Goal: Task Accomplishment & Management: Complete application form

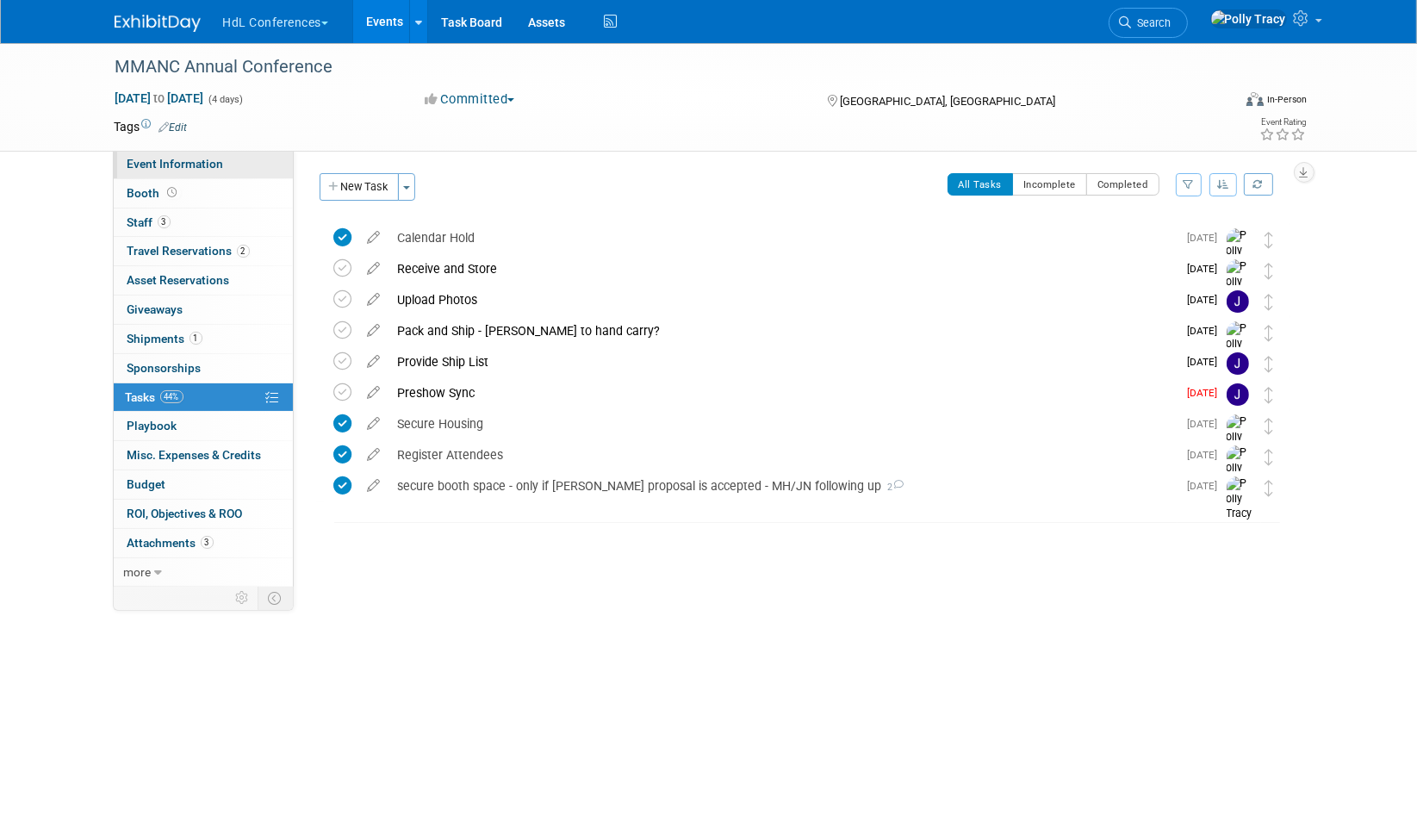
click at [168, 165] on span "Event Information" at bounding box center [176, 163] width 96 height 14
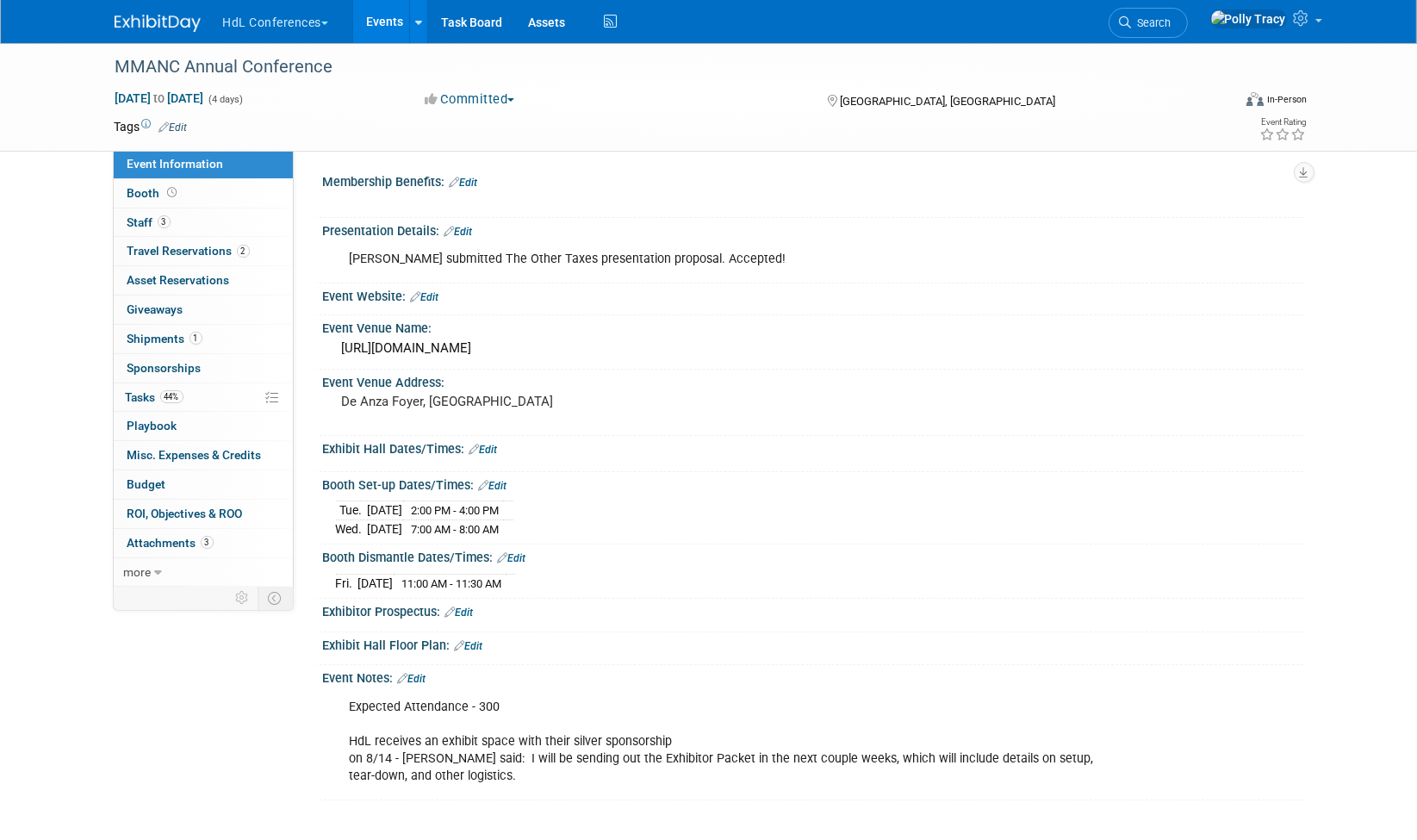
click at [492, 445] on link "Edit" at bounding box center [483, 449] width 28 height 12
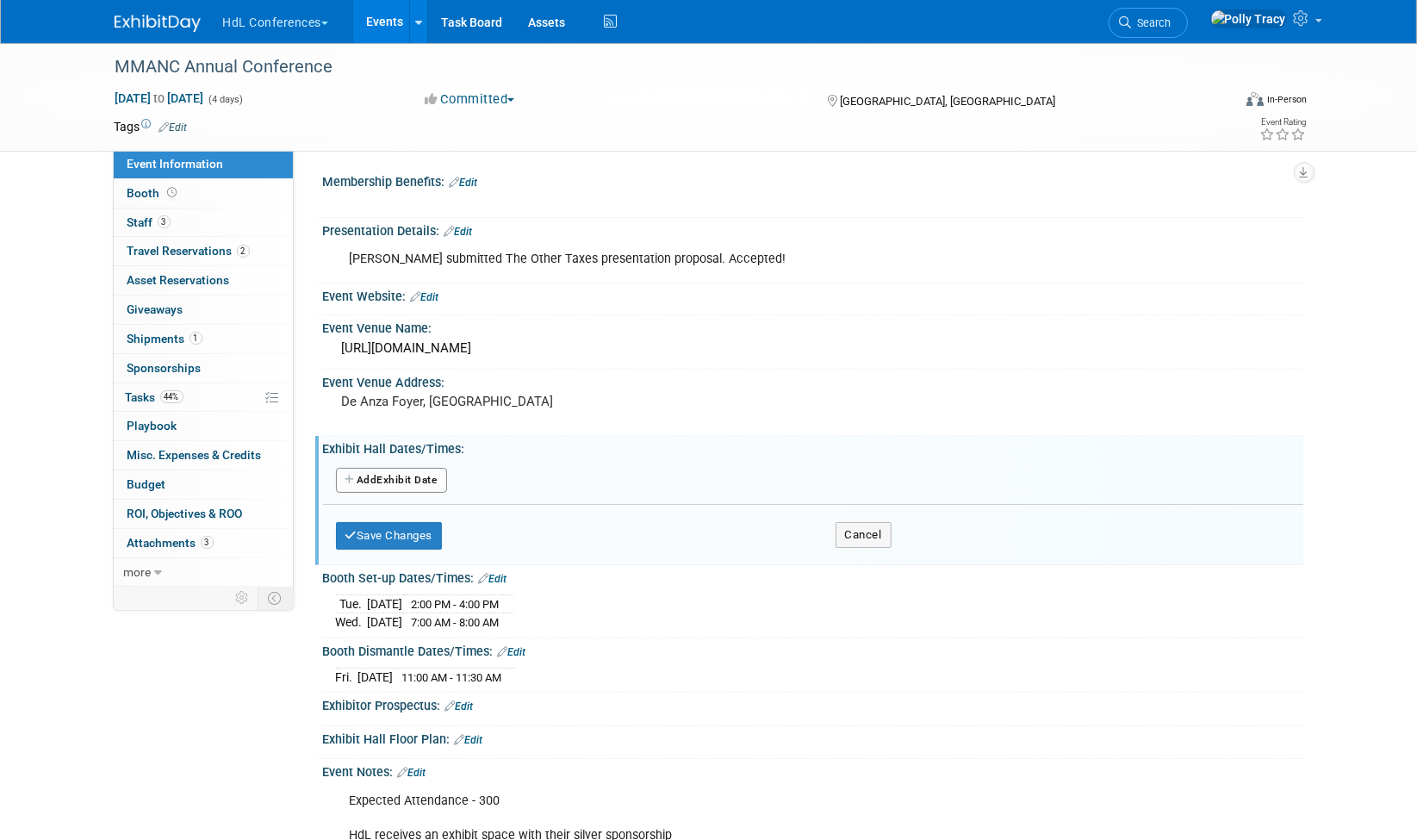
click at [431, 477] on button "Add Another Exhibit Date" at bounding box center [392, 480] width 112 height 26
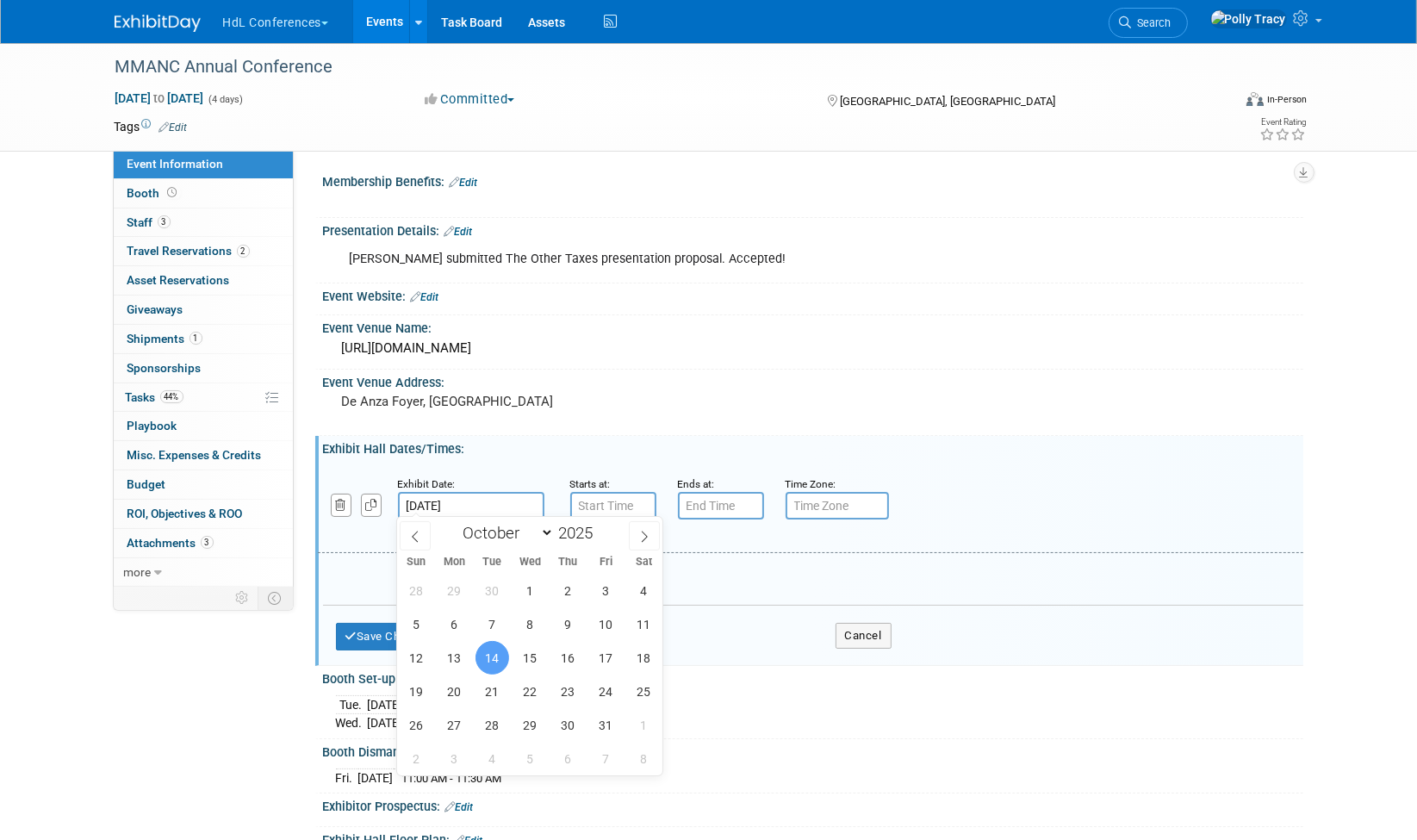
click at [490, 506] on input "Oct 14, 2025" at bounding box center [471, 506] width 147 height 27
click at [541, 665] on span "15" at bounding box center [529, 657] width 34 height 34
type input "Oct 15, 2025"
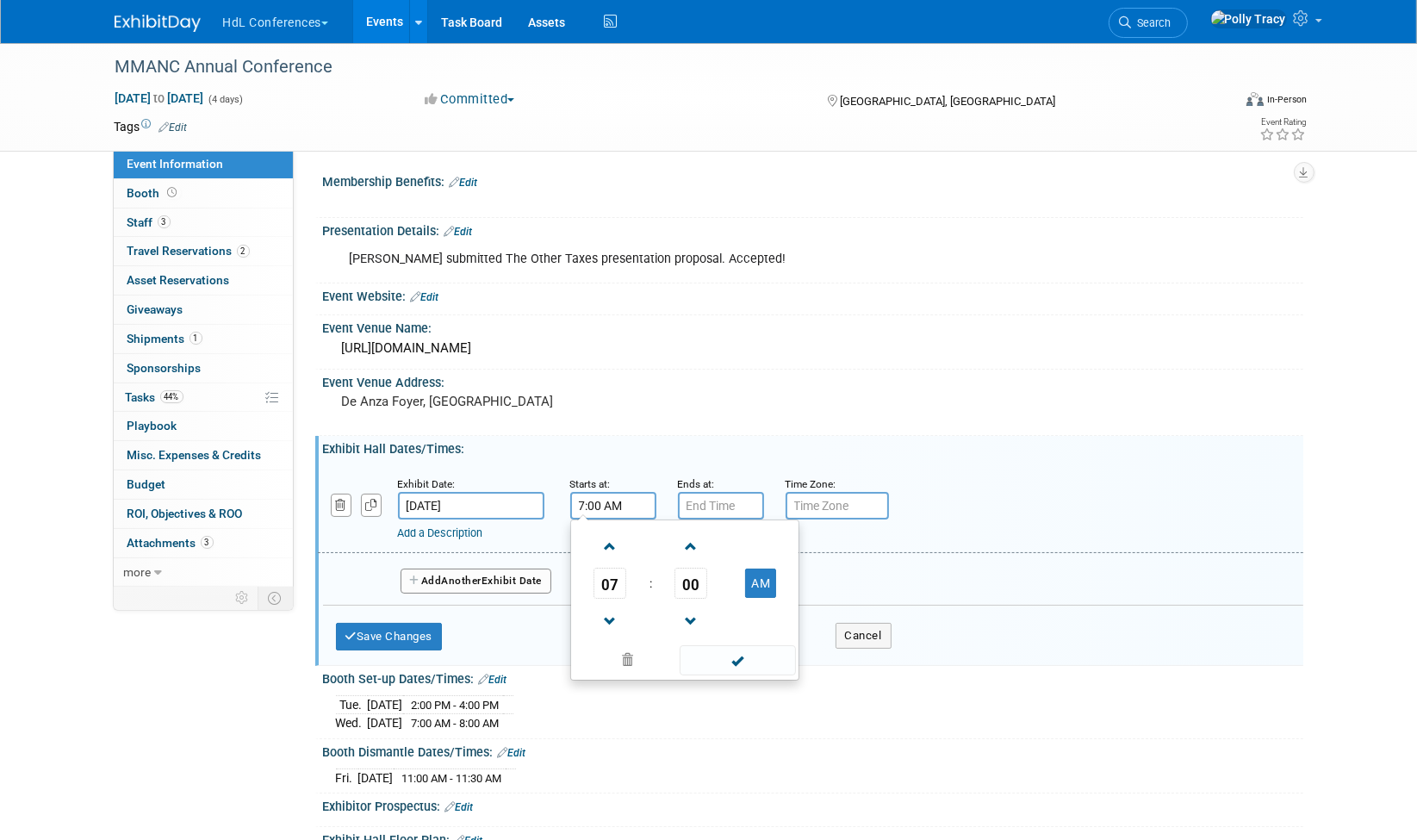
click at [605, 498] on input "7:00 AM" at bounding box center [613, 506] width 86 height 27
click at [607, 547] on span at bounding box center [610, 546] width 30 height 30
type input "8:00 AM"
click at [734, 666] on span at bounding box center [738, 660] width 116 height 30
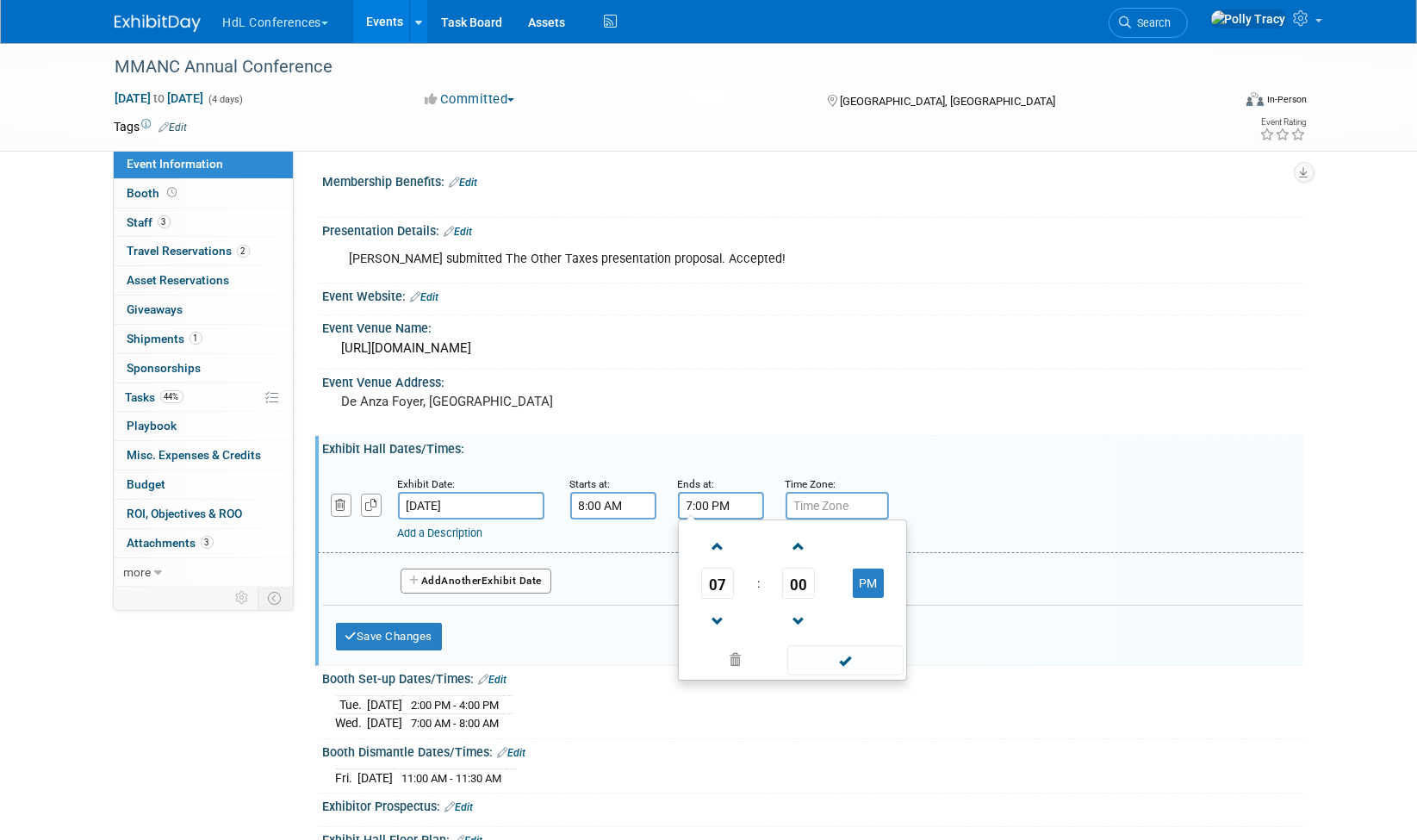
click at [713, 505] on input "7:00 PM" at bounding box center [721, 506] width 86 height 27
click at [721, 544] on span at bounding box center [717, 546] width 30 height 30
click at [721, 543] on span at bounding box center [717, 546] width 30 height 30
click at [798, 589] on span "00" at bounding box center [799, 583] width 33 height 31
click at [811, 592] on td "30" at bounding box center [820, 593] width 55 height 46
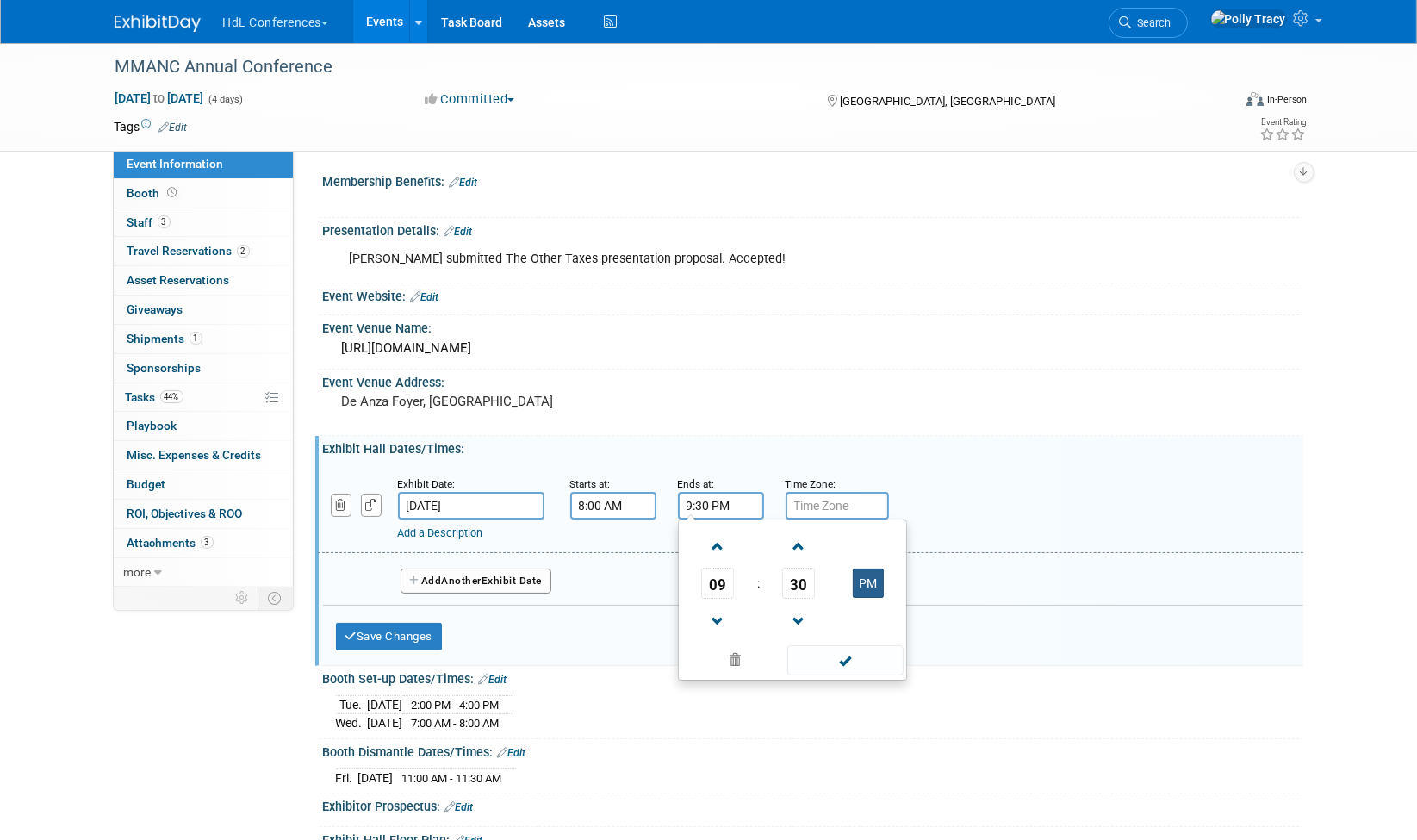
click at [865, 585] on button "PM" at bounding box center [869, 583] width 31 height 29
type input "9:30 AM"
click at [856, 661] on span at bounding box center [846, 660] width 116 height 30
click at [472, 526] on link "Add a Description" at bounding box center [441, 533] width 85 height 13
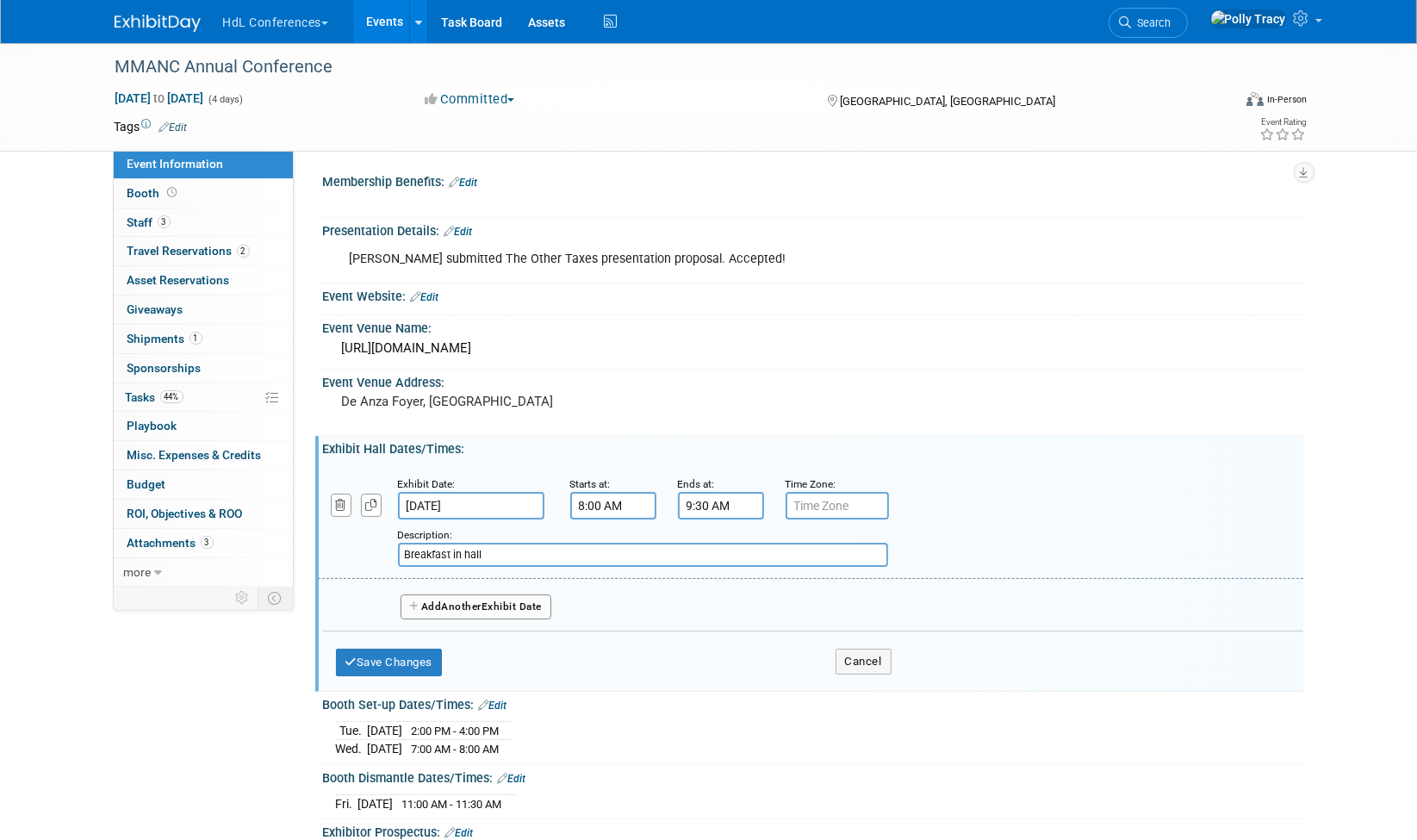
type input "Breakfast in hall"
click at [482, 600] on span "Another" at bounding box center [462, 605] width 41 height 12
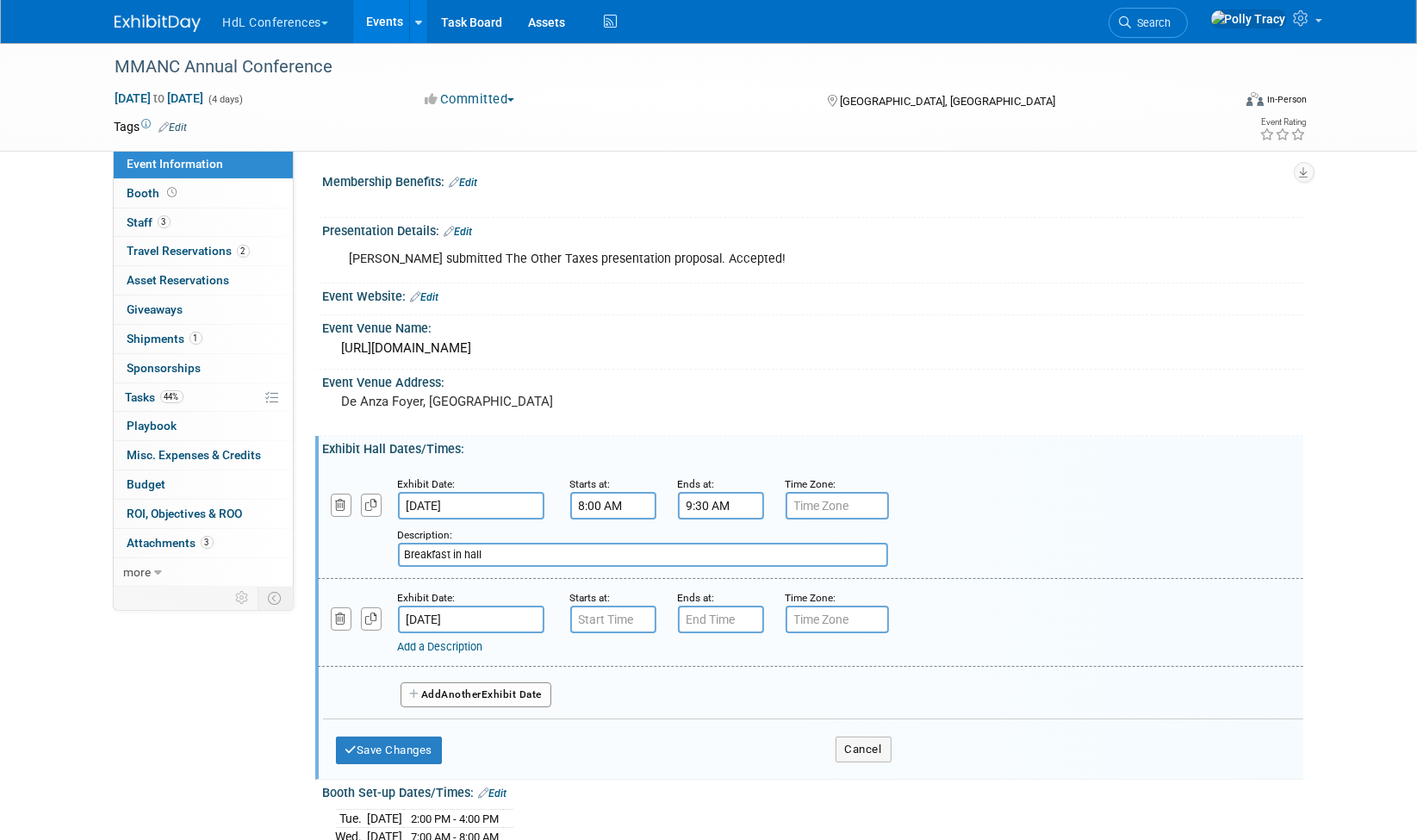
click at [488, 610] on input "Oct 16, 2025" at bounding box center [471, 619] width 147 height 27
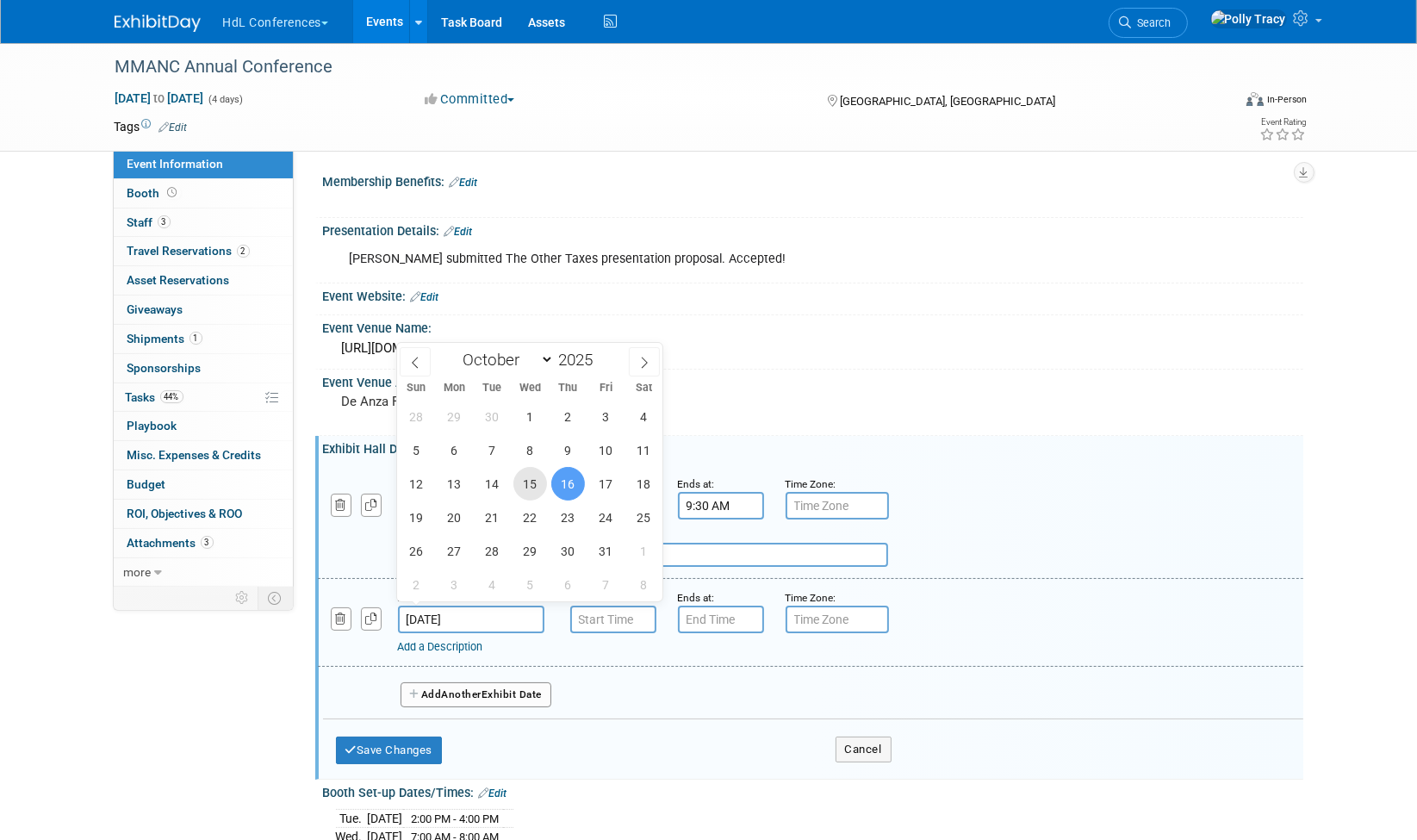
click at [539, 474] on span "15" at bounding box center [529, 483] width 34 height 34
type input "Oct 15, 2025"
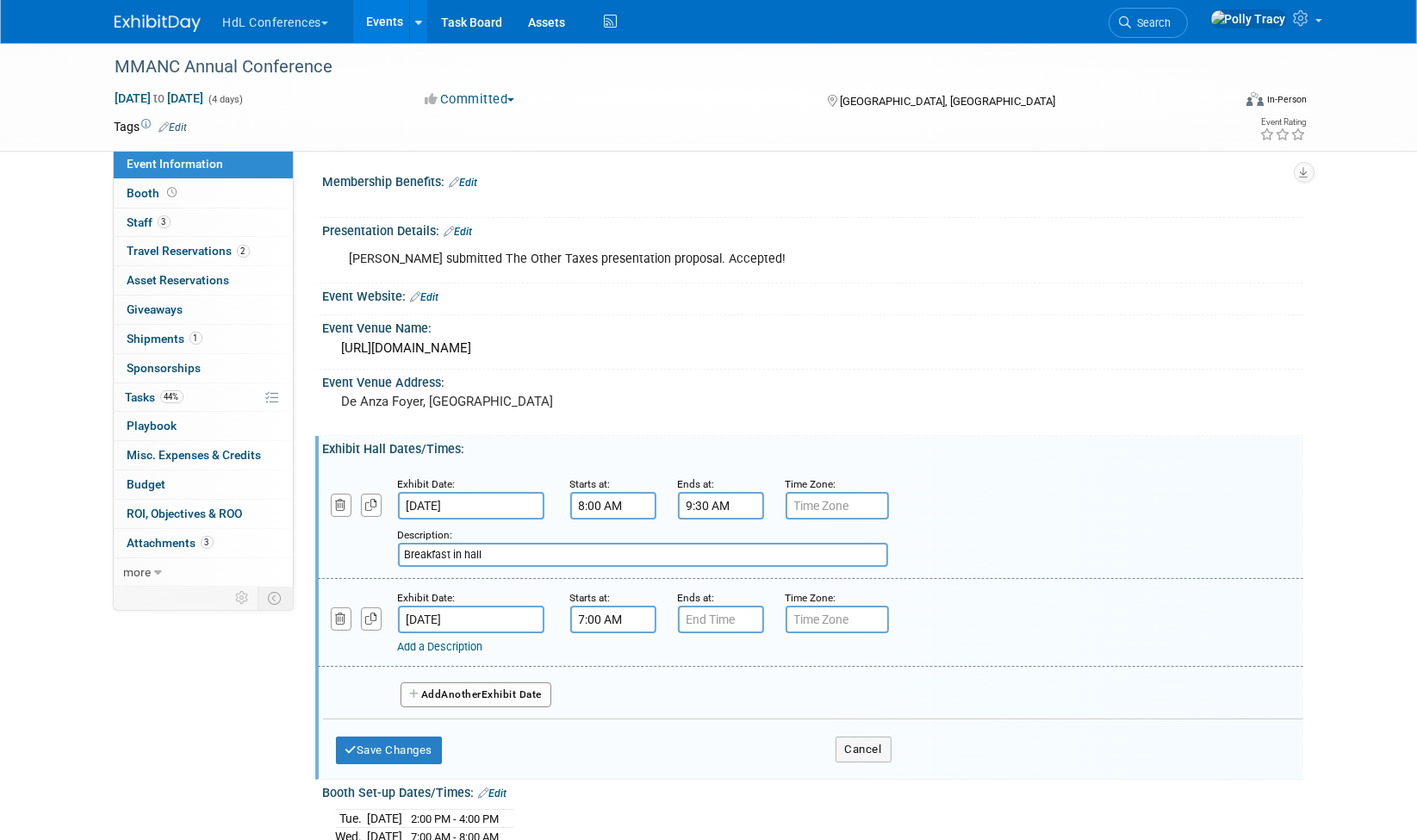
click at [598, 605] on input "7:00 AM" at bounding box center [613, 619] width 86 height 27
click at [616, 658] on span at bounding box center [610, 660] width 30 height 30
click at [620, 654] on span at bounding box center [610, 660] width 30 height 30
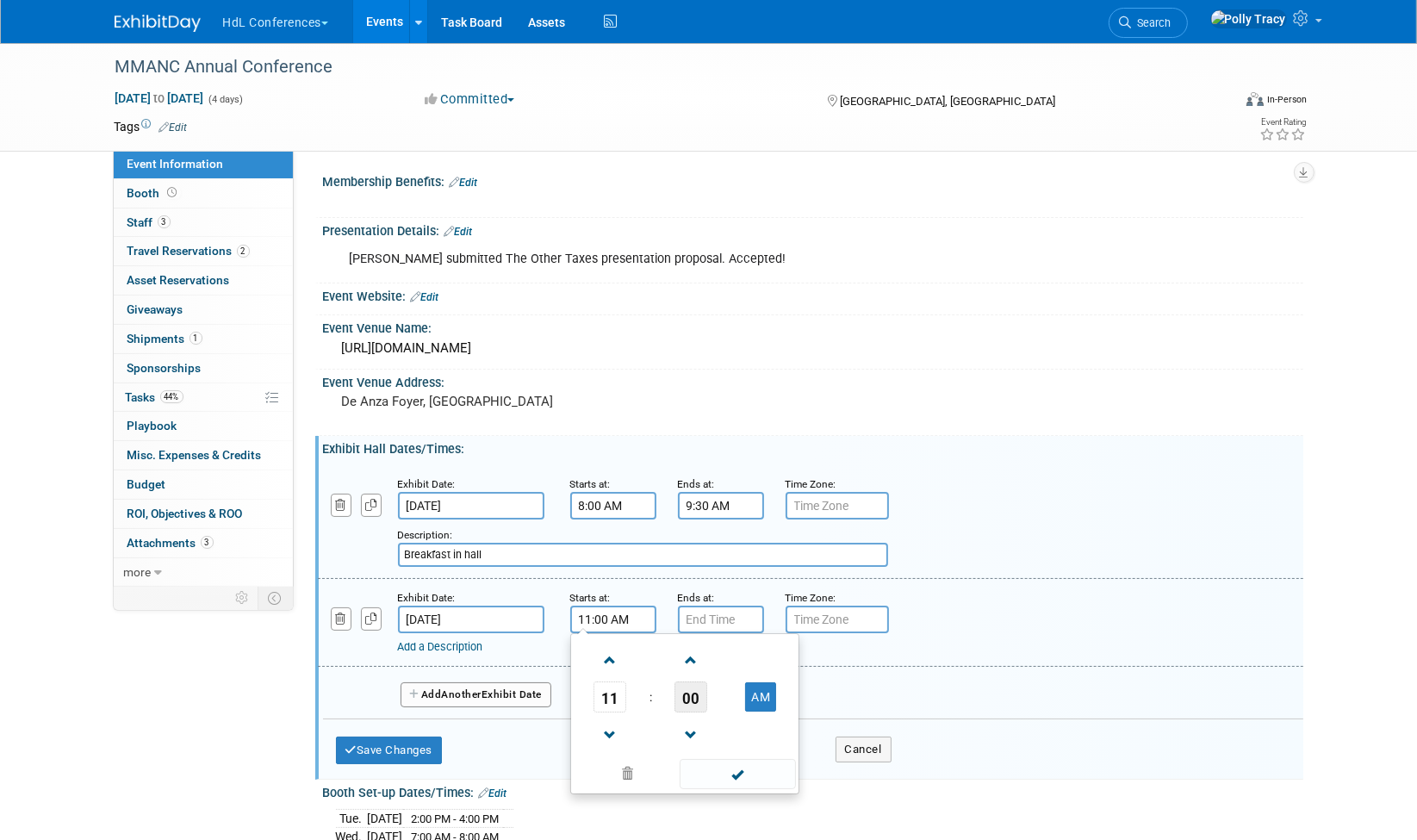
click at [684, 690] on span "00" at bounding box center [691, 697] width 33 height 31
click at [713, 744] on td "50" at bounding box center [713, 753] width 55 height 46
type input "11:50 AM"
click at [720, 607] on input "7:00 PM" at bounding box center [721, 619] width 86 height 27
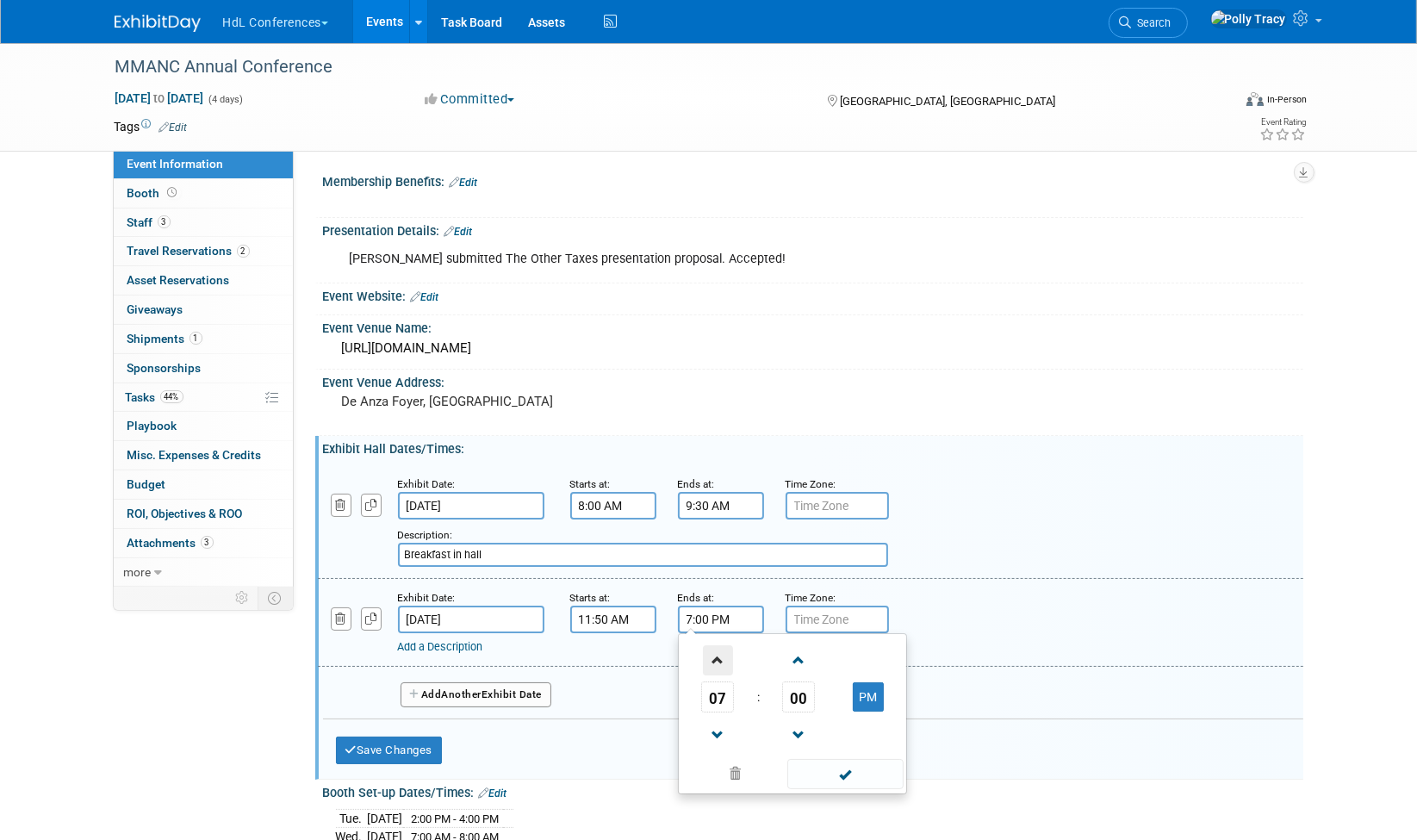
click at [717, 650] on span at bounding box center [717, 660] width 30 height 30
click at [719, 650] on span at bounding box center [717, 660] width 30 height 30
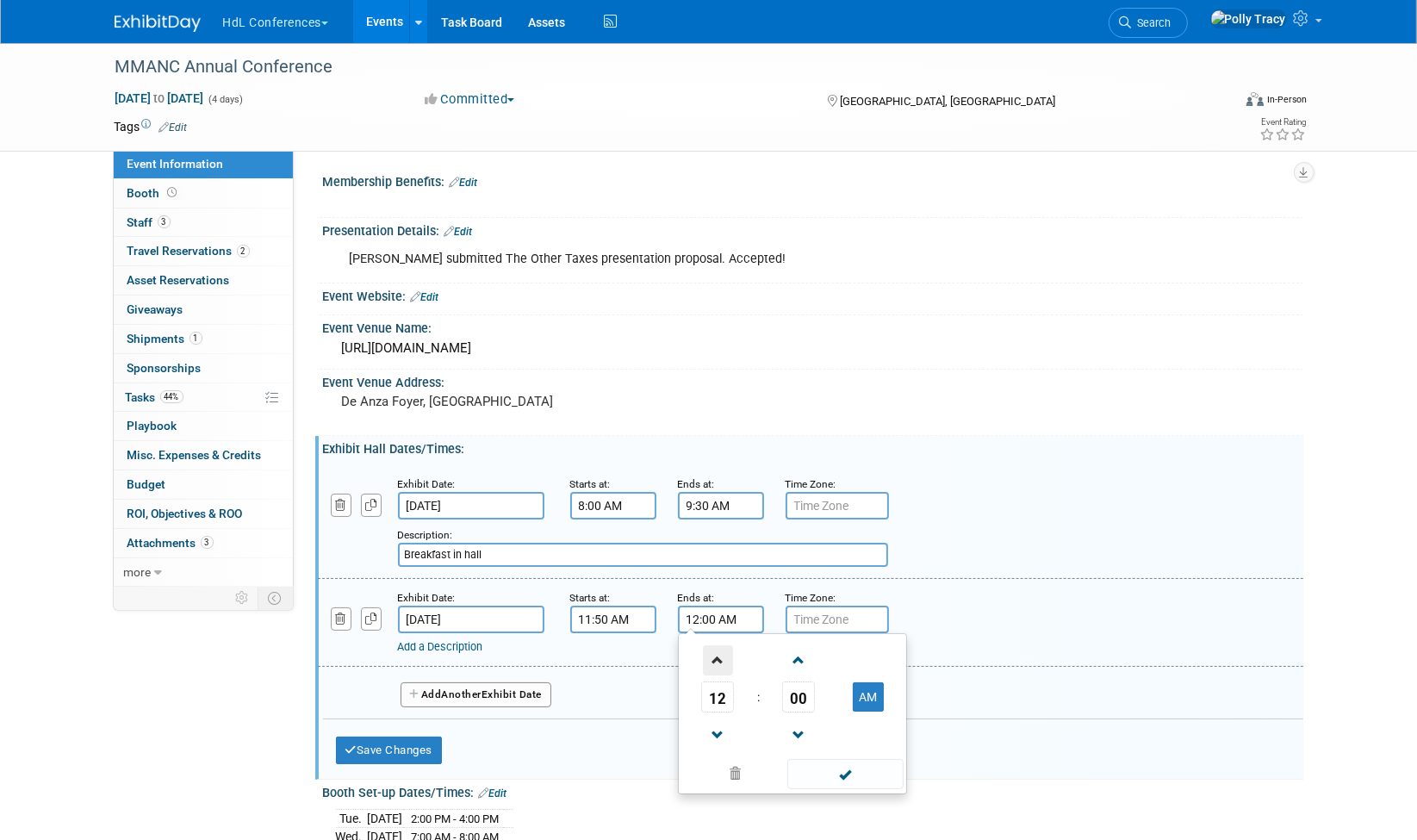
click at [719, 649] on span at bounding box center [717, 660] width 30 height 30
click at [869, 699] on button "AM" at bounding box center [869, 697] width 31 height 29
type input "1:00 PM"
click at [846, 774] on span at bounding box center [846, 773] width 116 height 30
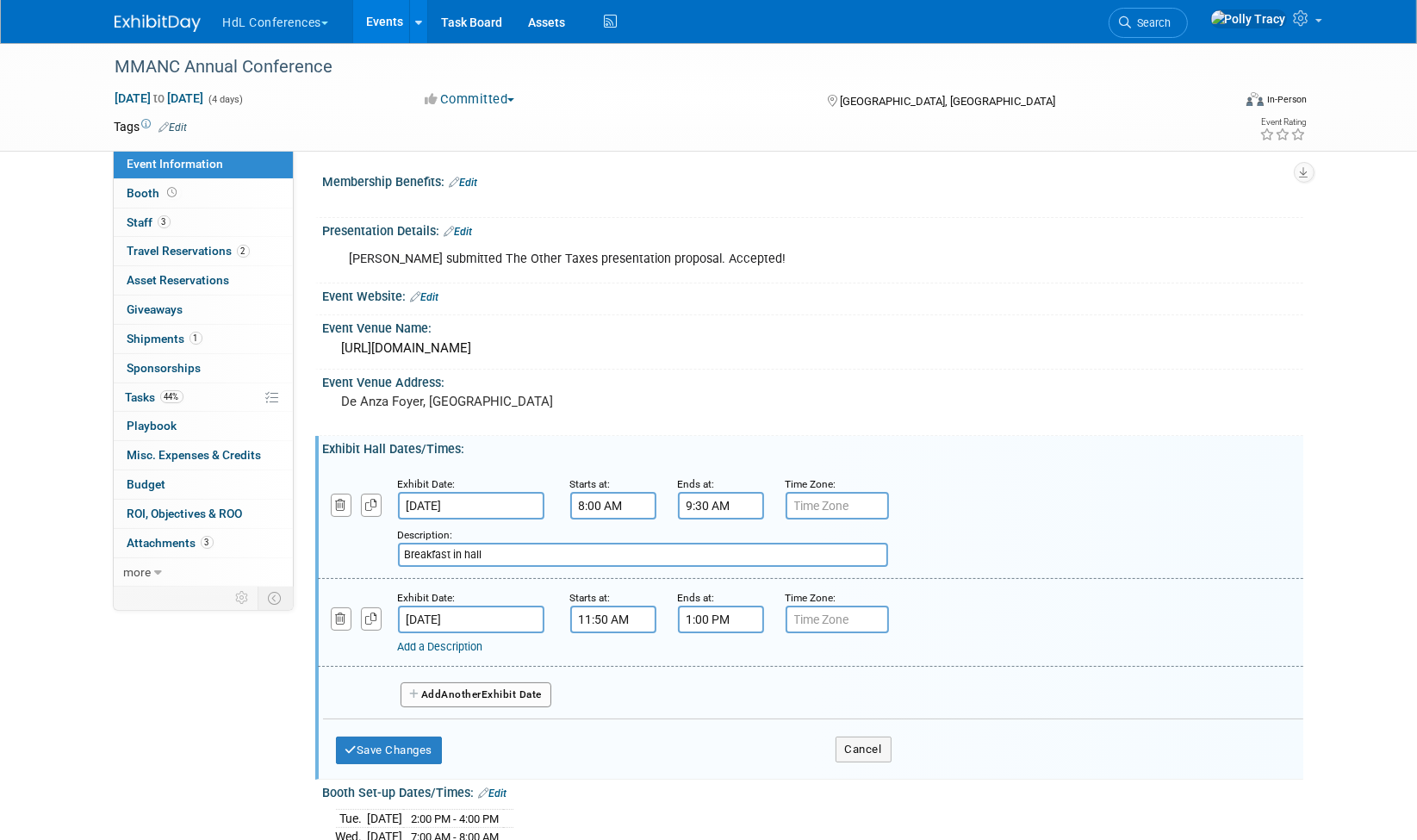
click at [440, 640] on link "Add a Description" at bounding box center [441, 646] width 85 height 13
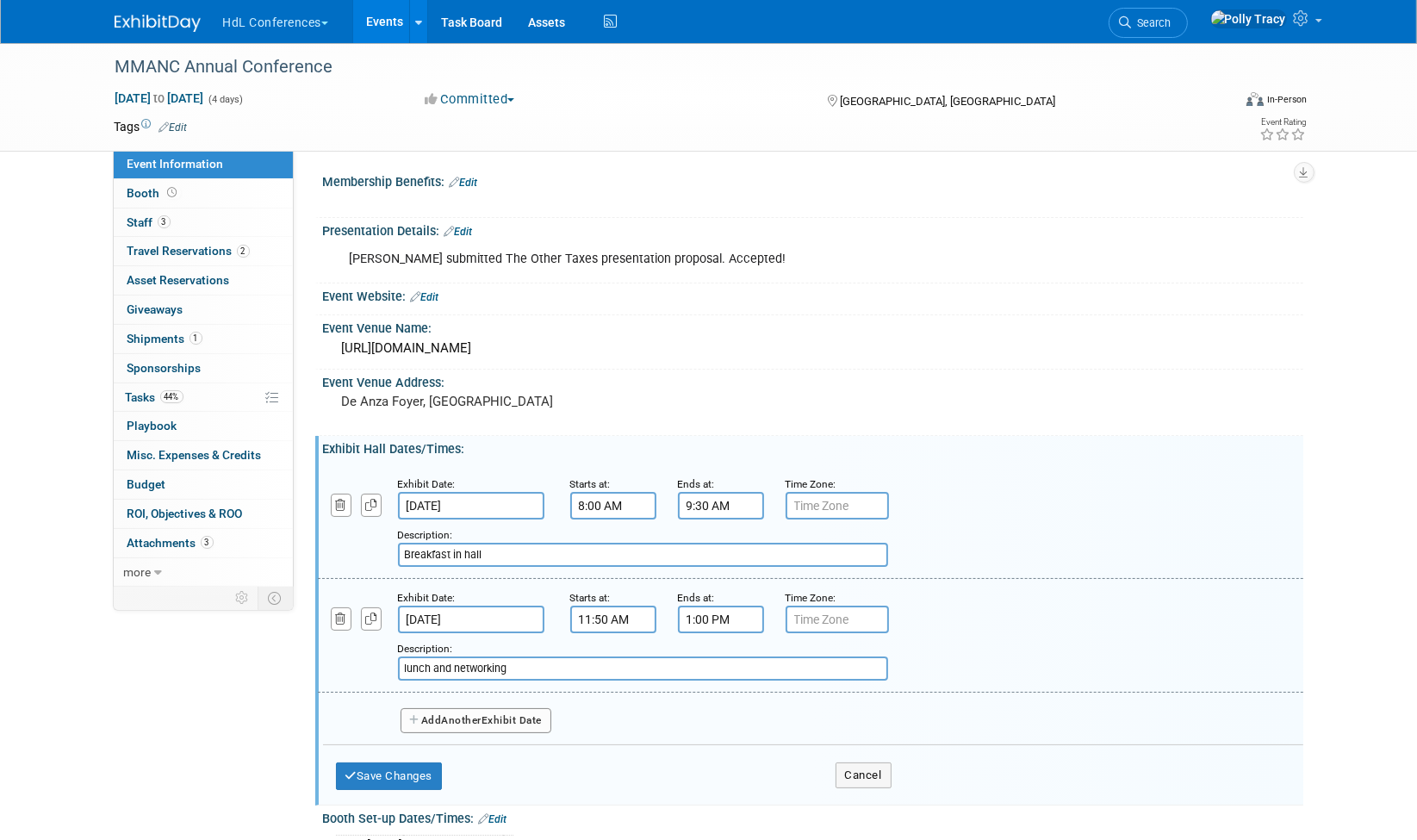
type input "lunch and networking"
click at [482, 714] on span "Another" at bounding box center [462, 719] width 41 height 12
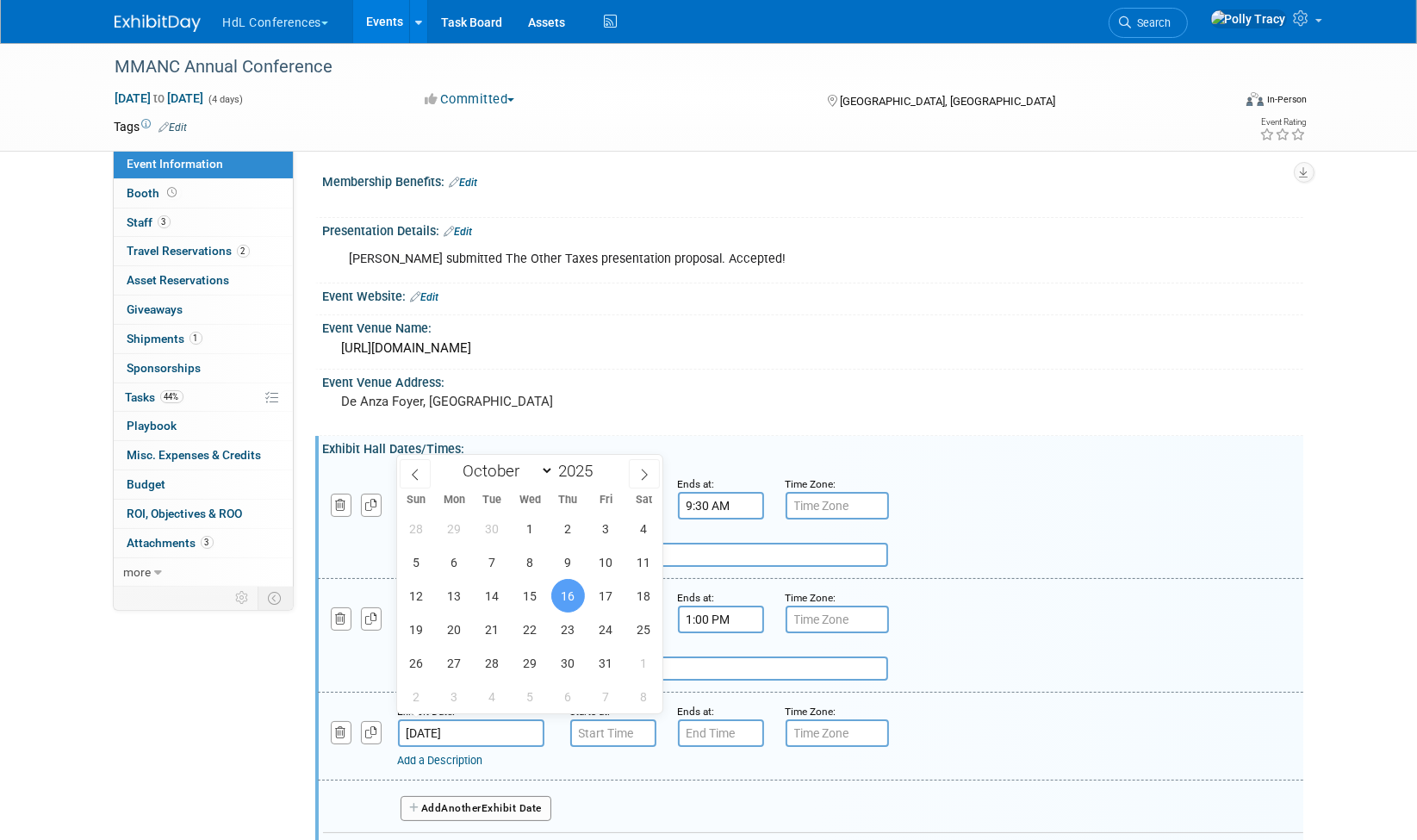
click at [488, 730] on input "Oct 16, 2025" at bounding box center [471, 733] width 147 height 27
click at [532, 597] on span "15" at bounding box center [529, 595] width 34 height 34
type input "Oct 15, 2025"
click at [532, 596] on span "15" at bounding box center [529, 595] width 34 height 34
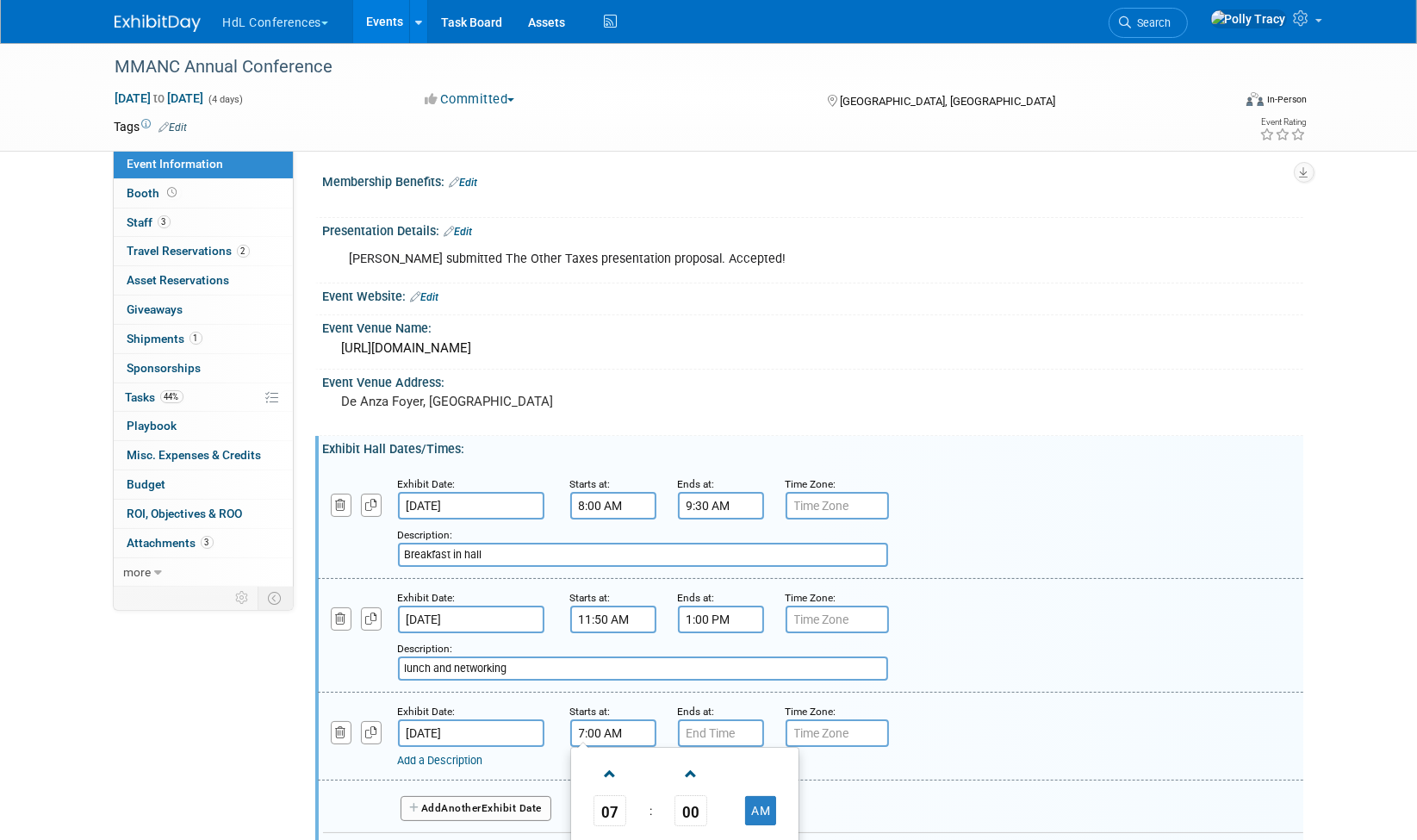
click at [607, 721] on input "7:00 AM" at bounding box center [613, 733] width 86 height 27
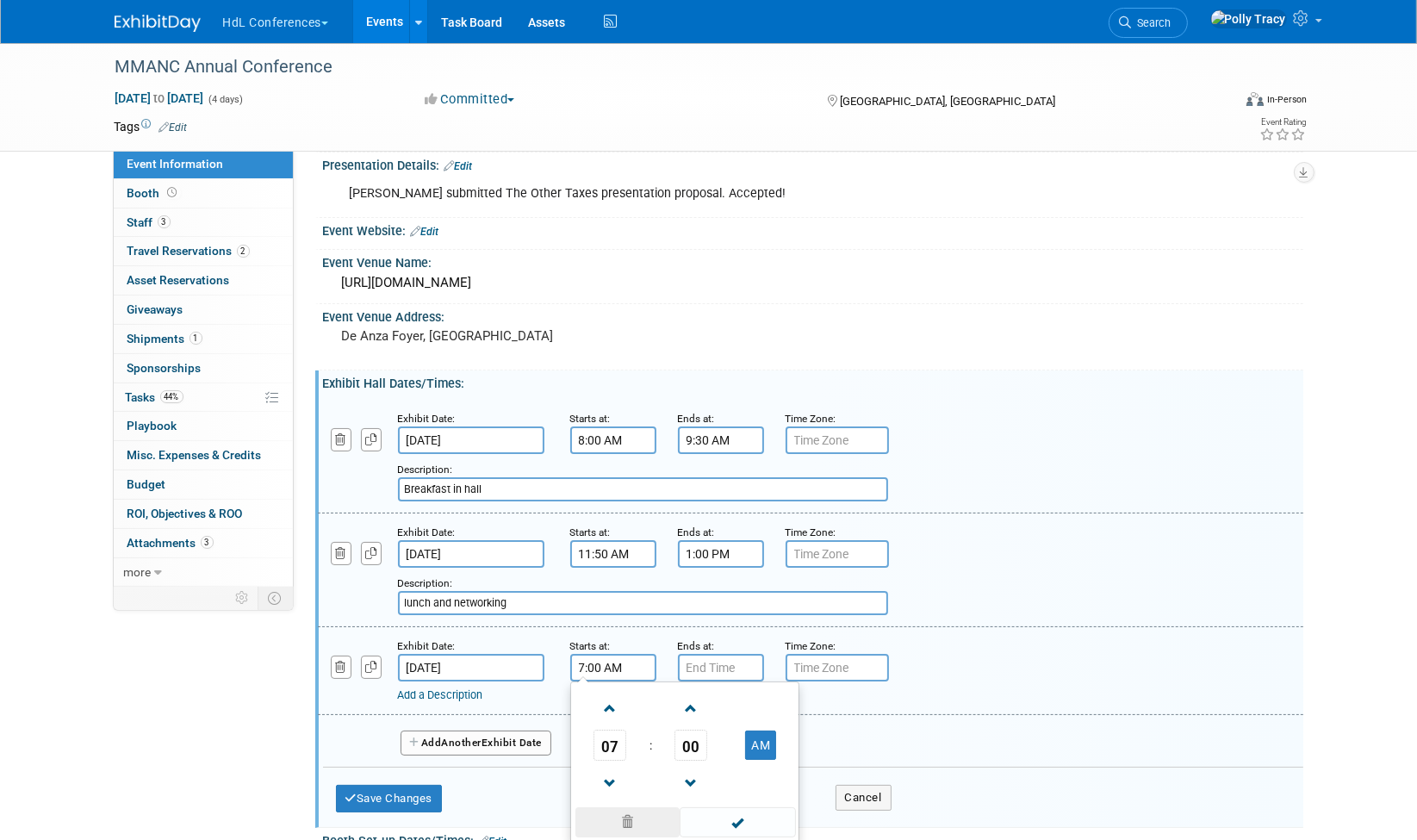
scroll to position [95, 0]
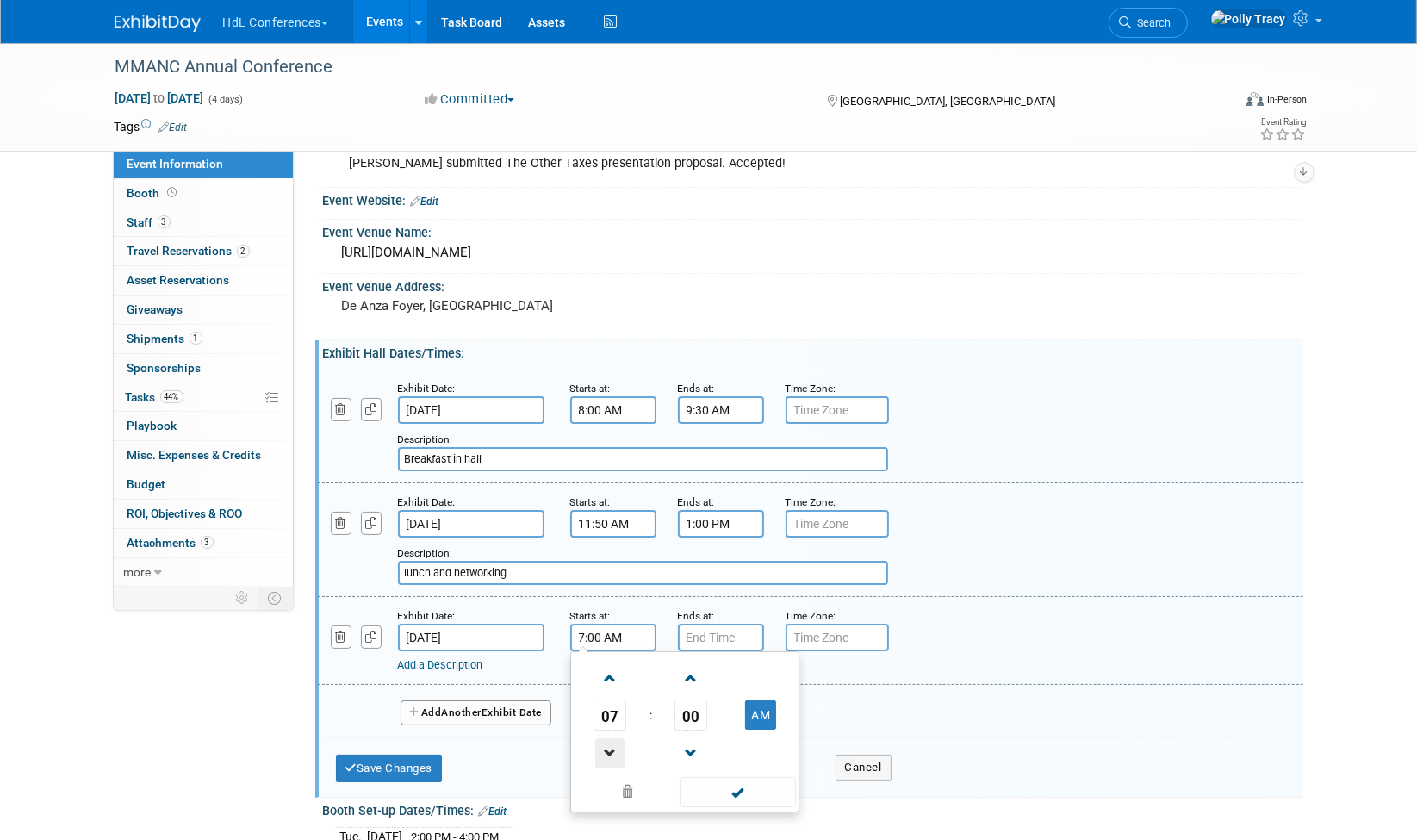
click at [615, 750] on span at bounding box center [610, 752] width 30 height 30
click at [613, 672] on span at bounding box center [610, 678] width 30 height 30
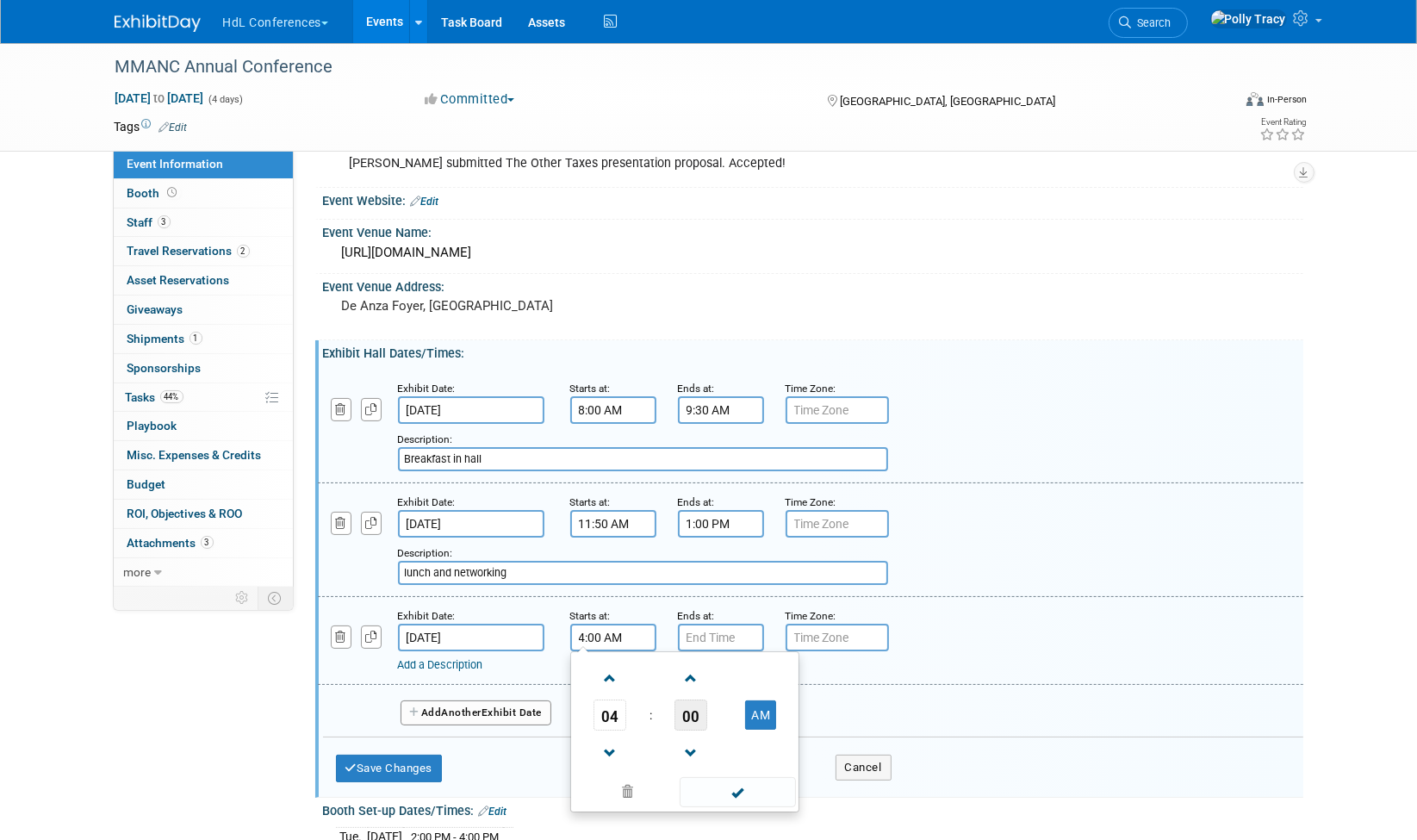
click at [694, 715] on span "00" at bounding box center [691, 715] width 33 height 31
click at [711, 679] on td "10" at bounding box center [713, 678] width 55 height 46
click at [767, 710] on button "AM" at bounding box center [761, 715] width 31 height 29
type input "4:10 PM"
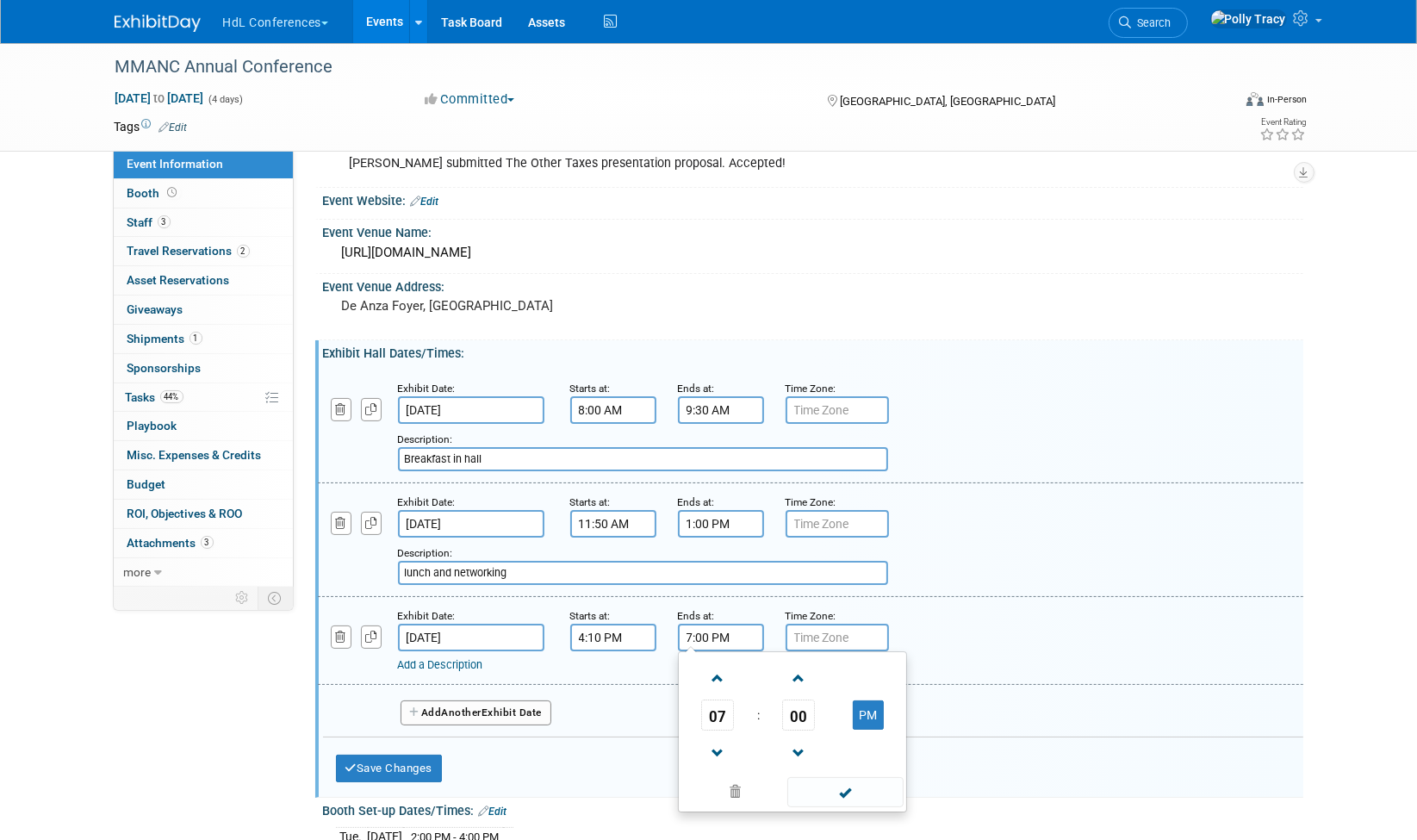
click at [733, 633] on input "7:00 PM" at bounding box center [721, 637] width 86 height 27
click at [733, 636] on input "7:00 PM" at bounding box center [721, 637] width 86 height 27
click at [721, 743] on span at bounding box center [717, 752] width 30 height 30
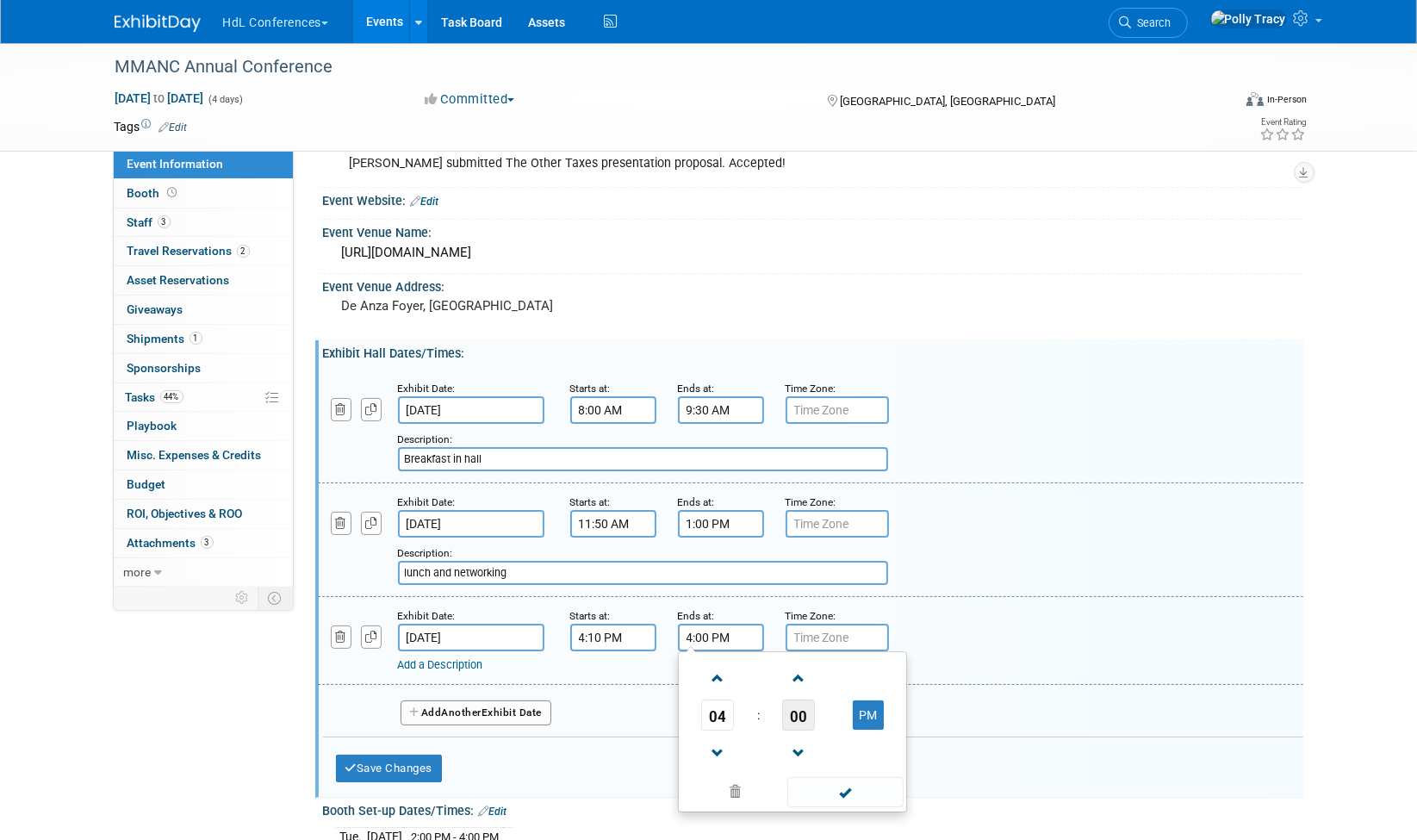
click at [795, 710] on span "00" at bounding box center [799, 715] width 33 height 31
click at [815, 724] on td "30" at bounding box center [820, 725] width 55 height 46
type input "4:30 PM"
click at [852, 780] on span at bounding box center [846, 791] width 116 height 30
click at [442, 658] on link "Add a Description" at bounding box center [441, 664] width 85 height 13
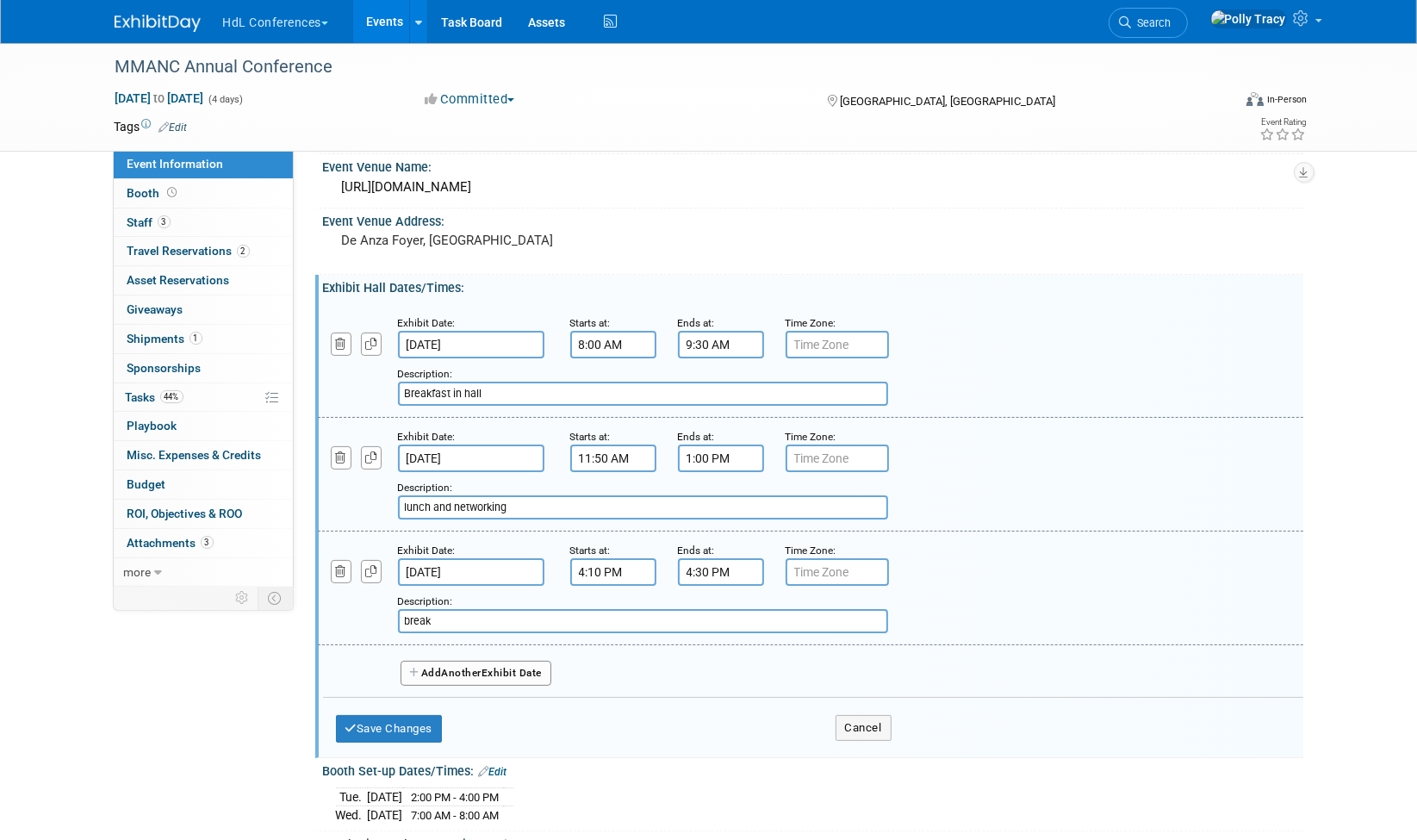
scroll to position [191, 0]
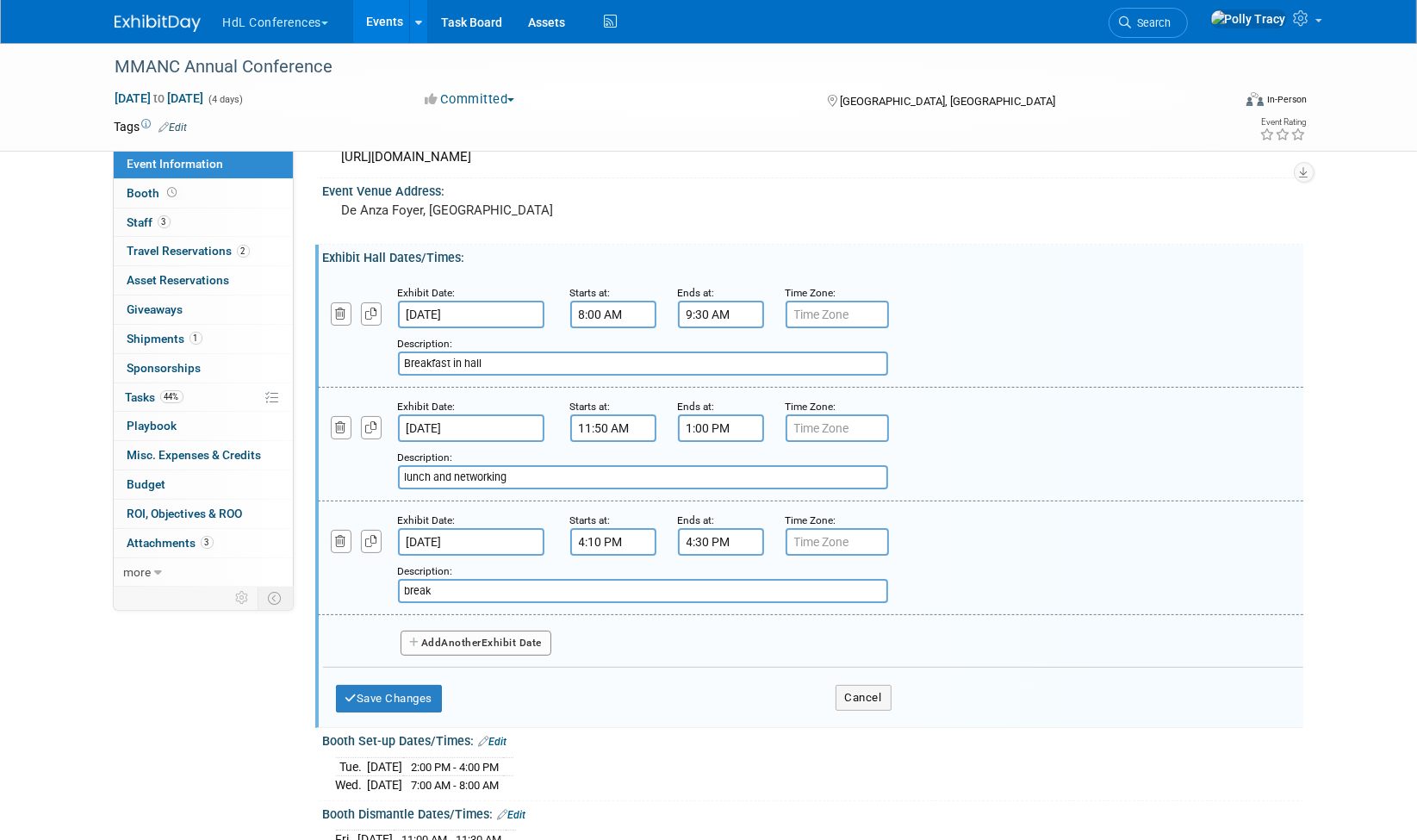
type input "break"
click at [479, 636] on span "Another" at bounding box center [462, 642] width 41 height 12
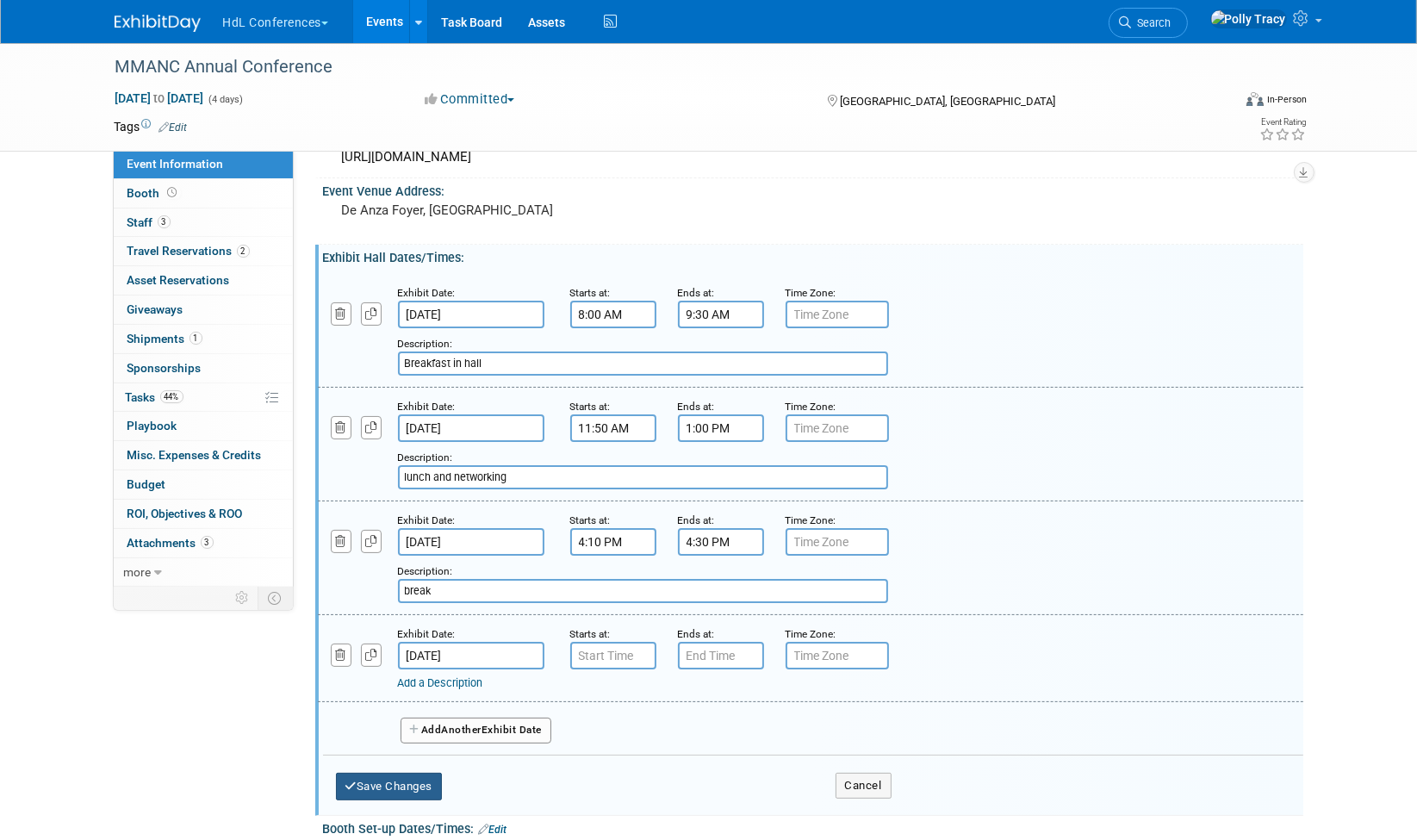
click at [408, 782] on button "Save Changes" at bounding box center [390, 786] width 107 height 27
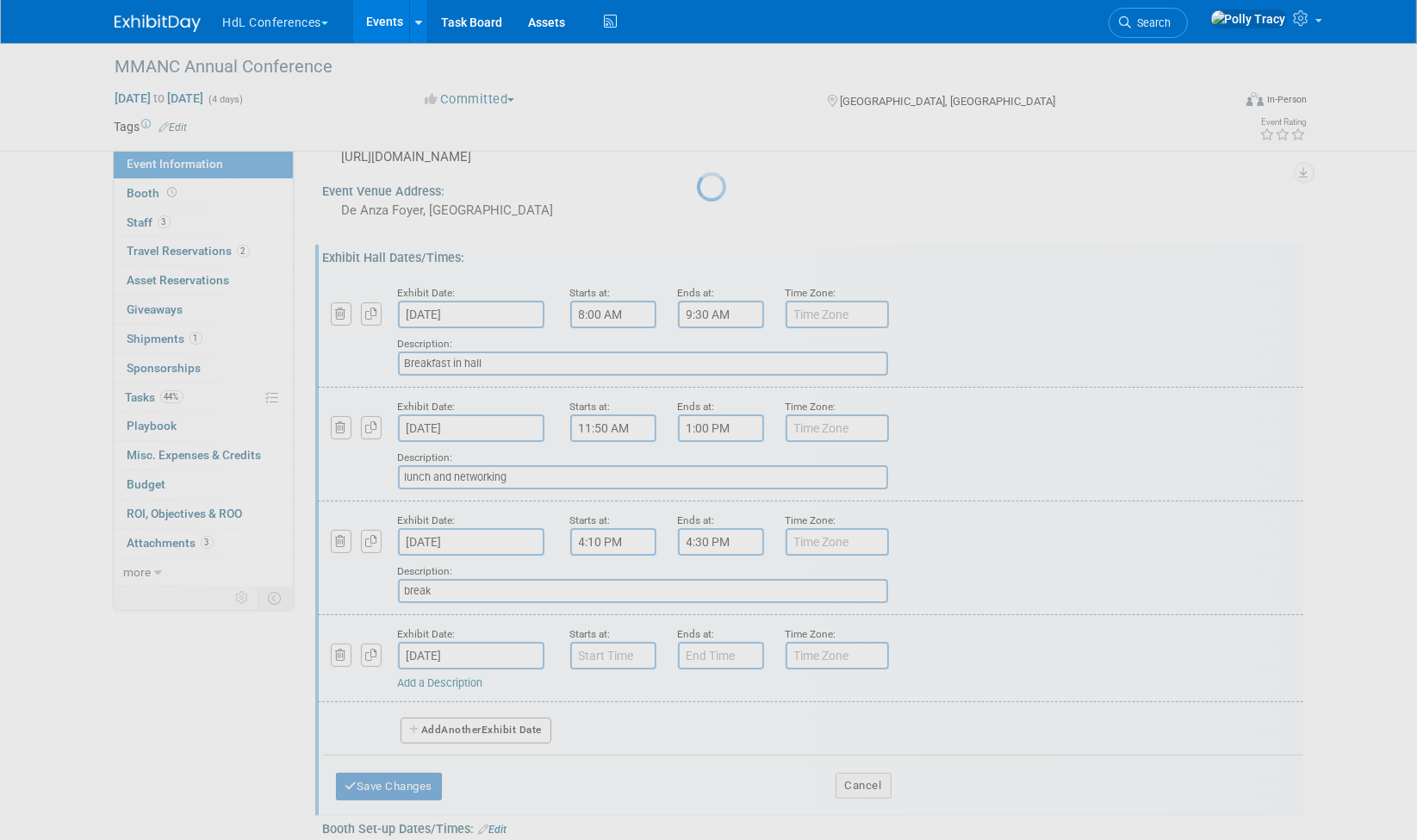
scroll to position [0, 0]
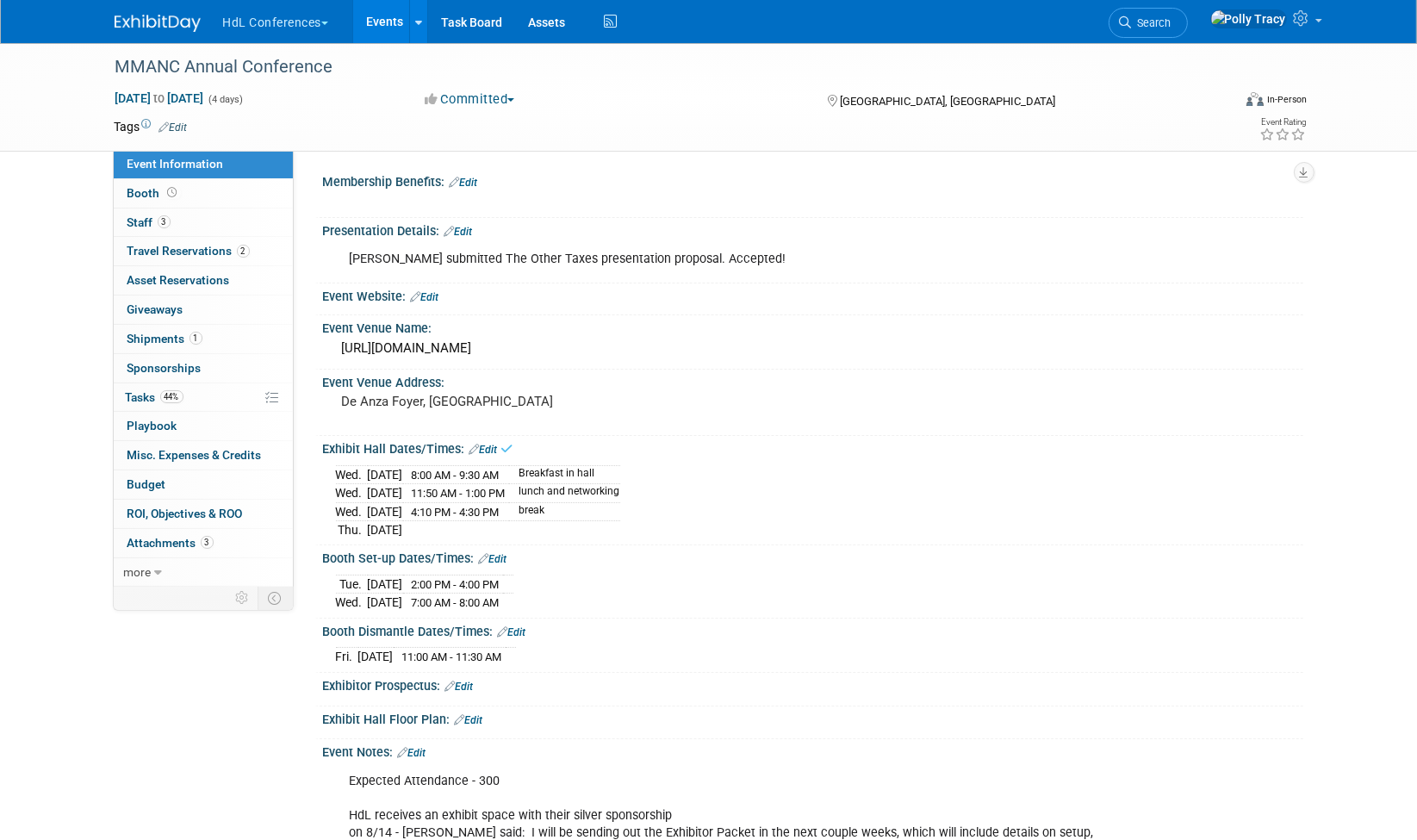
click at [480, 443] on link "Edit" at bounding box center [483, 449] width 28 height 12
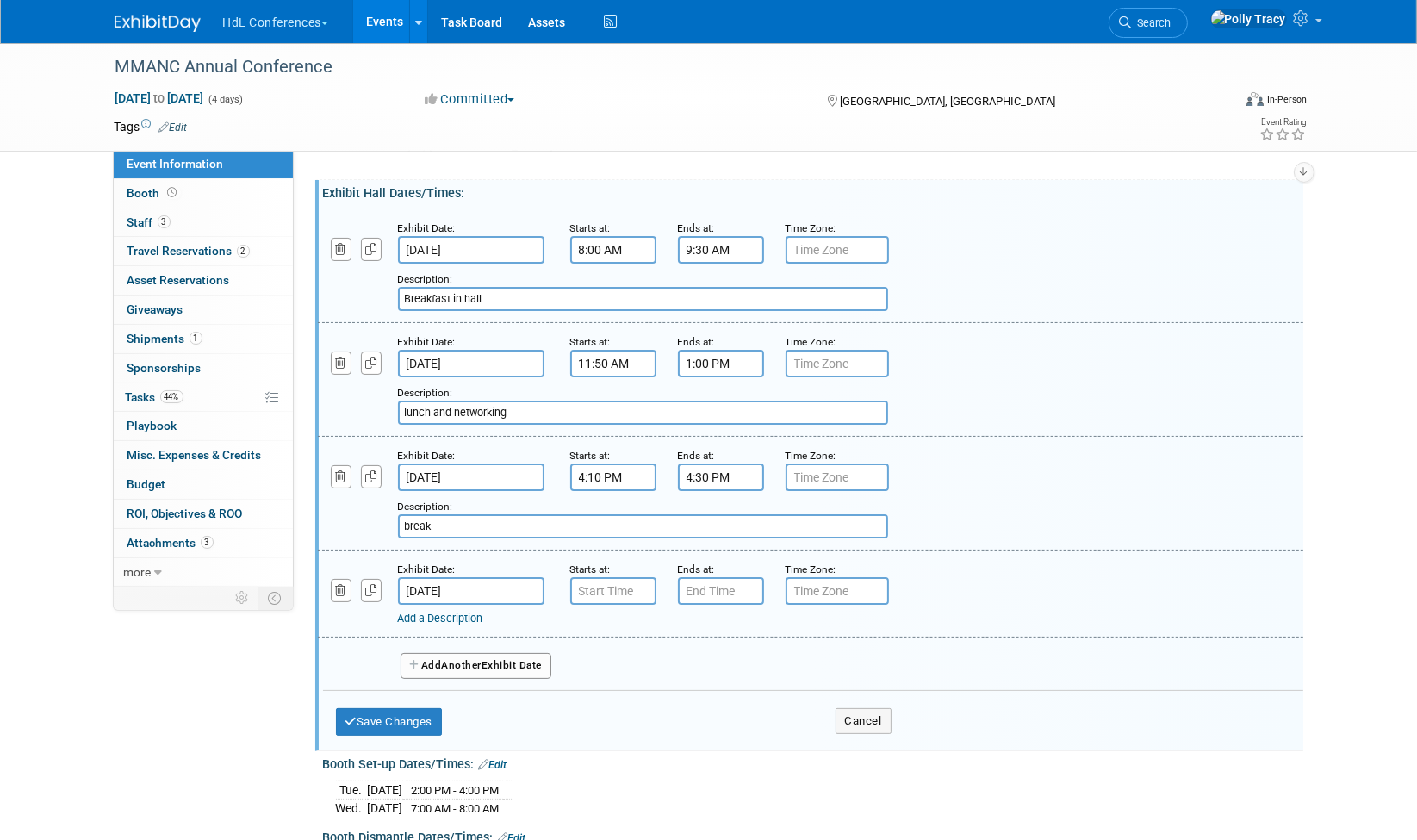
scroll to position [286, 0]
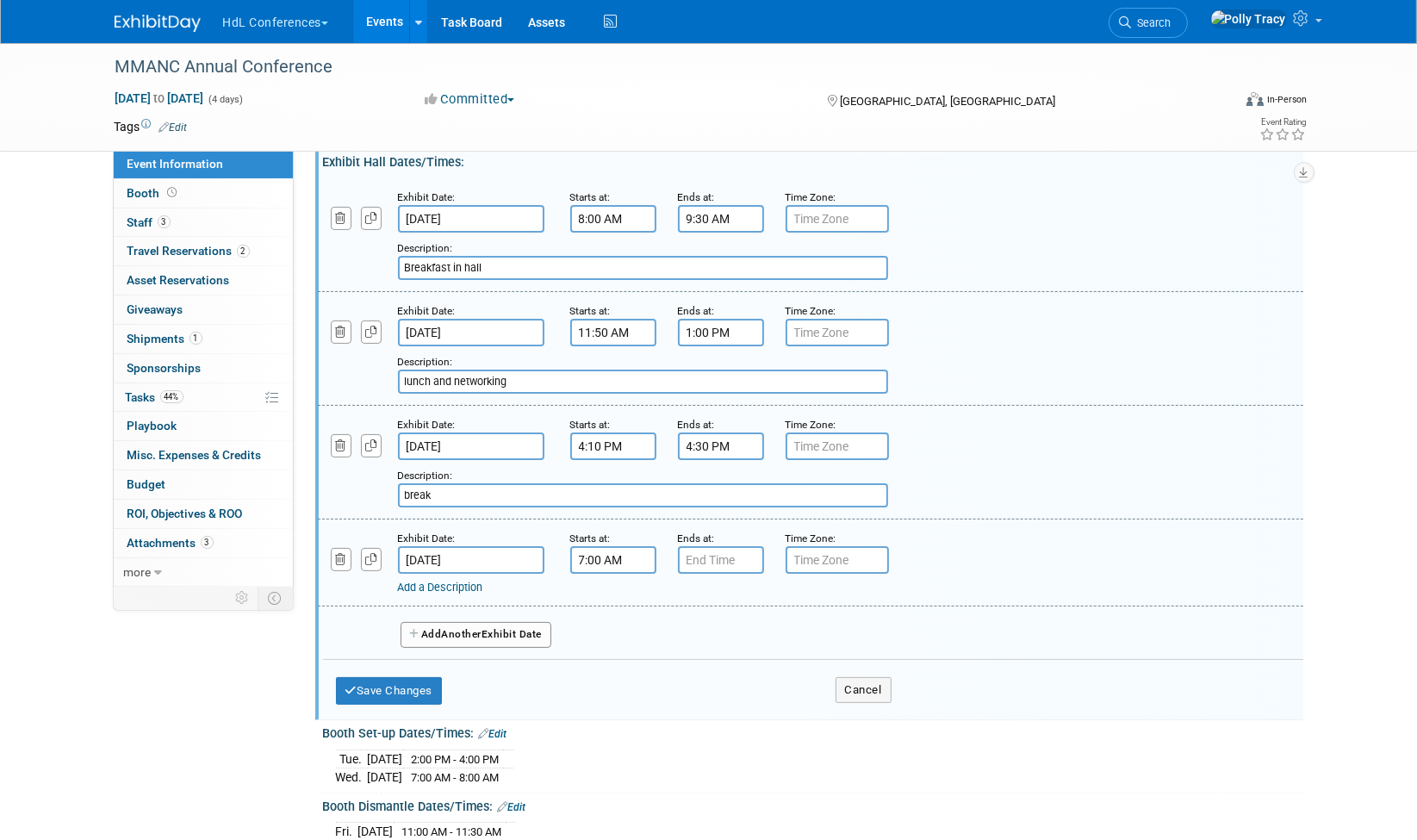
click at [586, 552] on input "7:00 AM" at bounding box center [613, 560] width 86 height 27
click at [630, 548] on input "7:00 AM" at bounding box center [613, 560] width 86 height 27
click at [607, 592] on span at bounding box center [610, 600] width 30 height 30
type input "8:00 AM"
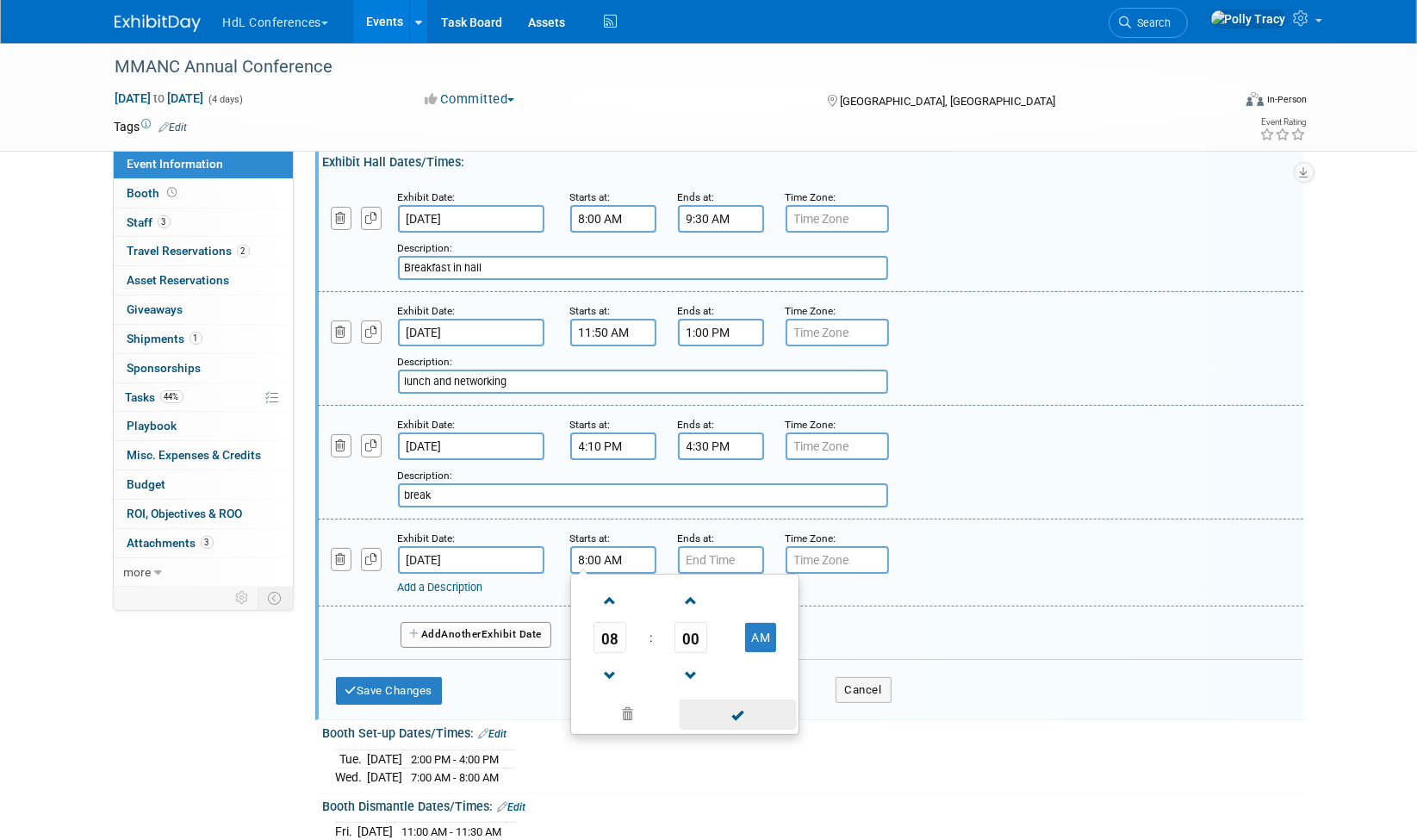
click at [746, 706] on span at bounding box center [738, 714] width 116 height 30
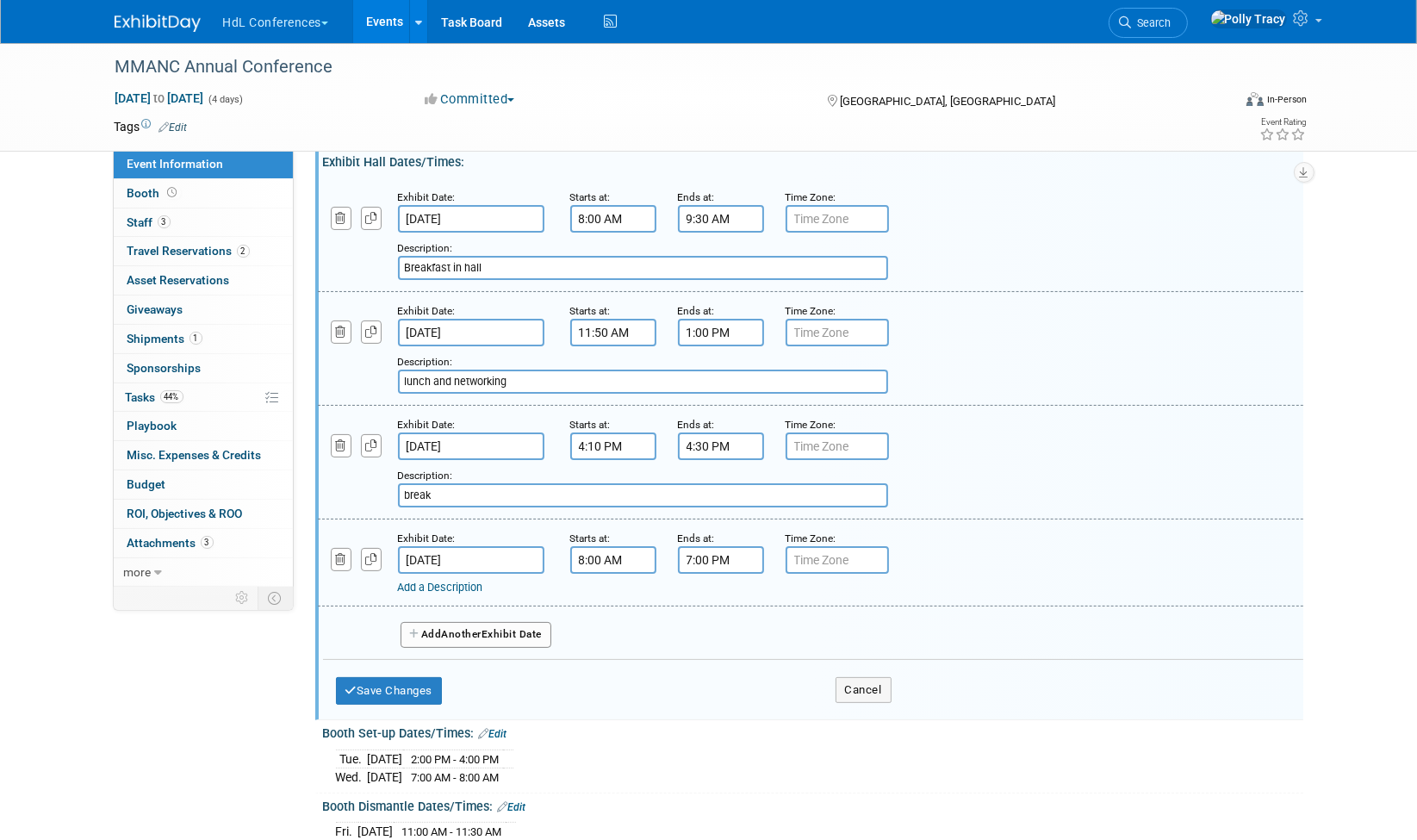
click at [705, 555] on input "7:00 PM" at bounding box center [721, 560] width 86 height 27
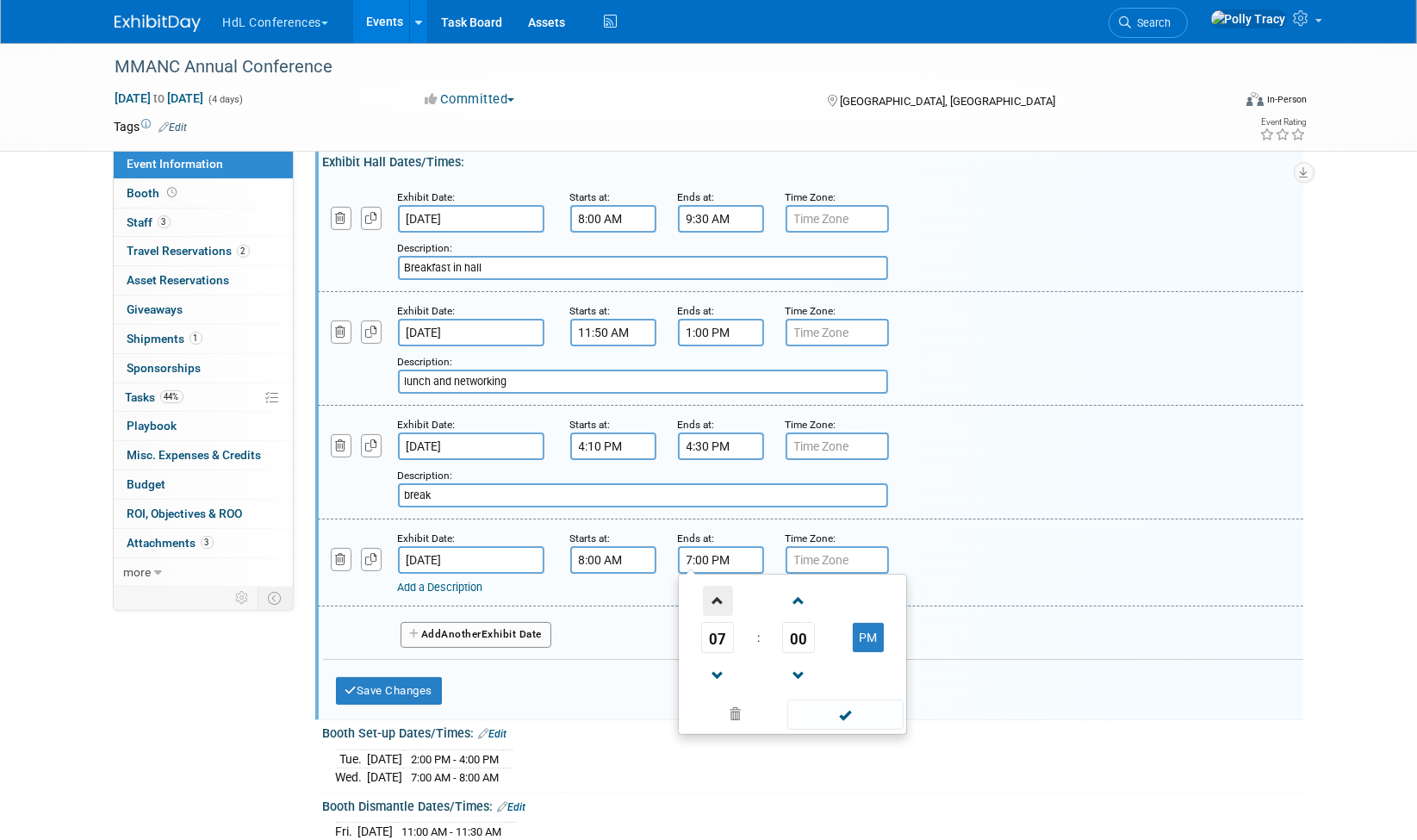
click at [716, 596] on span at bounding box center [717, 600] width 30 height 30
click at [802, 636] on span "00" at bounding box center [799, 637] width 33 height 31
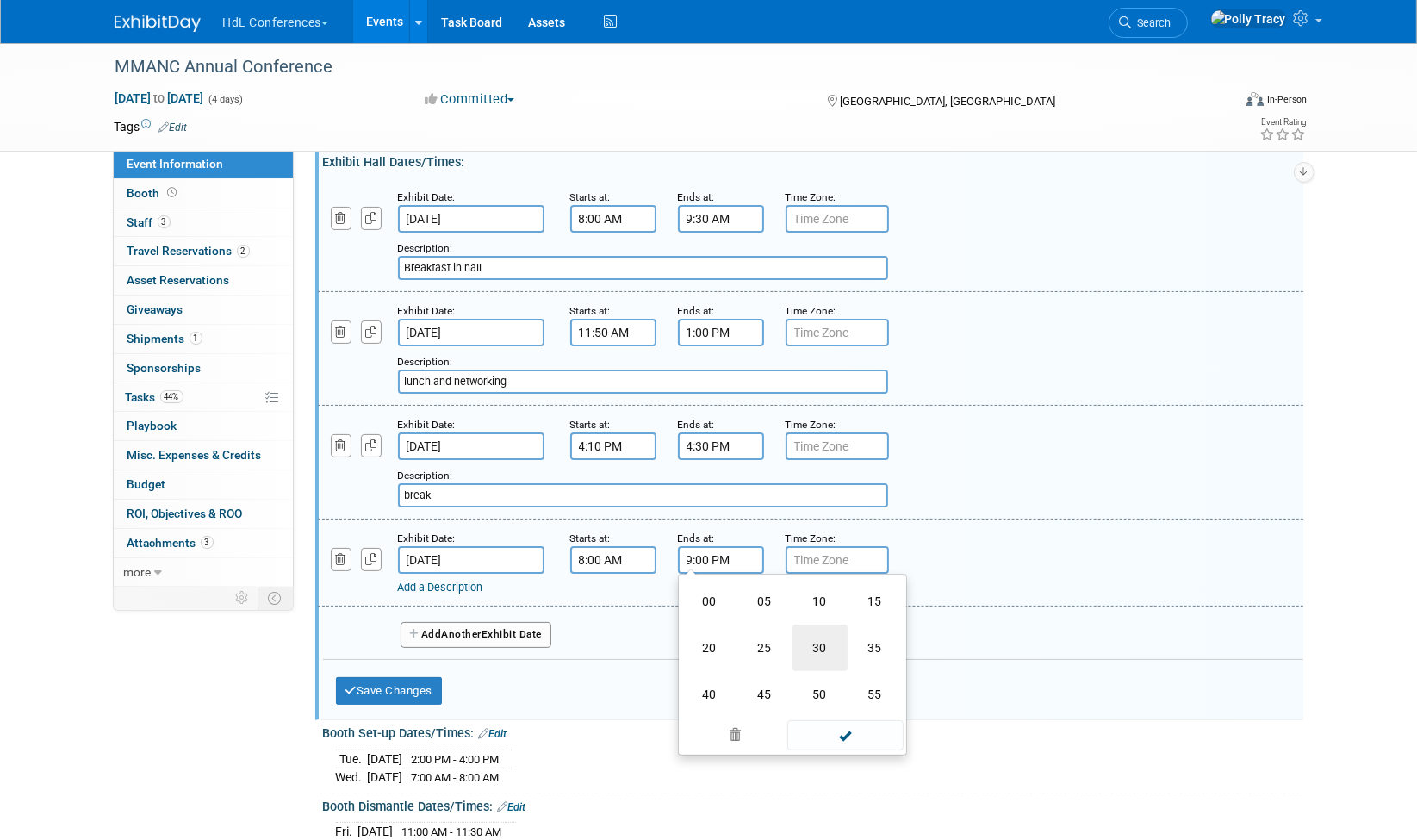
click at [811, 637] on td "30" at bounding box center [820, 647] width 55 height 46
type input "9:30 PM"
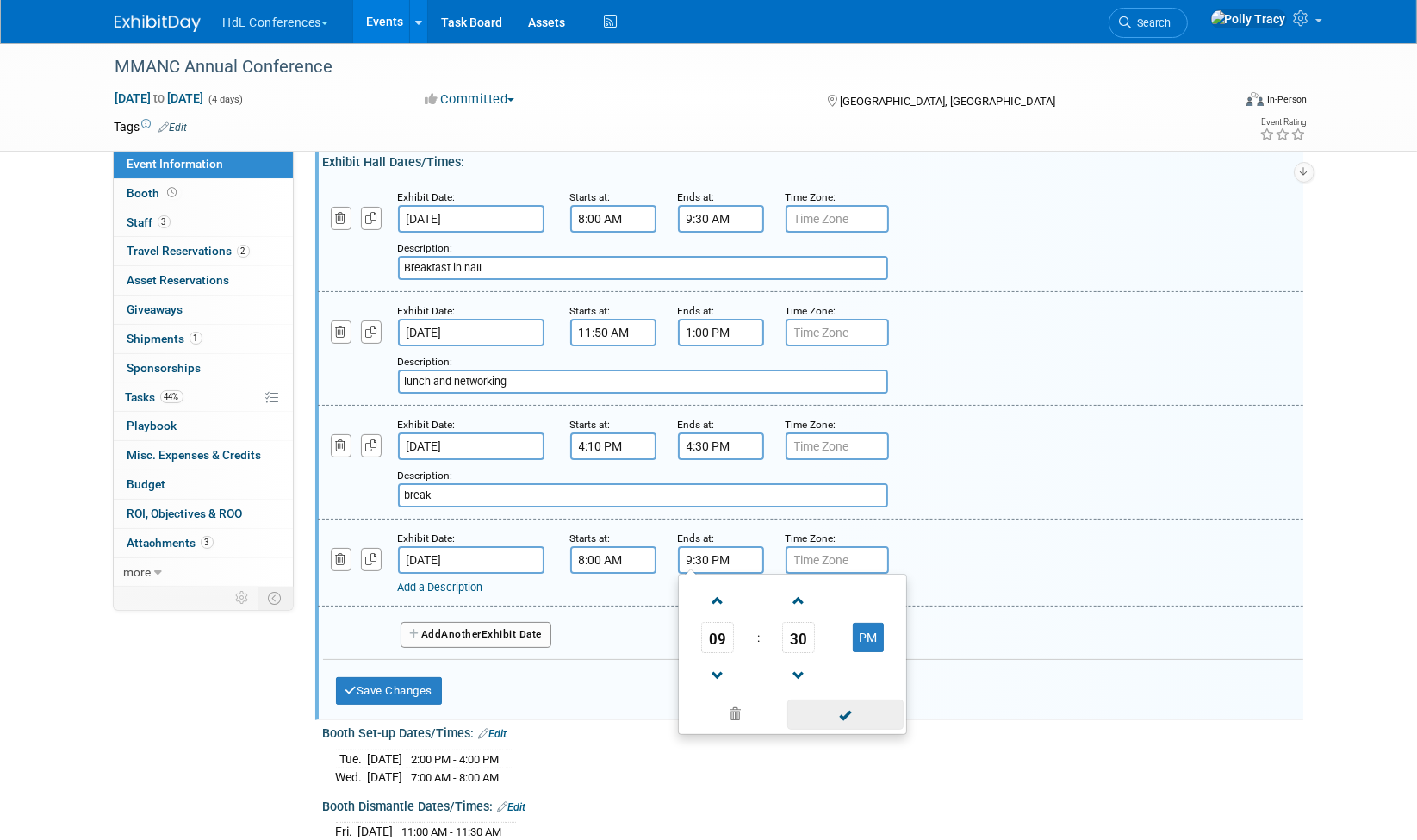
click at [853, 706] on span at bounding box center [846, 714] width 116 height 30
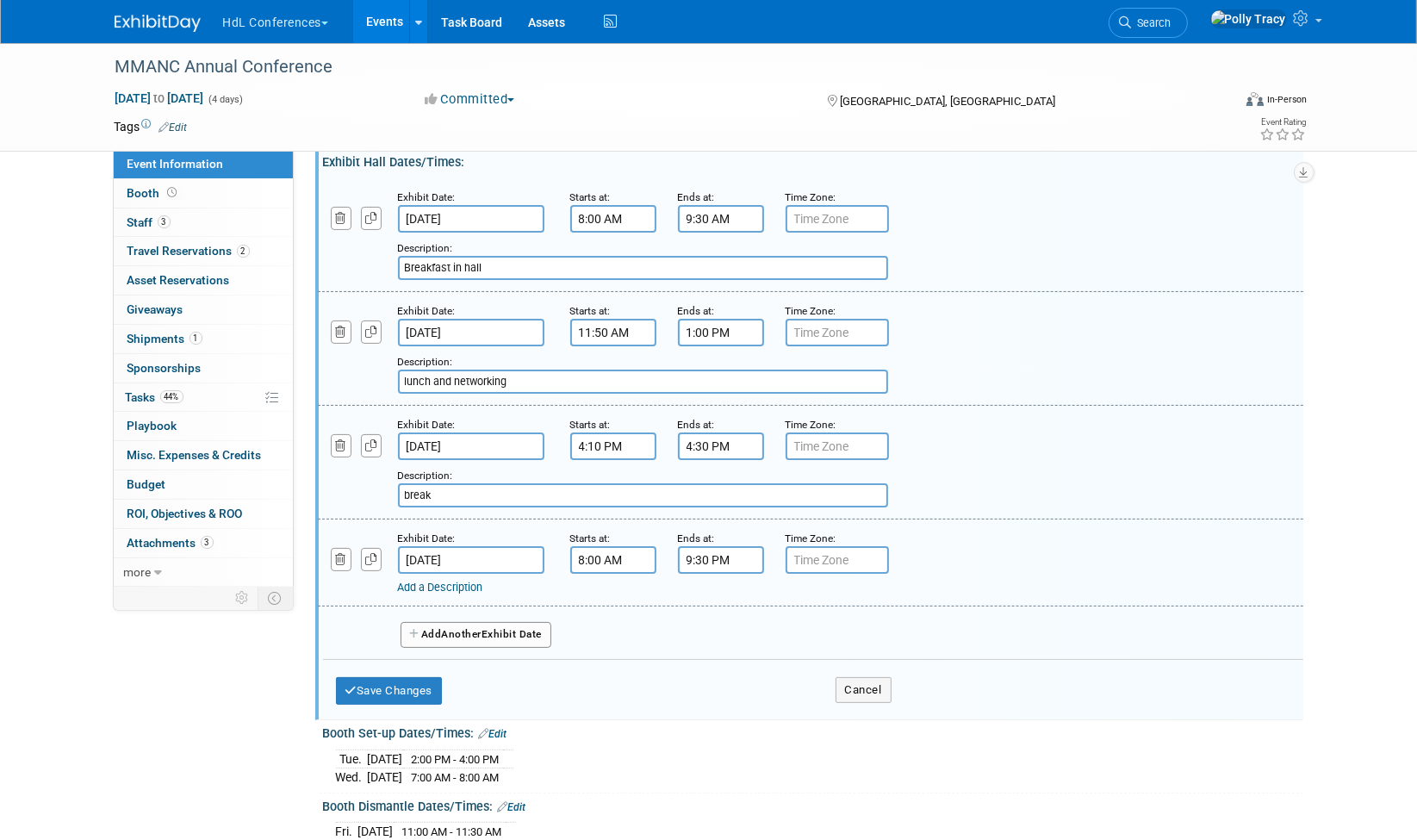
click at [465, 580] on div "Add a Description" at bounding box center [766, 587] width 737 height 15
click at [465, 581] on link "Add a Description" at bounding box center [441, 587] width 85 height 13
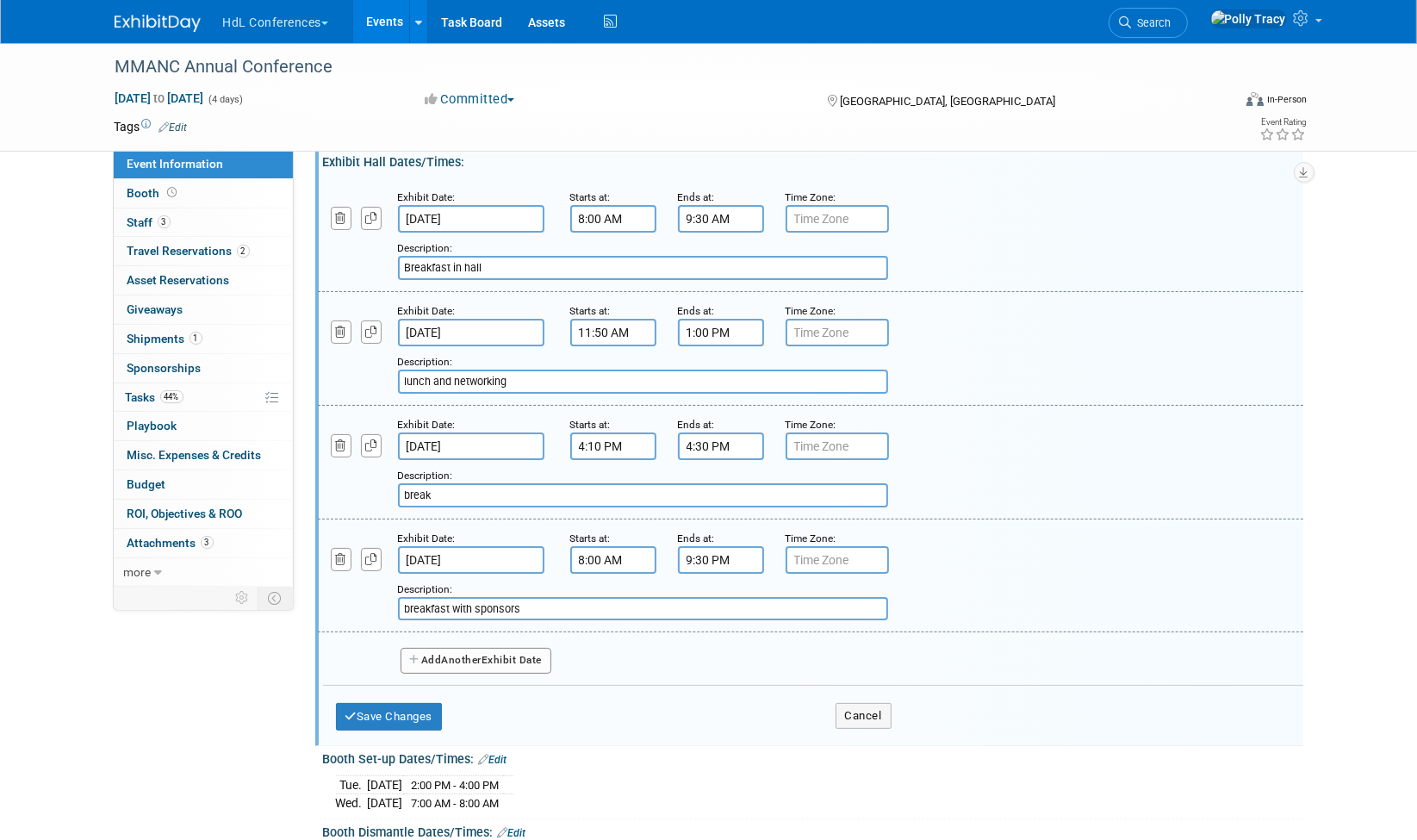
type input "breakfast with sponsors"
click at [505, 648] on button "Add Another Exhibit Date" at bounding box center [476, 661] width 151 height 26
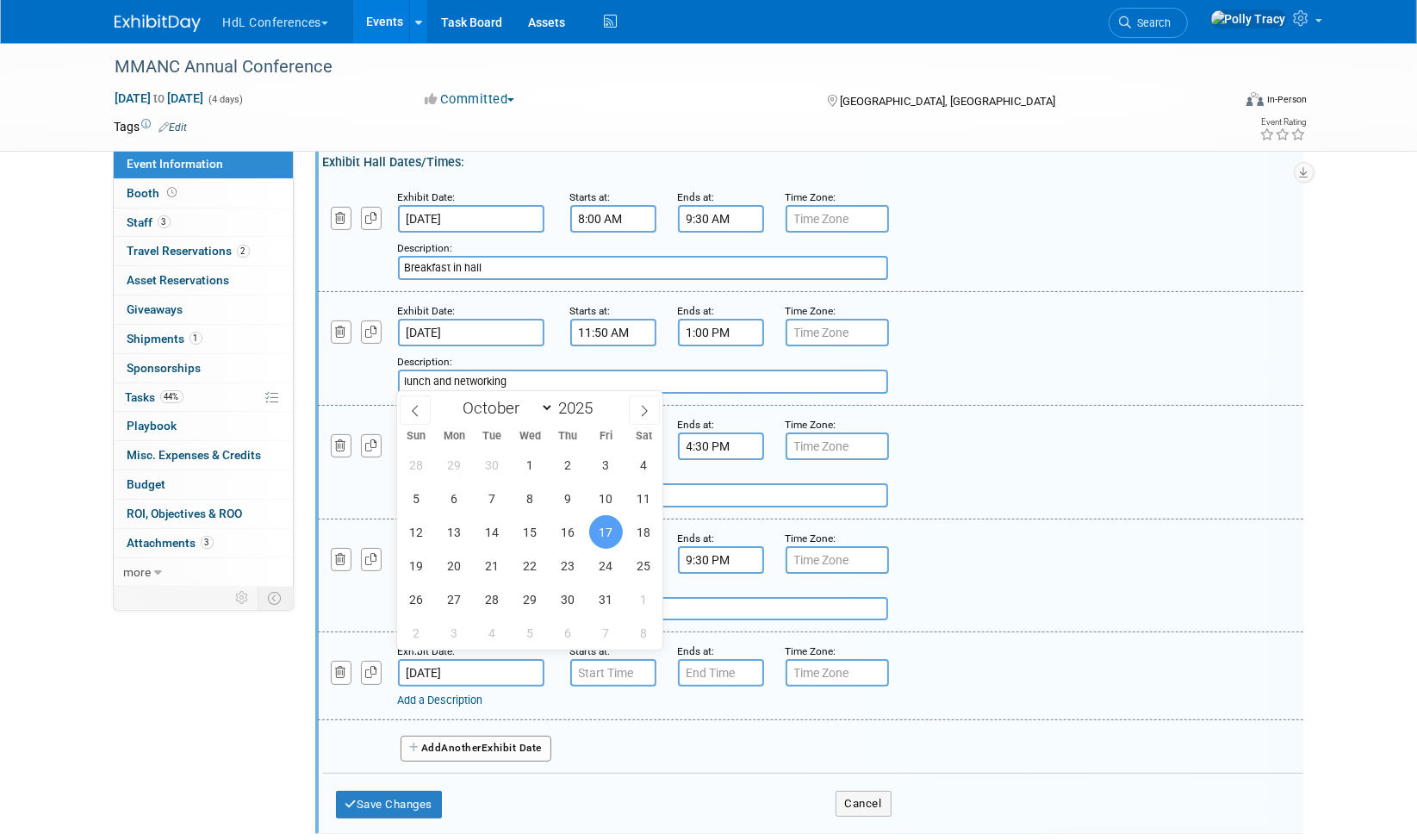
click at [501, 661] on input "Oct 17, 2025" at bounding box center [471, 672] width 147 height 27
click at [572, 531] on span "16" at bounding box center [568, 531] width 34 height 34
type input "Oct 16, 2025"
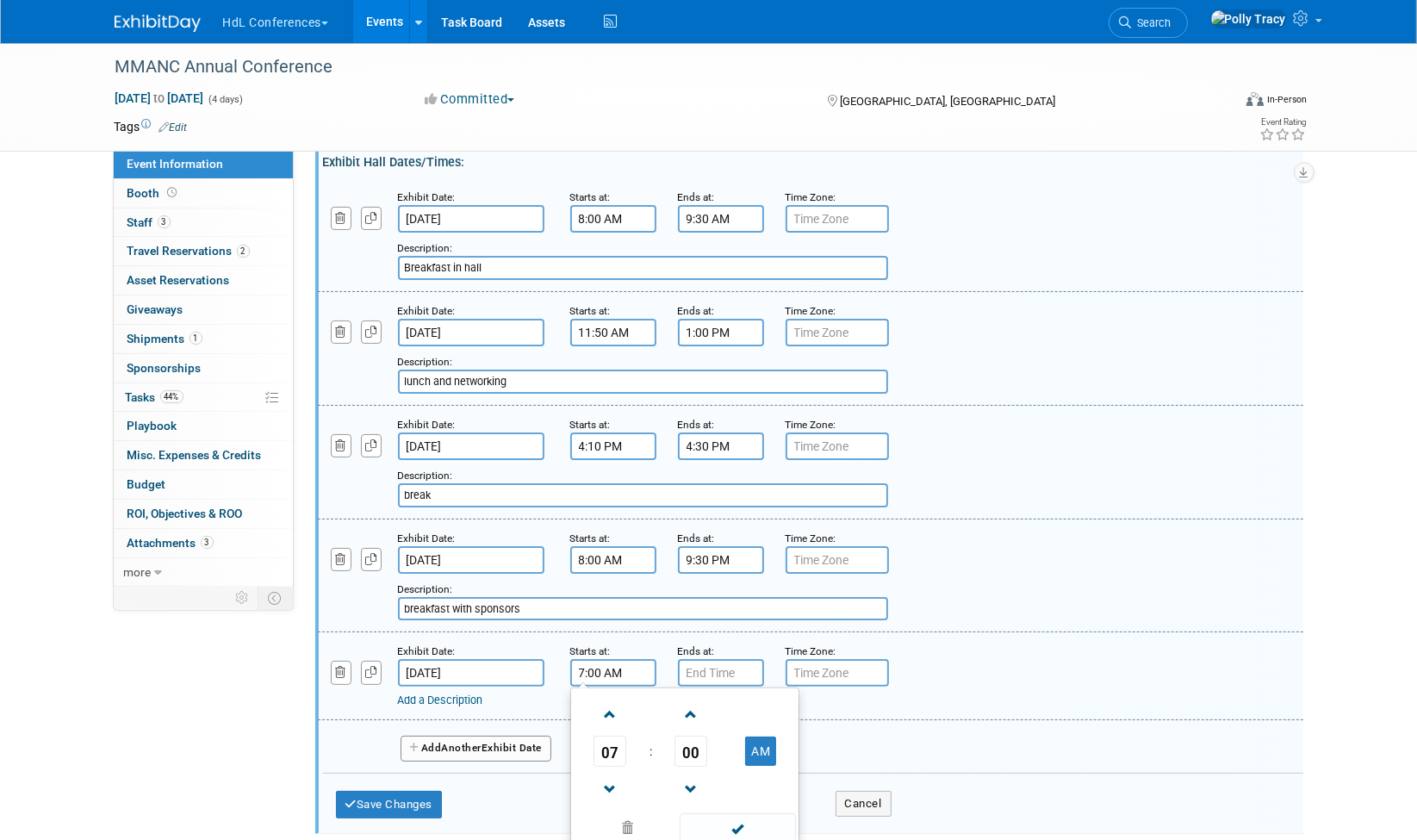
click at [590, 659] on input "7:00 AM" at bounding box center [613, 672] width 86 height 27
click at [613, 703] on span at bounding box center [610, 714] width 30 height 30
type input "10:00 AM"
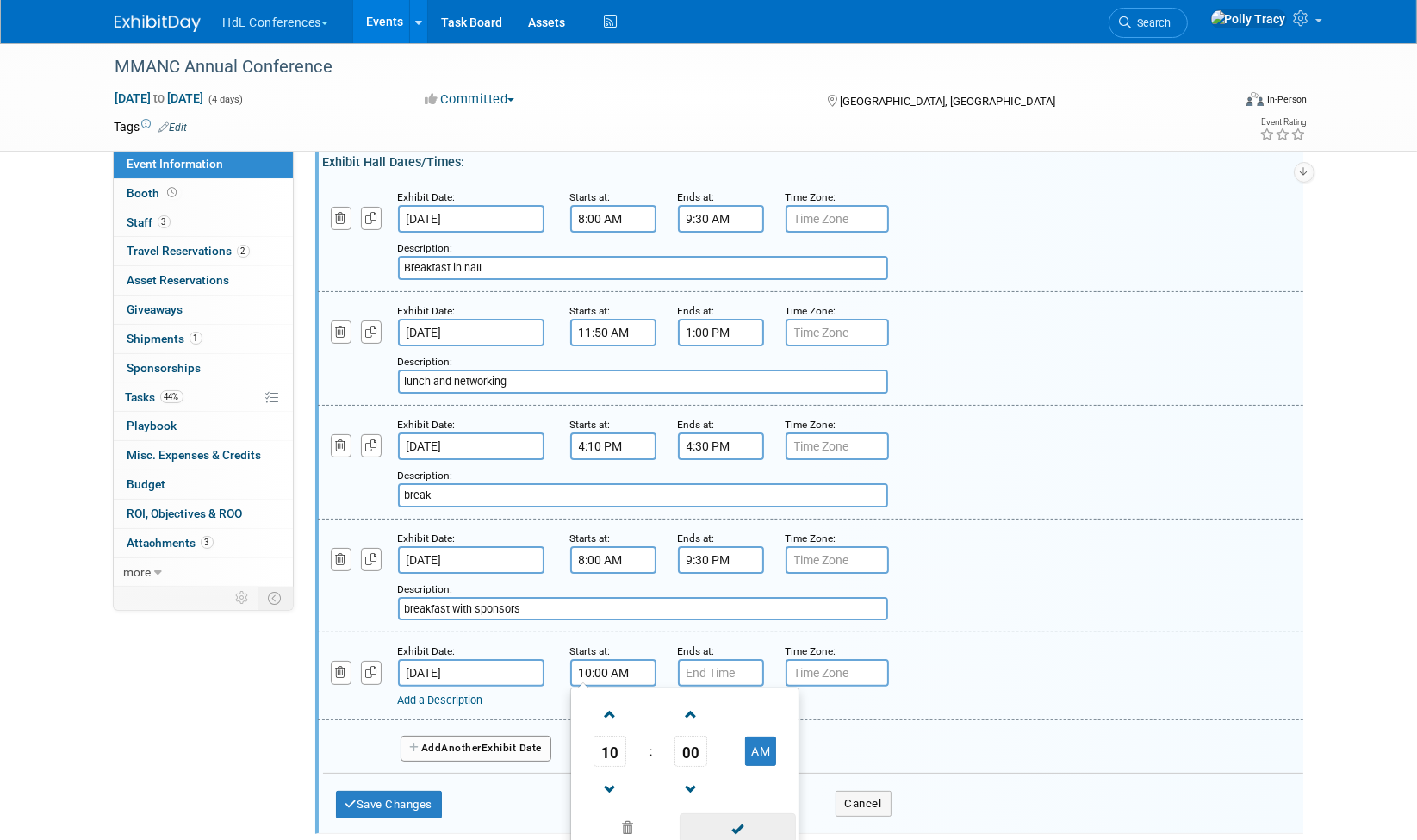
click at [745, 815] on span at bounding box center [738, 827] width 116 height 30
click at [708, 665] on input "7:00 PM" at bounding box center [721, 672] width 86 height 27
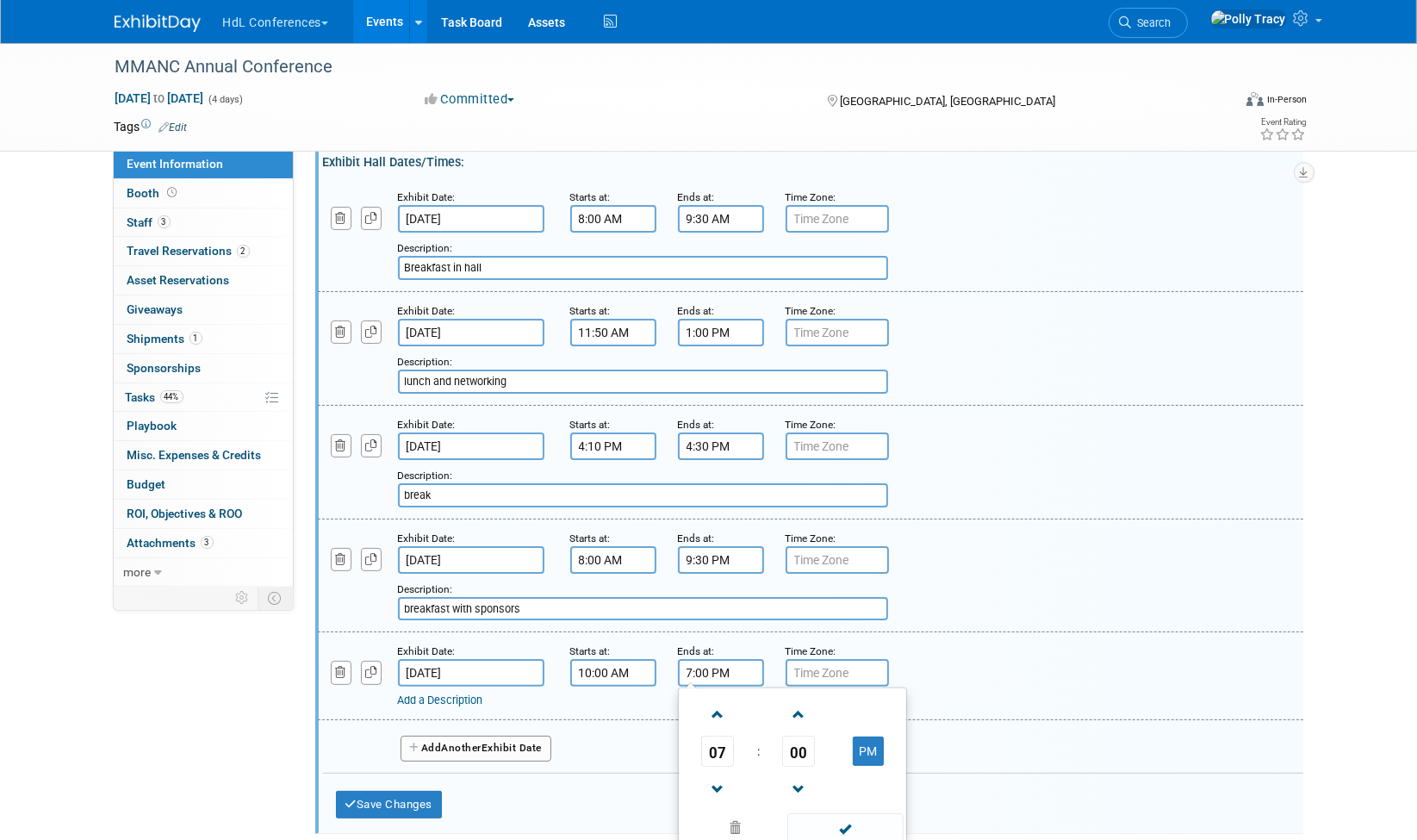
click at [708, 665] on input "7:00 PM" at bounding box center [721, 672] width 86 height 27
click at [719, 705] on span at bounding box center [717, 714] width 30 height 30
click at [799, 744] on span "00" at bounding box center [799, 751] width 33 height 31
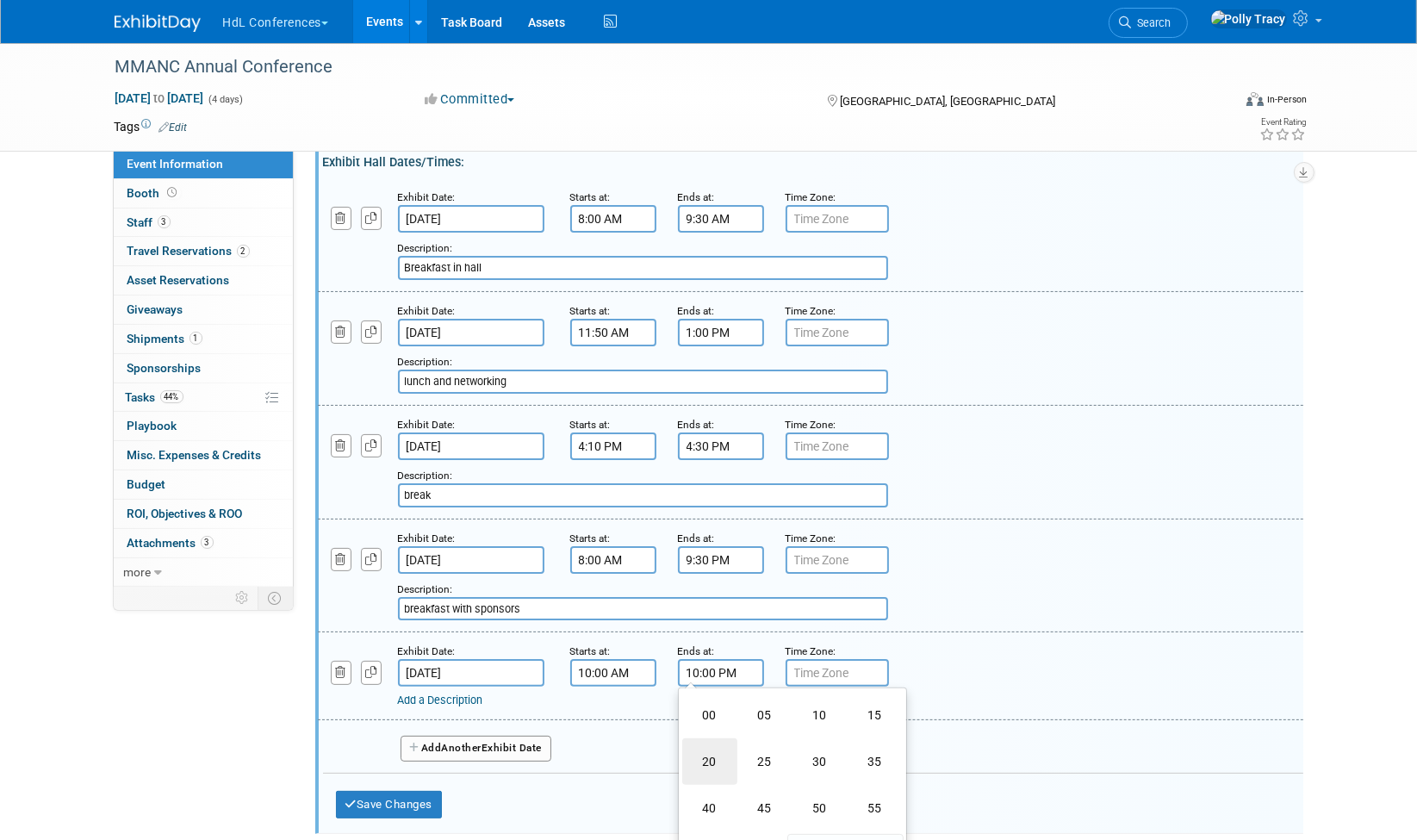
click at [714, 749] on td "20" at bounding box center [710, 760] width 55 height 46
click at [878, 739] on button "PM" at bounding box center [869, 751] width 31 height 29
type input "10:20 AM"
click at [851, 815] on span at bounding box center [846, 827] width 116 height 30
click at [466, 693] on link "Add a Description" at bounding box center [441, 700] width 85 height 13
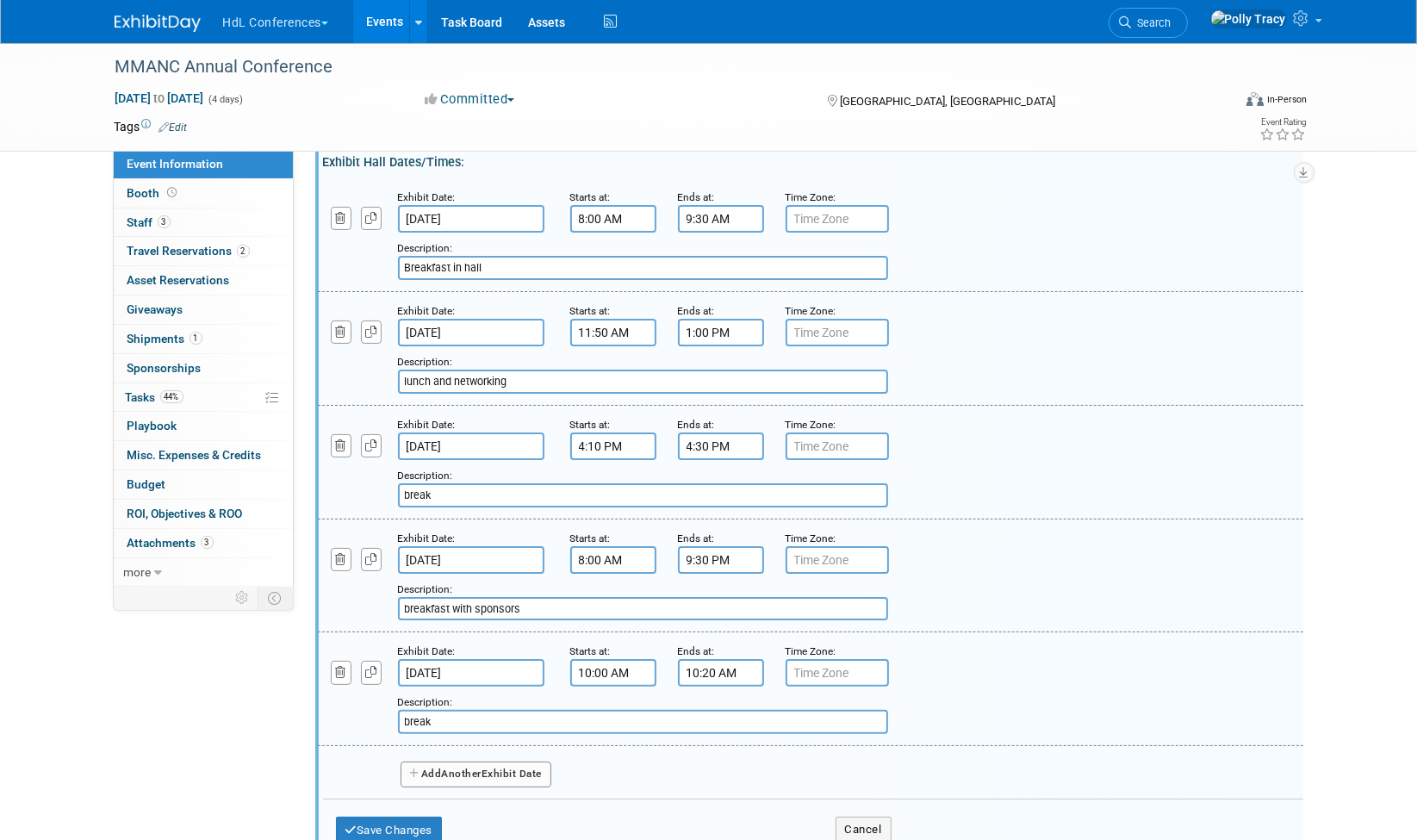
type input "break"
click at [530, 765] on button "Add Another Exhibit Date" at bounding box center [476, 774] width 151 height 26
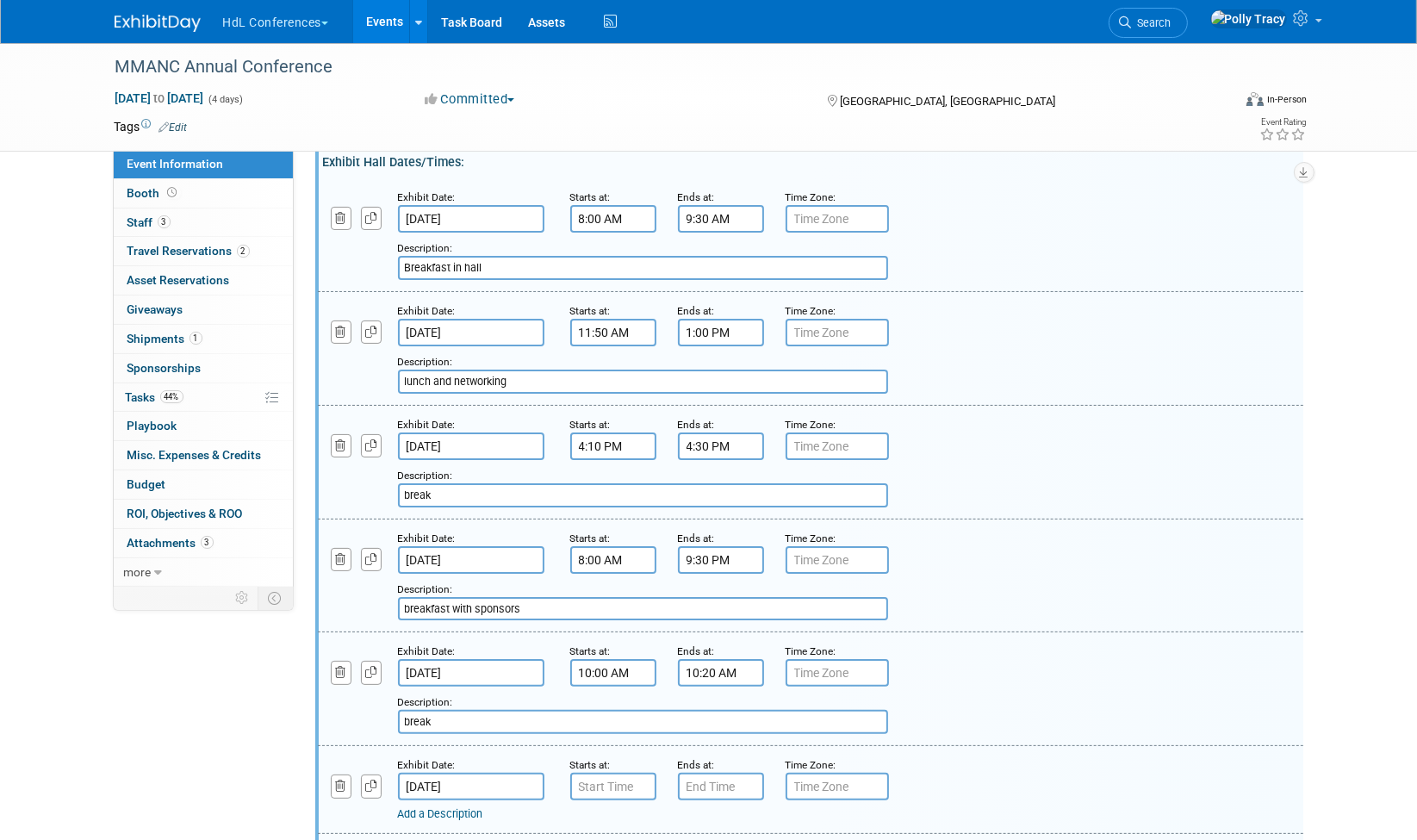
scroll to position [382, 0]
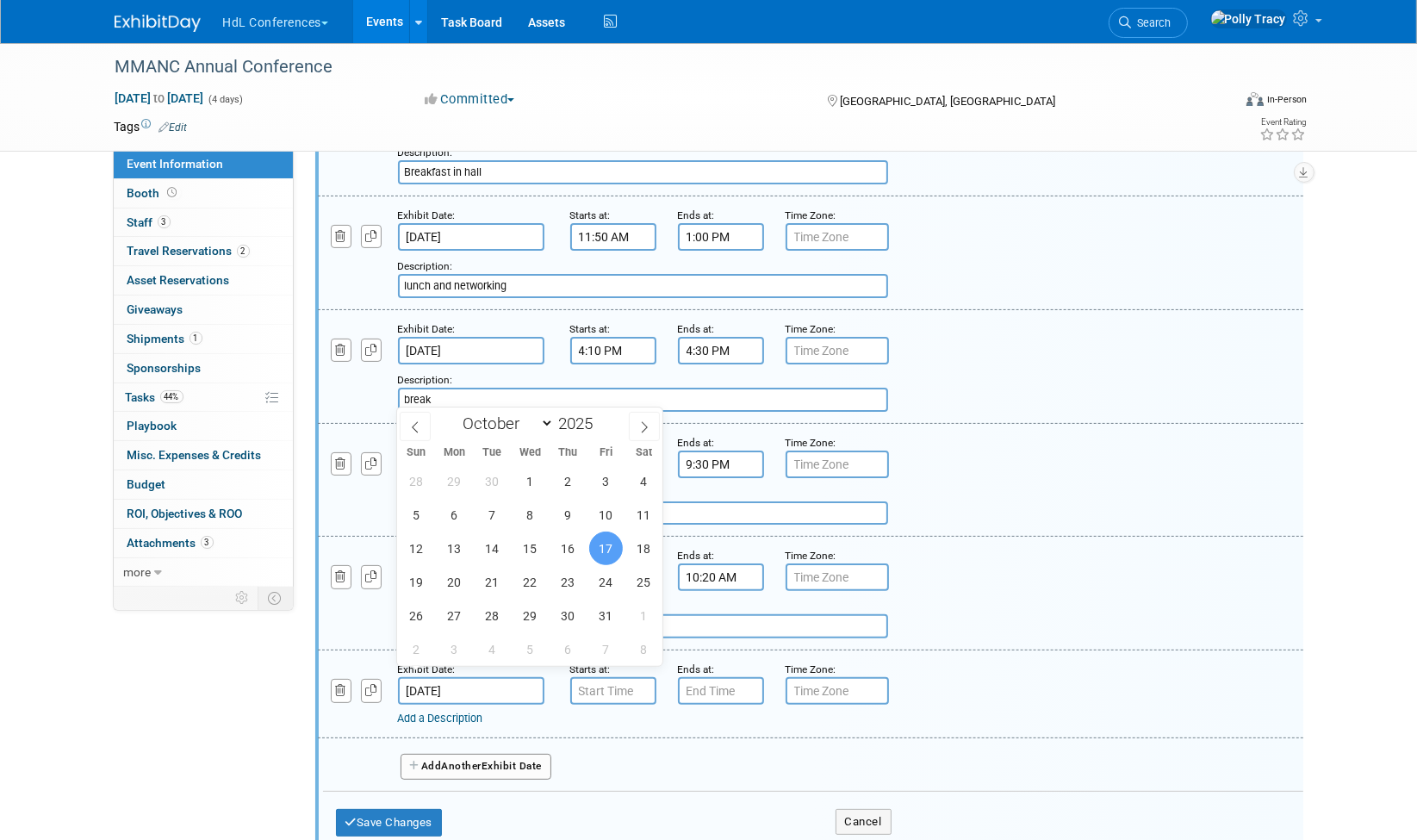
click at [487, 677] on input "Oct 17, 2025" at bounding box center [471, 690] width 147 height 27
click at [566, 548] on span "16" at bounding box center [568, 547] width 34 height 34
type input "Oct 16, 2025"
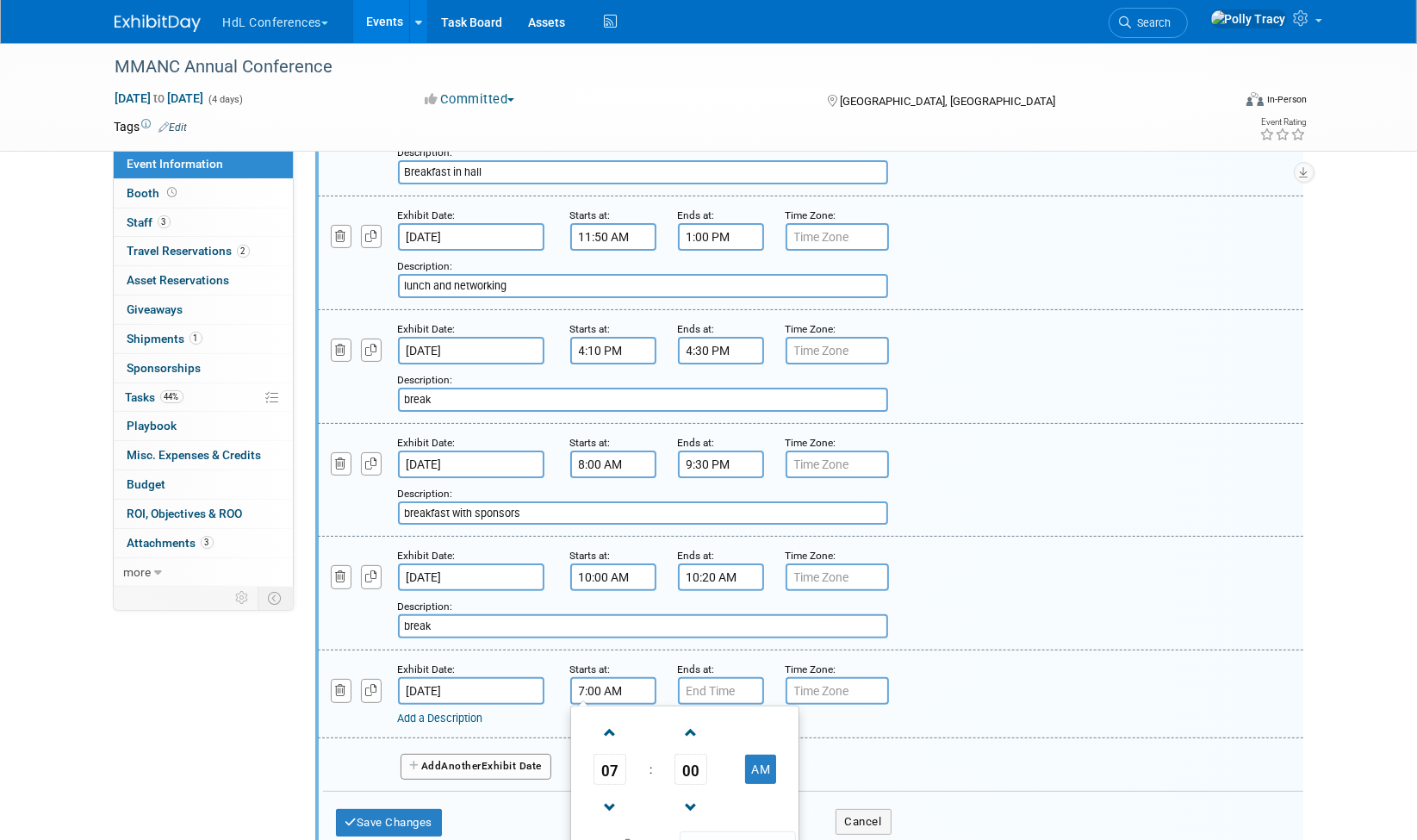
click at [616, 677] on input "7:00 AM" at bounding box center [613, 690] width 86 height 27
click at [608, 718] on span at bounding box center [610, 732] width 30 height 30
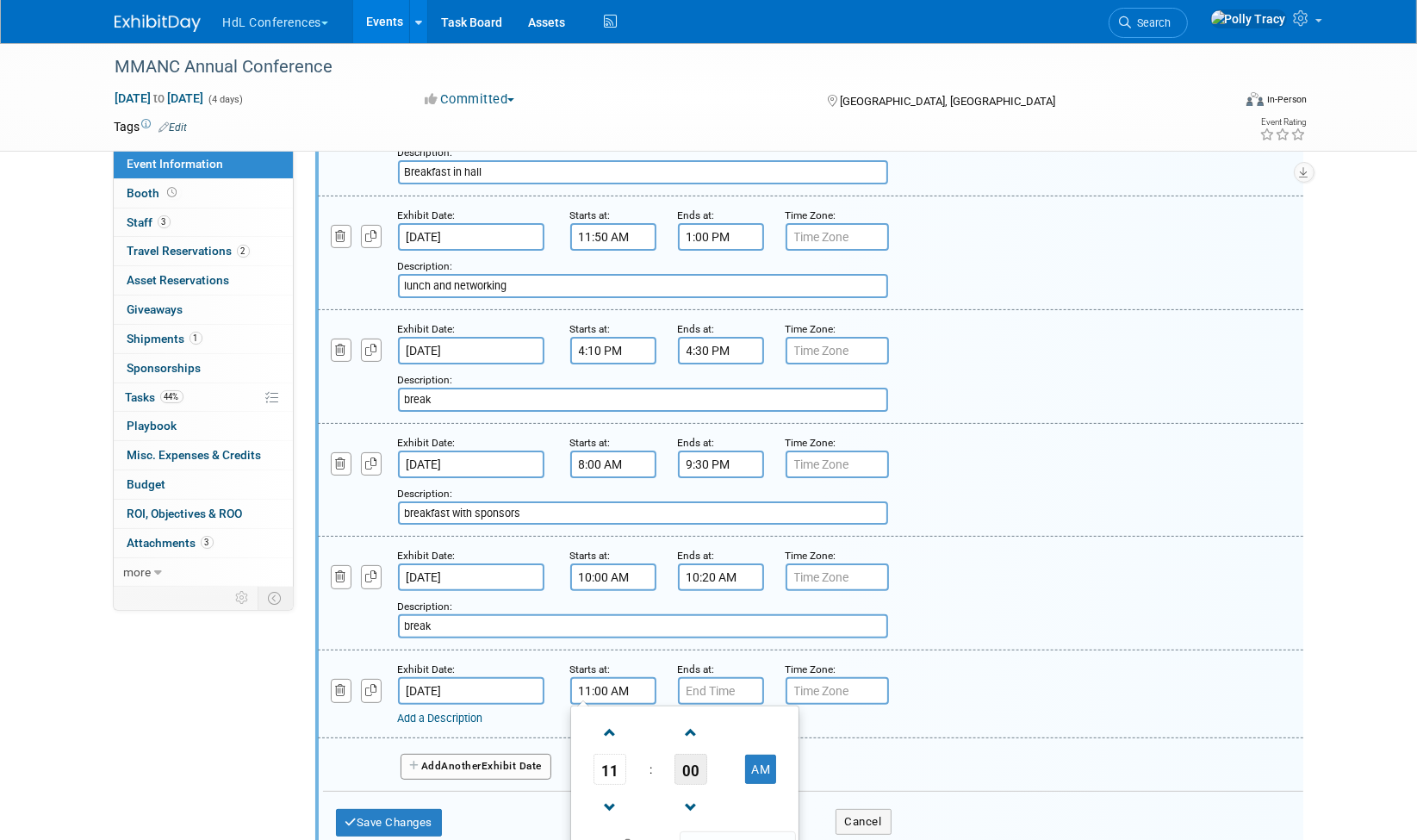
click at [701, 758] on span "00" at bounding box center [691, 769] width 33 height 31
click at [714, 727] on td "10" at bounding box center [713, 732] width 55 height 46
type input "11:10 AM"
click at [708, 677] on input "7:00 PM" at bounding box center [721, 690] width 86 height 27
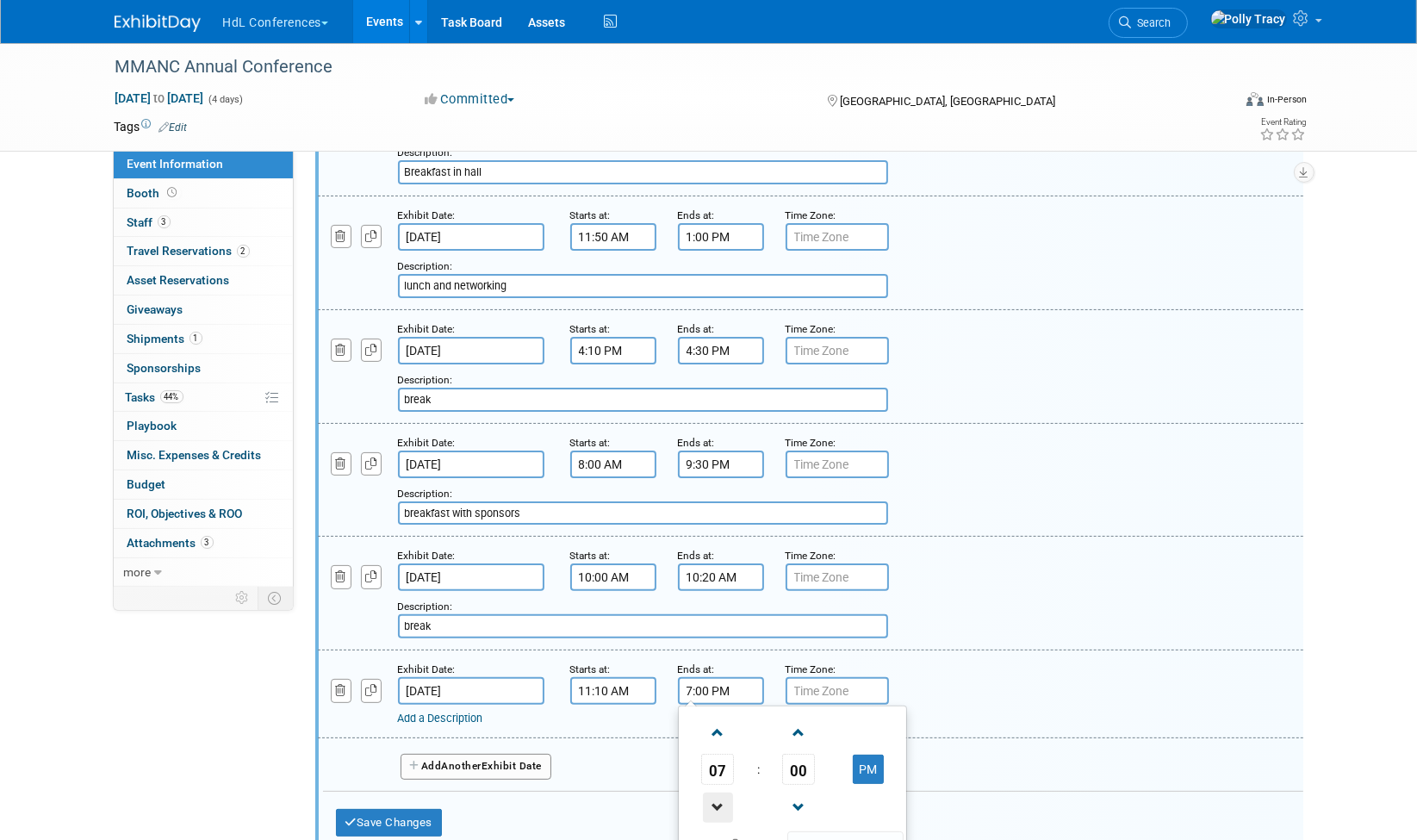
click at [719, 792] on span at bounding box center [717, 806] width 30 height 30
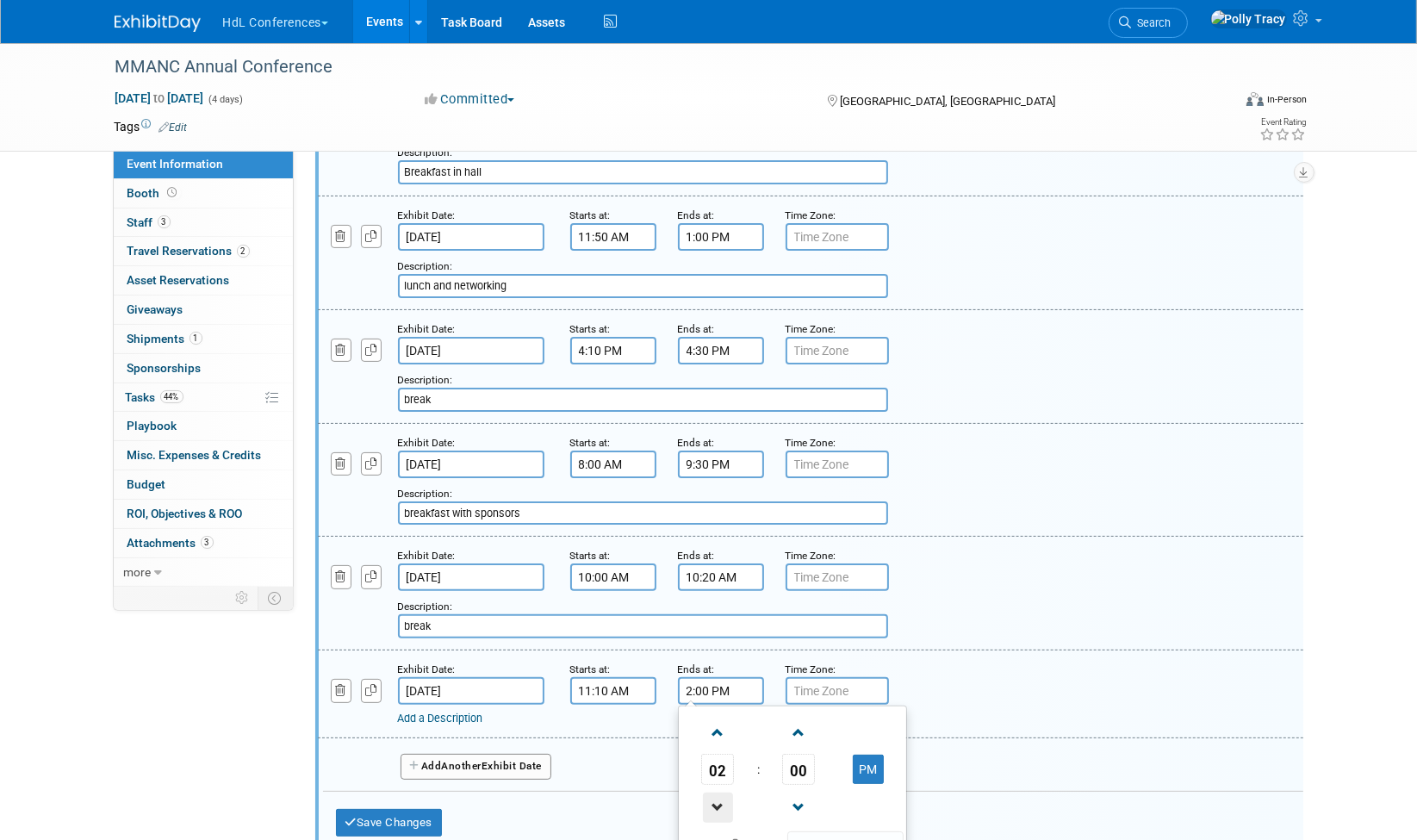
click at [719, 792] on span at bounding box center [717, 806] width 30 height 30
type input "1:00 PM"
click at [840, 831] on span at bounding box center [846, 845] width 116 height 30
click at [454, 711] on link "Add a Description" at bounding box center [441, 718] width 85 height 13
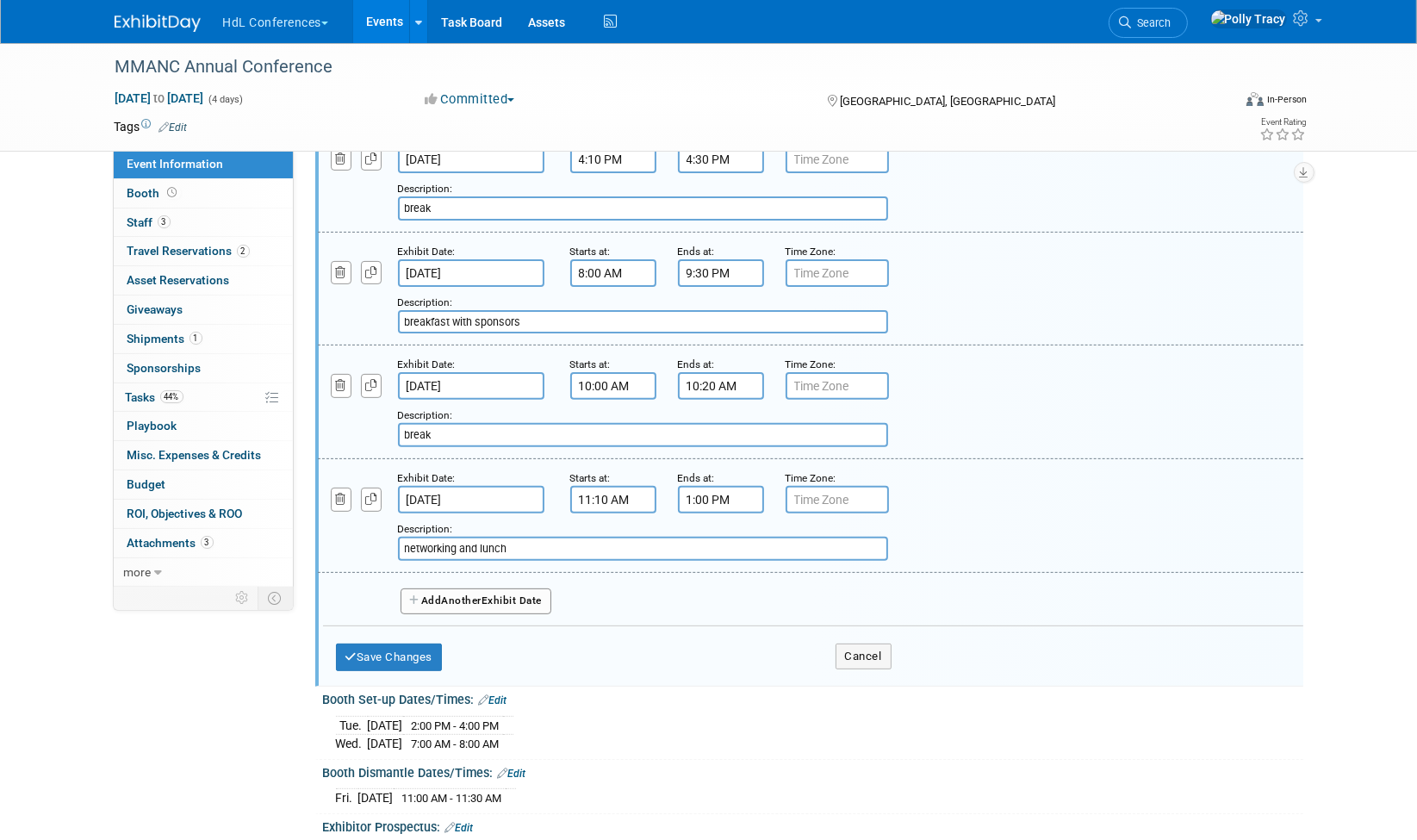
scroll to position [669, 0]
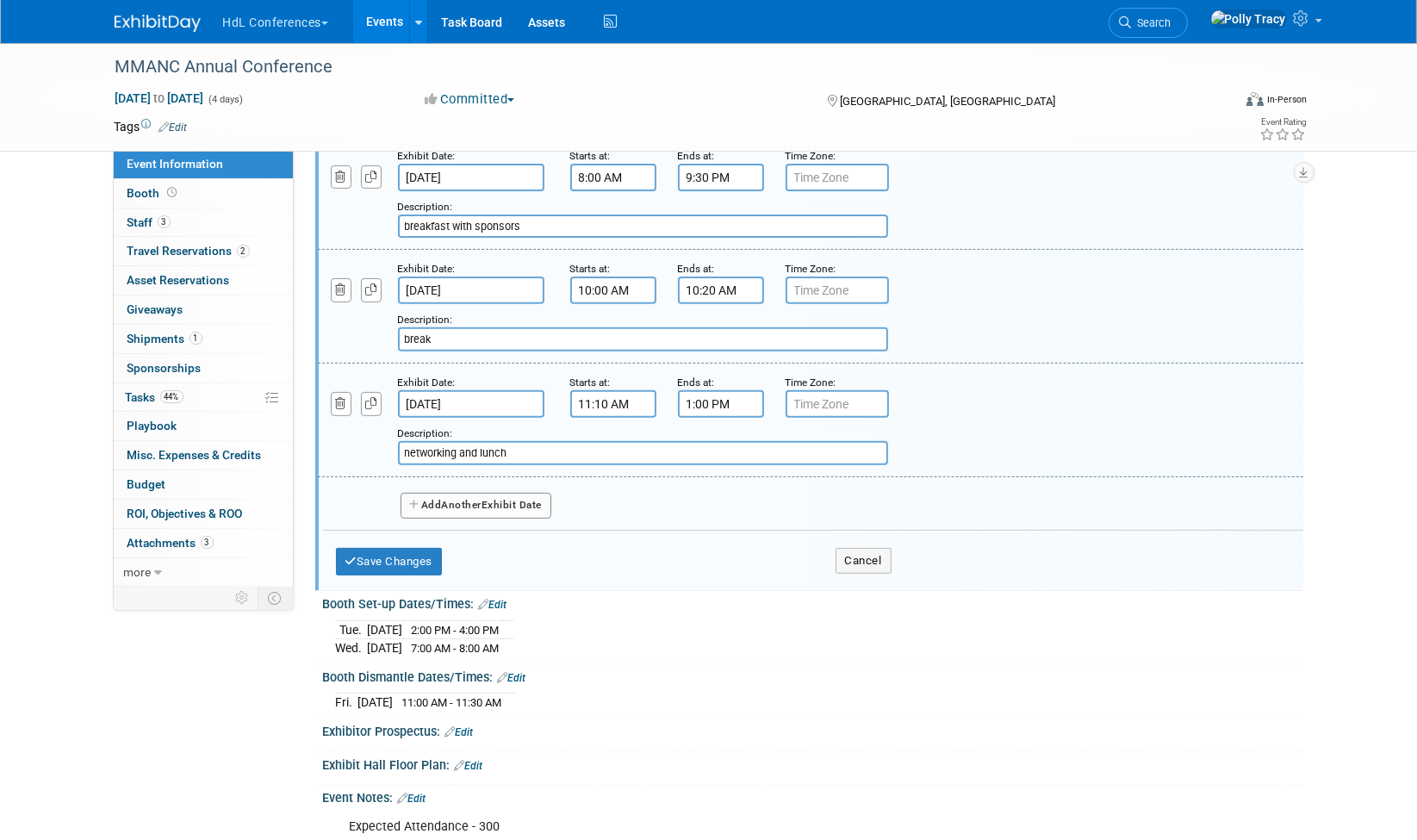
type input "networking and lunch"
click at [470, 498] on span "Another" at bounding box center [462, 504] width 41 height 12
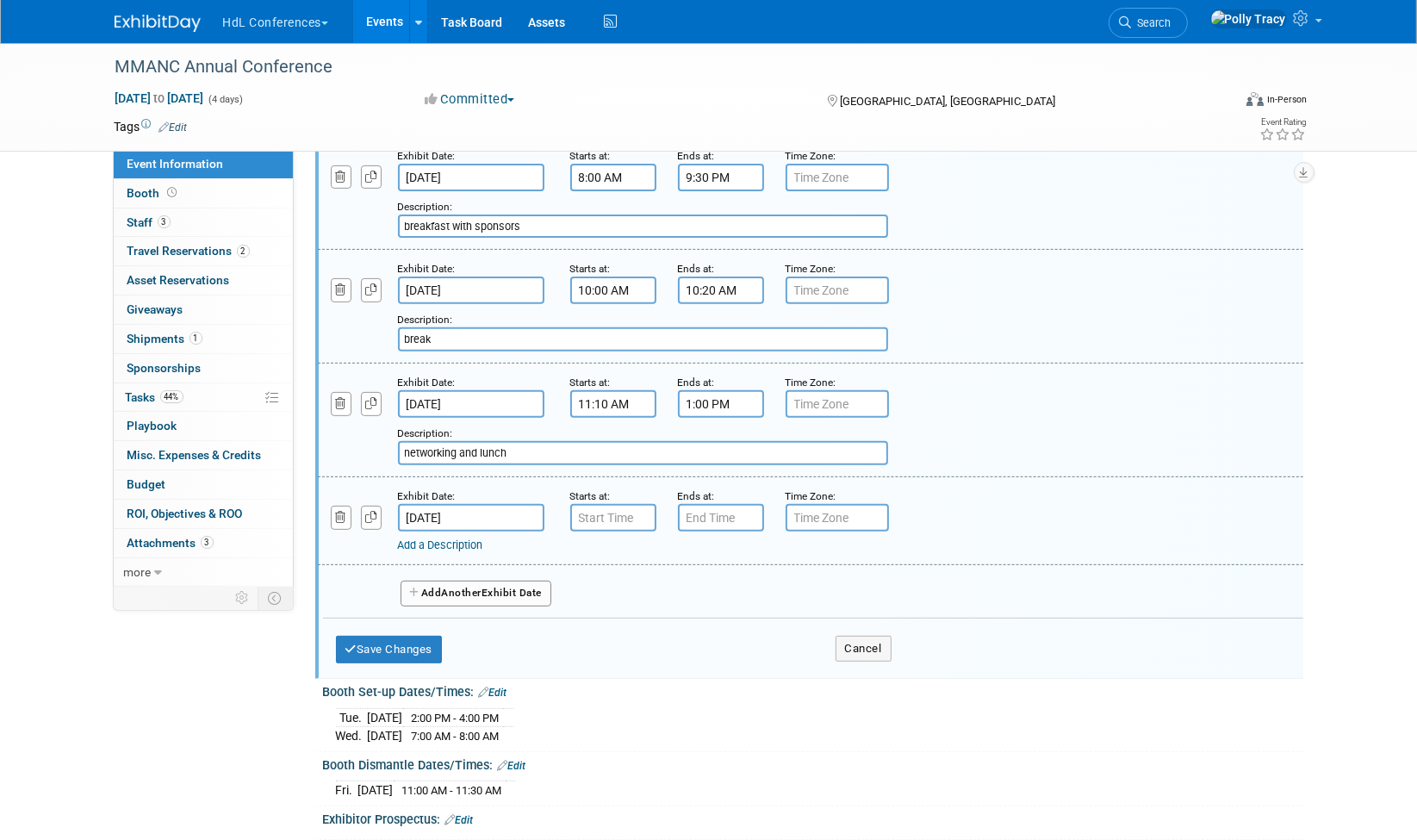
click at [455, 504] on input "Oct 17, 2025" at bounding box center [471, 517] width 147 height 27
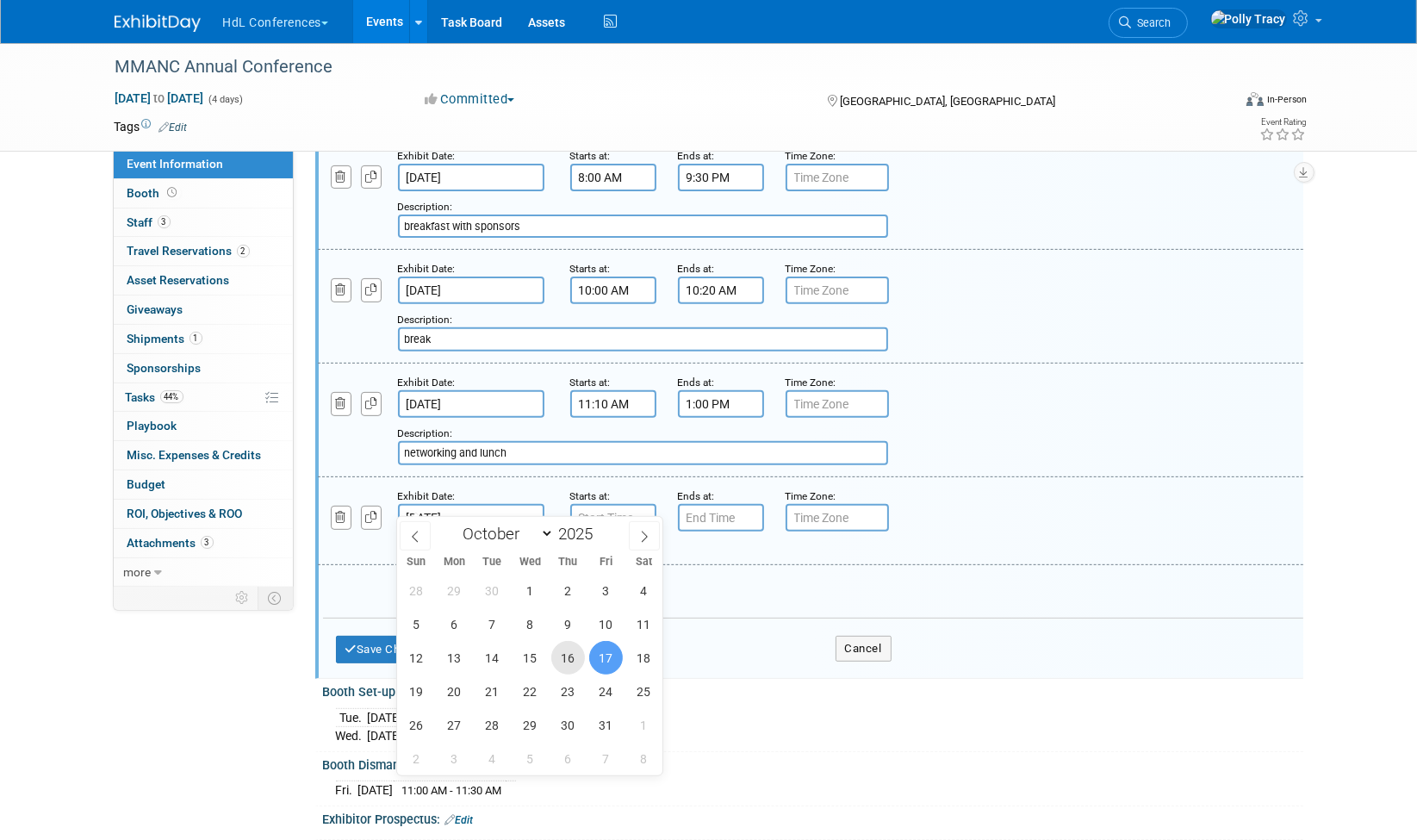
click at [568, 666] on span "16" at bounding box center [568, 657] width 34 height 34
type input "Oct 16, 2025"
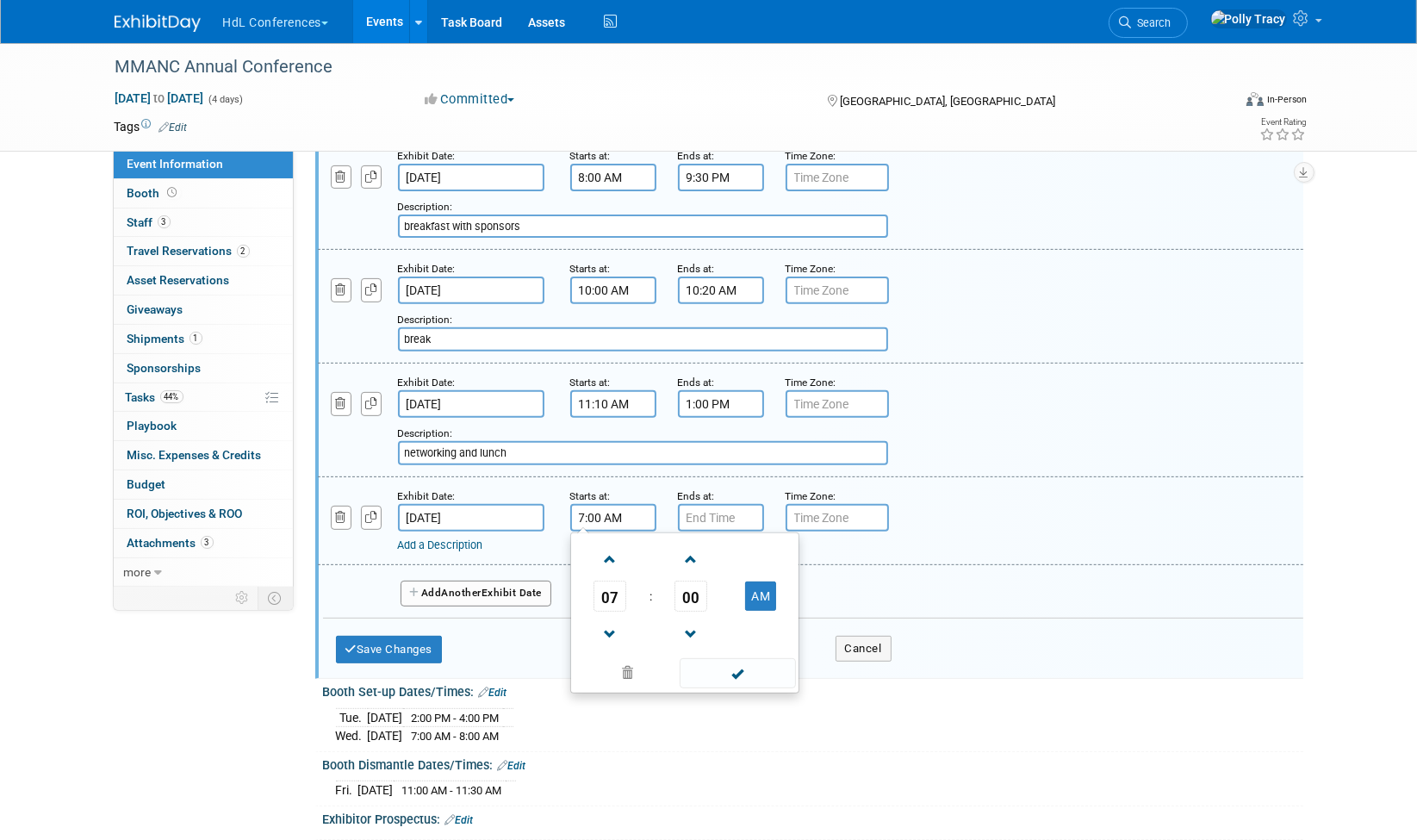
click at [598, 504] on input "7:00 AM" at bounding box center [613, 517] width 86 height 27
click at [616, 619] on span at bounding box center [610, 633] width 30 height 30
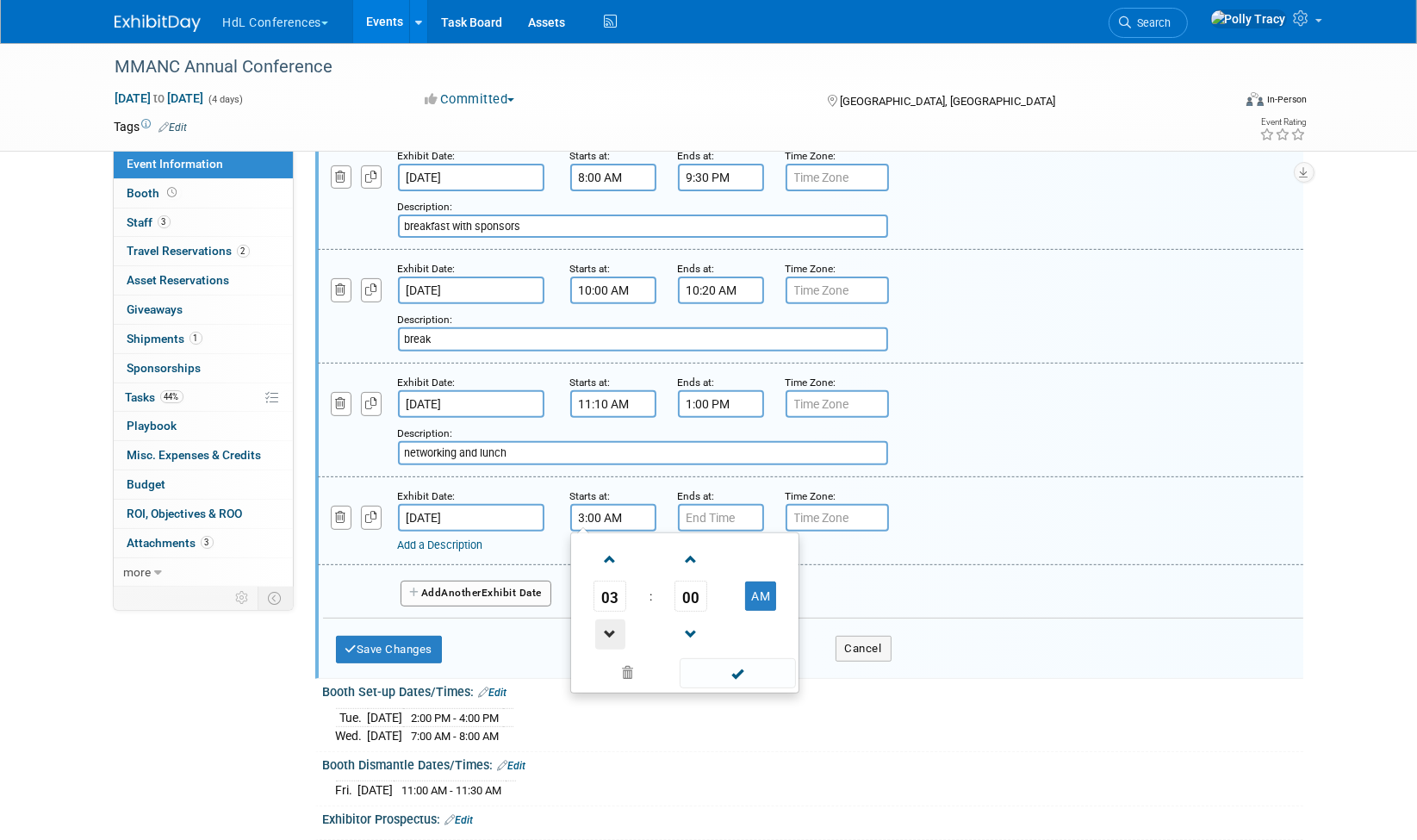
click at [616, 619] on span at bounding box center [610, 633] width 30 height 30
click at [689, 583] on span "00" at bounding box center [691, 596] width 33 height 31
click at [613, 632] on td "40" at bounding box center [602, 652] width 55 height 46
type input "2:40 AM"
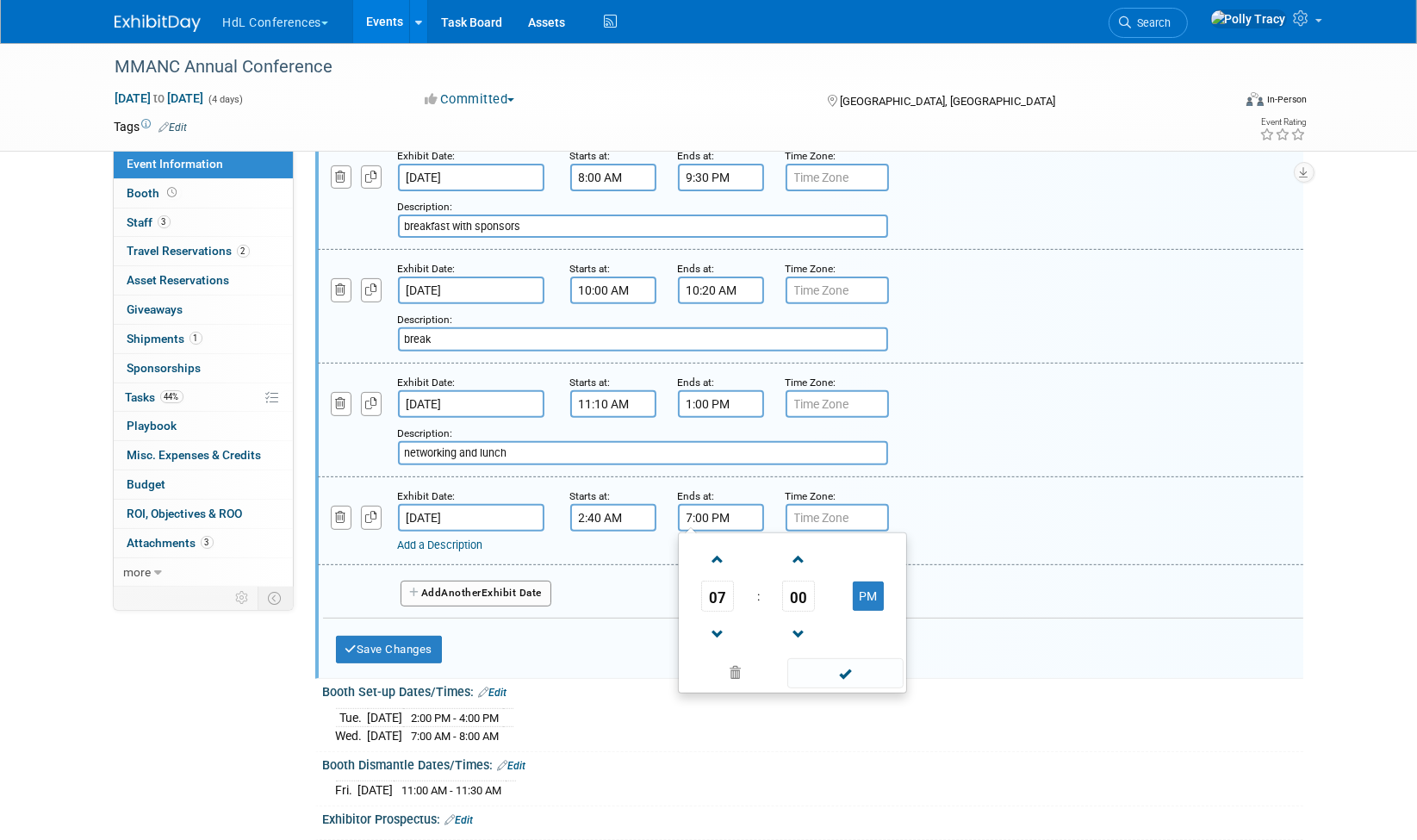
click at [713, 504] on input "7:00 PM" at bounding box center [721, 517] width 86 height 27
click at [719, 619] on span at bounding box center [717, 633] width 30 height 30
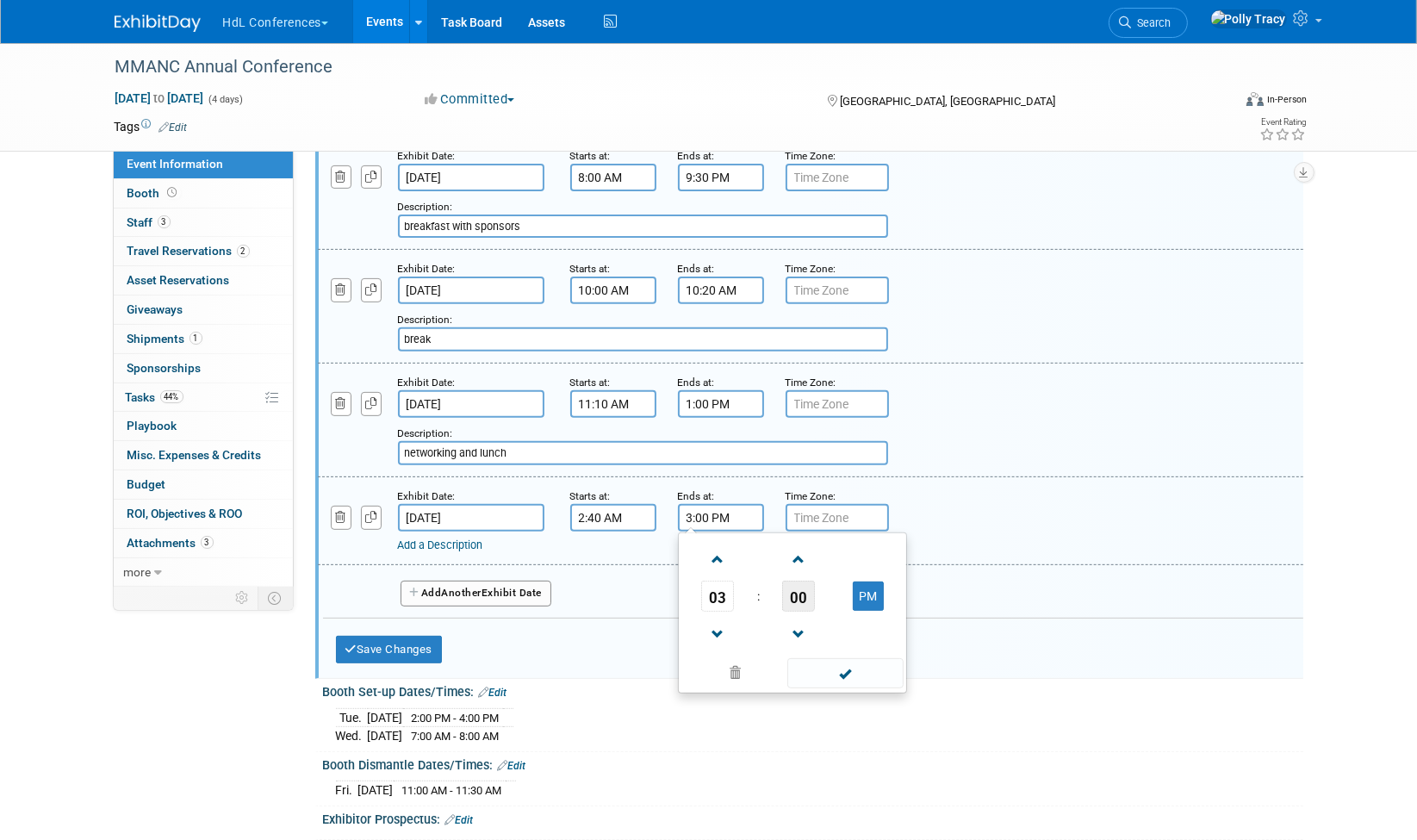
click at [786, 581] on span "00" at bounding box center [799, 596] width 33 height 31
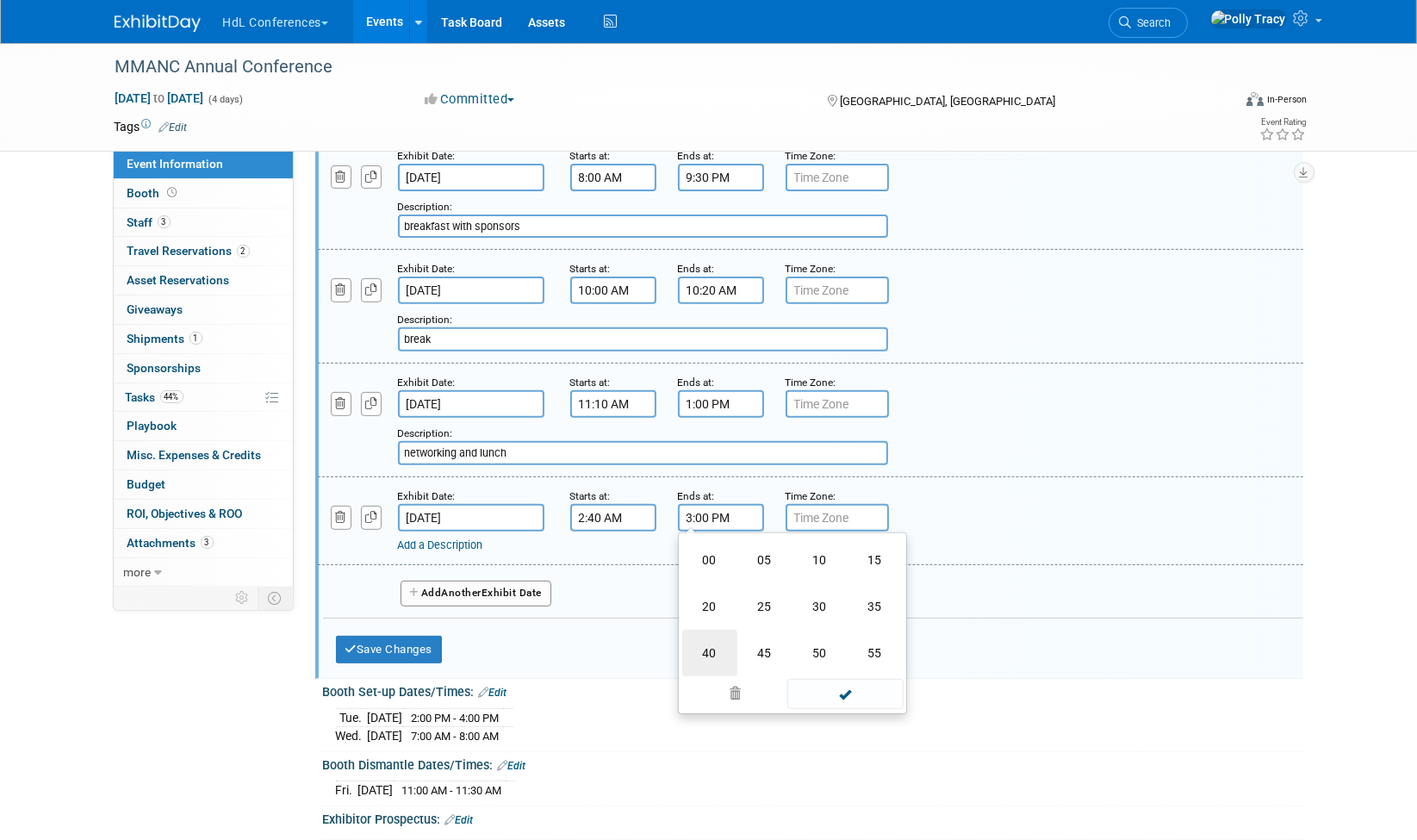
click at [712, 637] on td "40" at bounding box center [710, 652] width 55 height 46
type input "3:40 PM"
drag, startPoint x: 846, startPoint y: 659, endPoint x: 836, endPoint y: 642, distance: 19.7
click at [846, 659] on span at bounding box center [846, 672] width 116 height 30
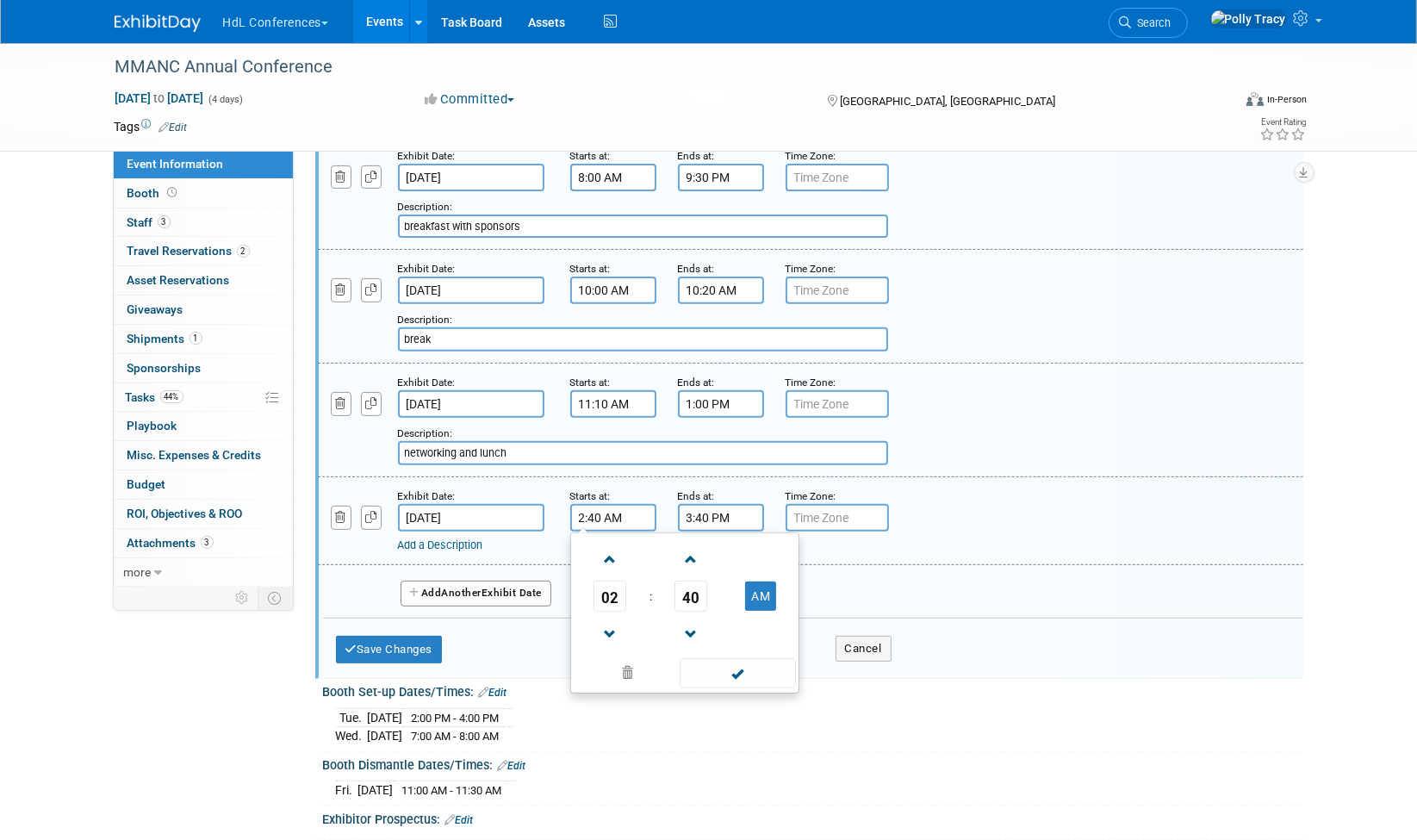
click at [630, 504] on input "2:40 AM" at bounding box center [613, 517] width 86 height 27
click at [757, 586] on button "AM" at bounding box center [761, 595] width 31 height 29
type input "2:40 PM"
click at [742, 658] on span at bounding box center [738, 672] width 116 height 30
click at [711, 174] on input "9:30 PM" at bounding box center [721, 178] width 86 height 27
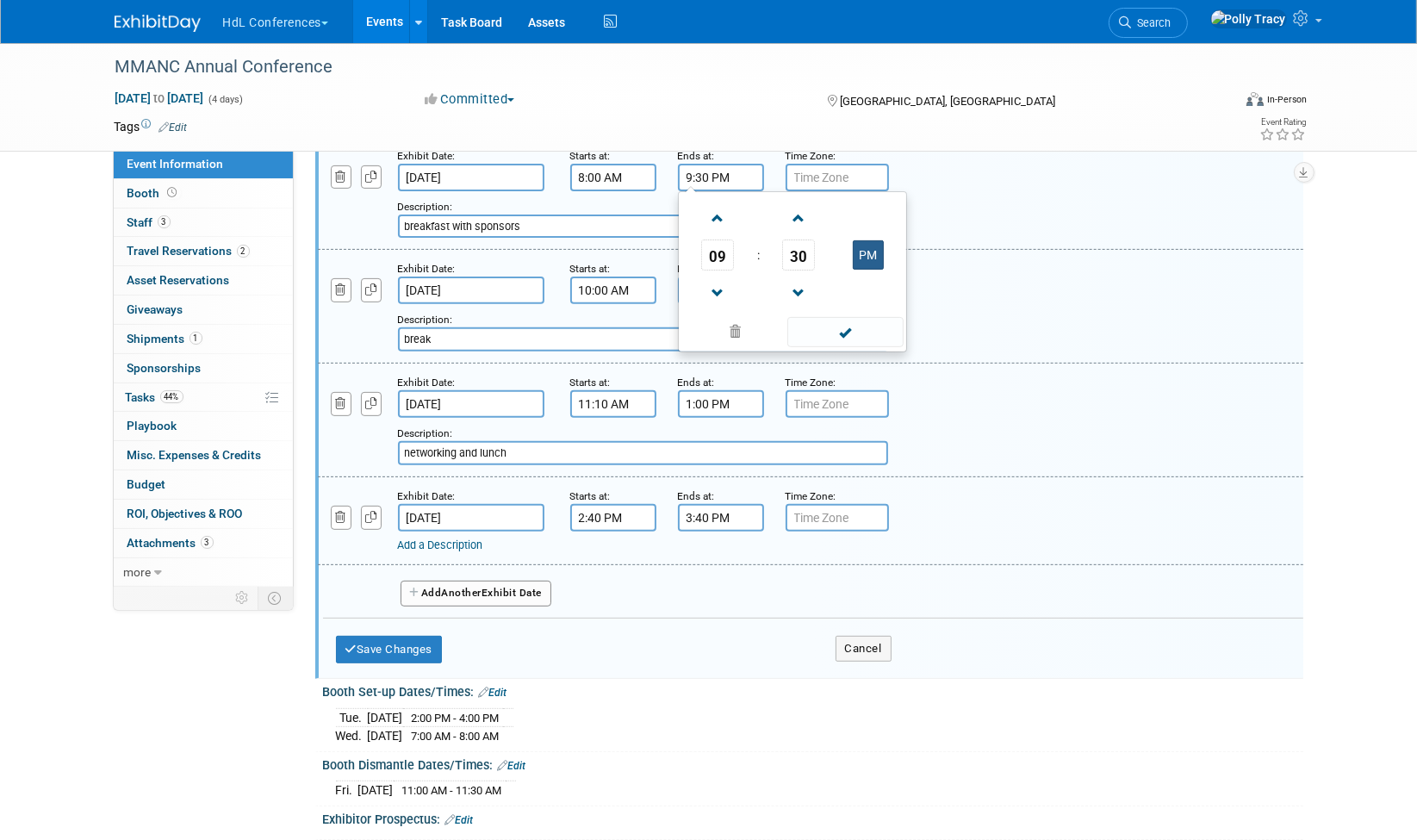
click at [882, 246] on button "PM" at bounding box center [869, 255] width 31 height 29
type input "9:30 AM"
click at [851, 327] on span at bounding box center [846, 332] width 116 height 30
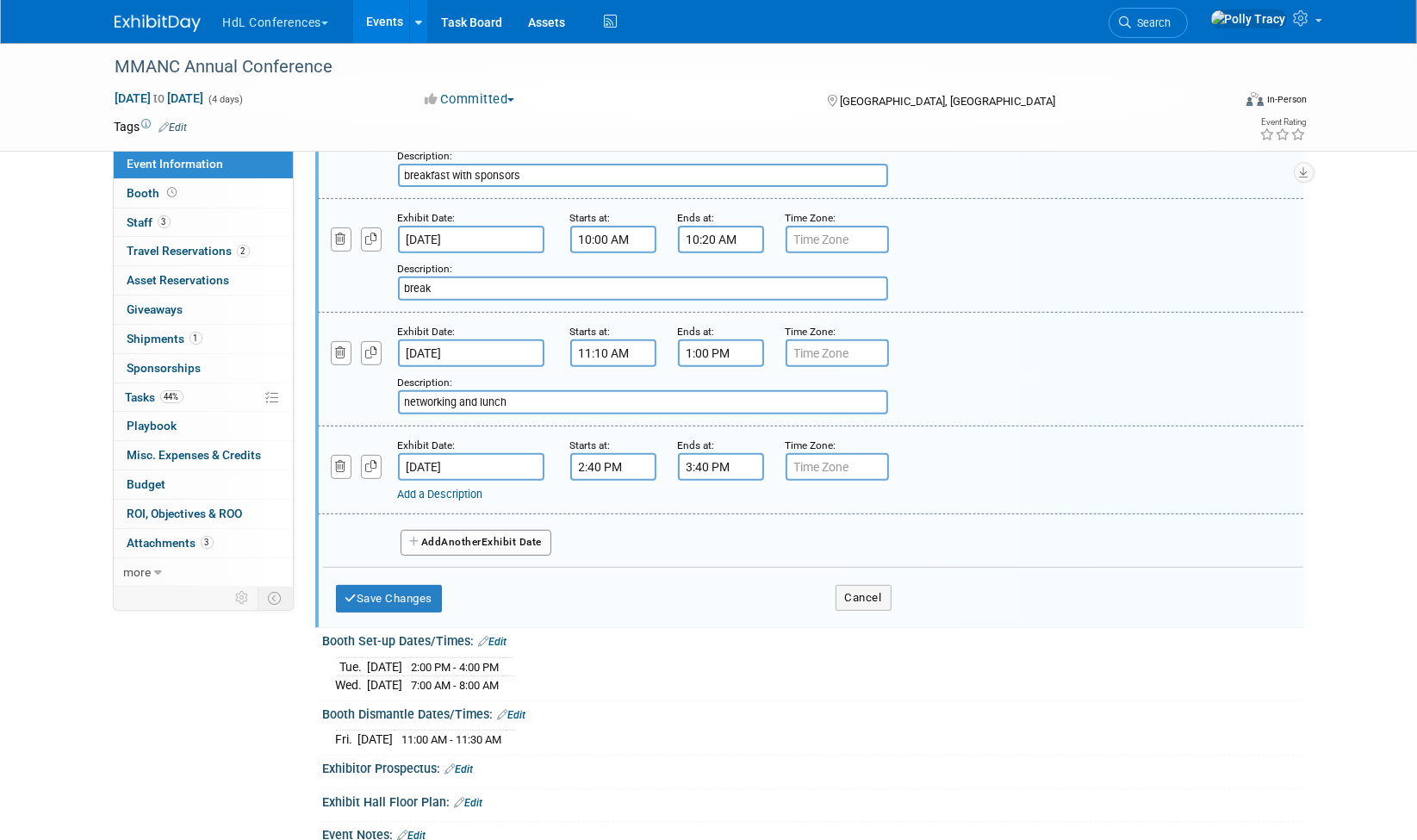
scroll to position [849, 0]
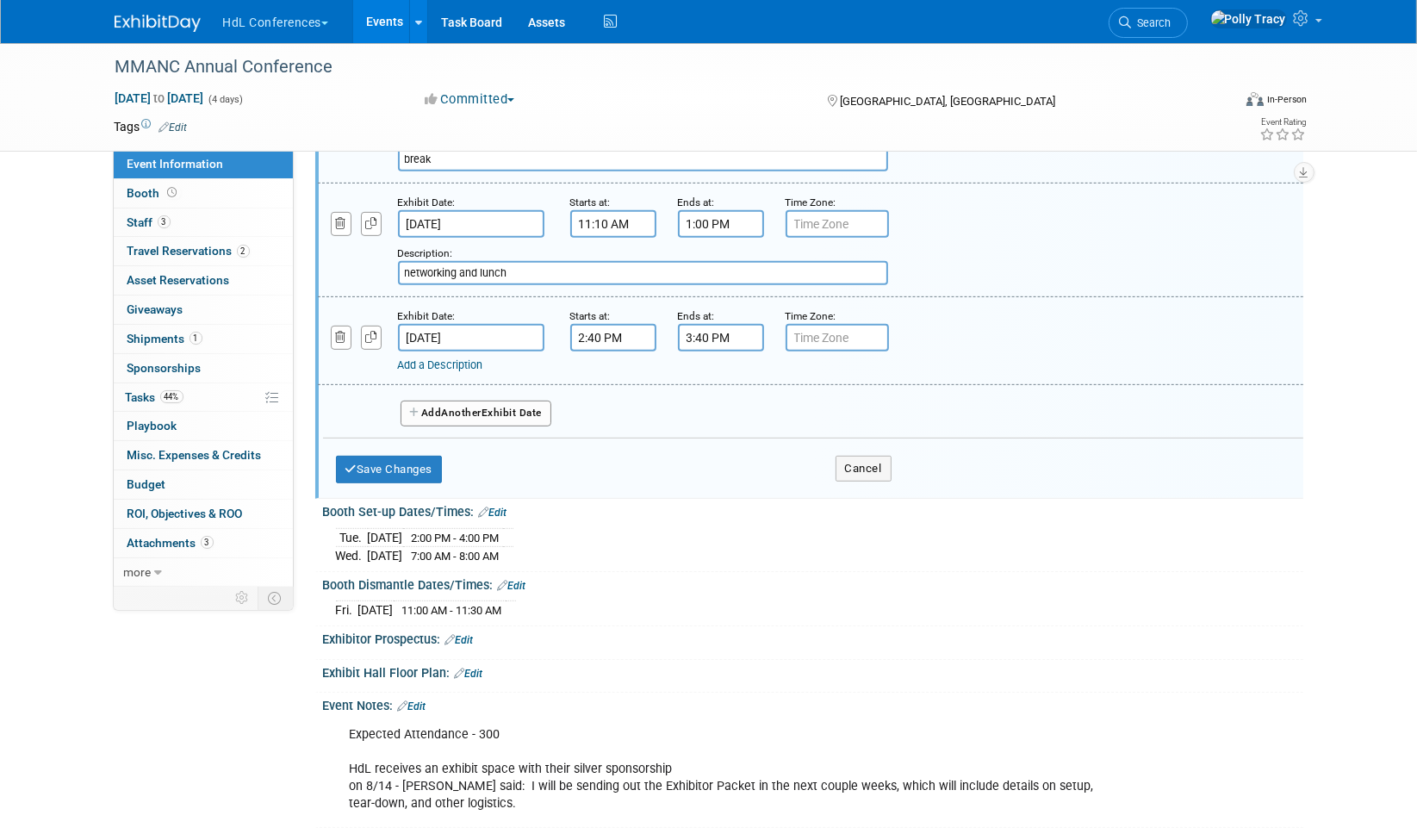
click at [458, 358] on link "Add a Description" at bounding box center [441, 364] width 85 height 13
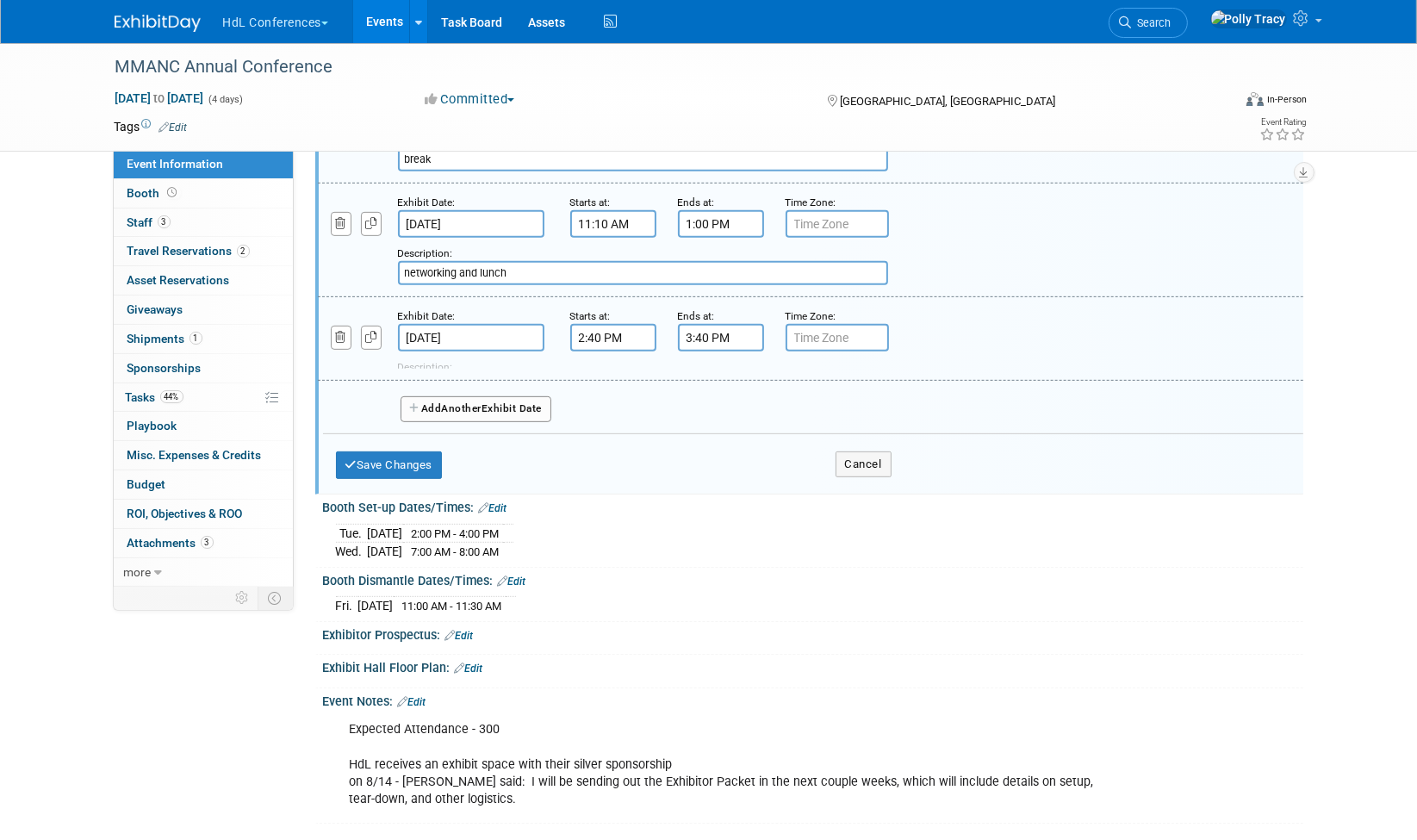
scroll to position [834, 0]
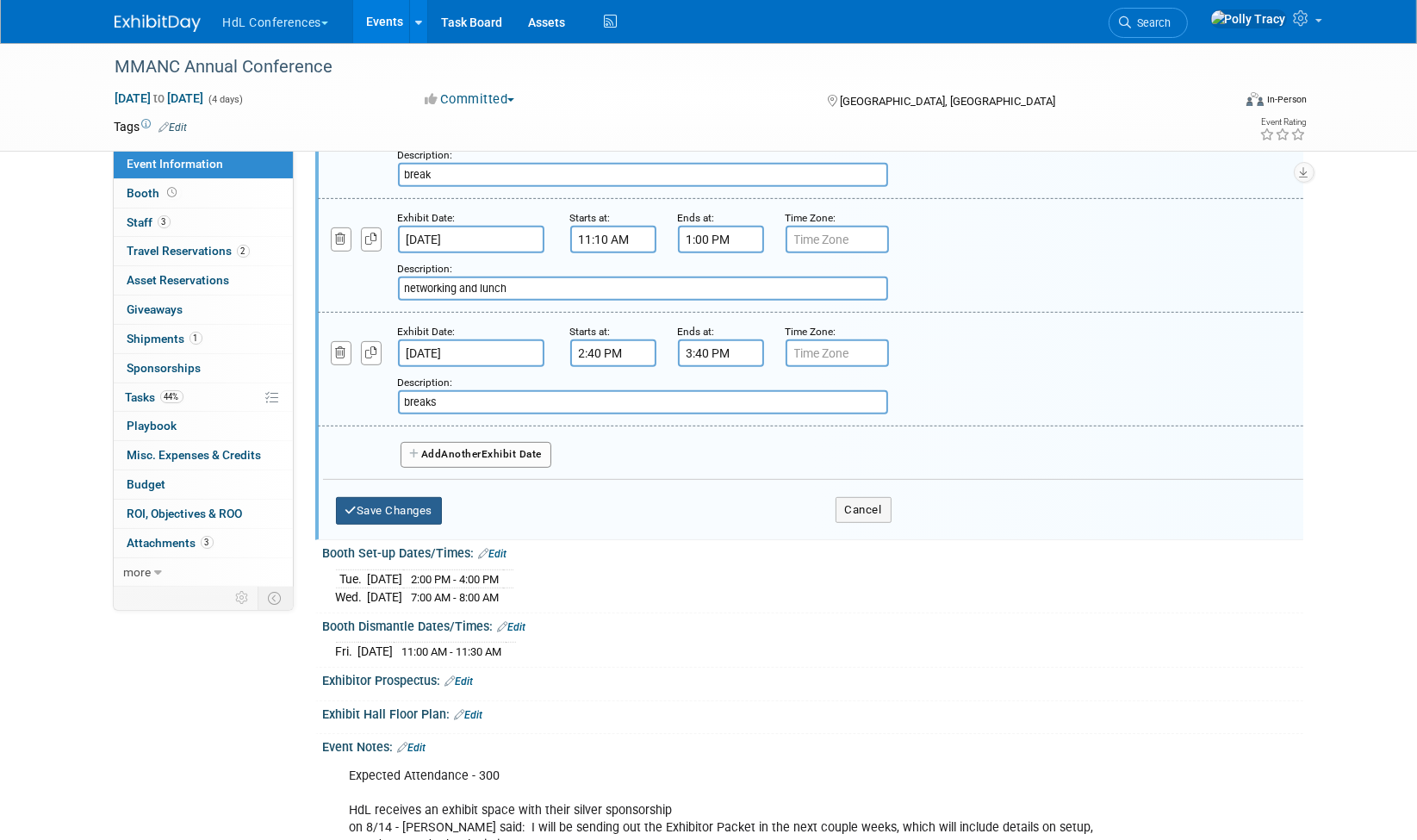
type input "breaks"
click at [408, 497] on button "Save Changes" at bounding box center [390, 510] width 107 height 27
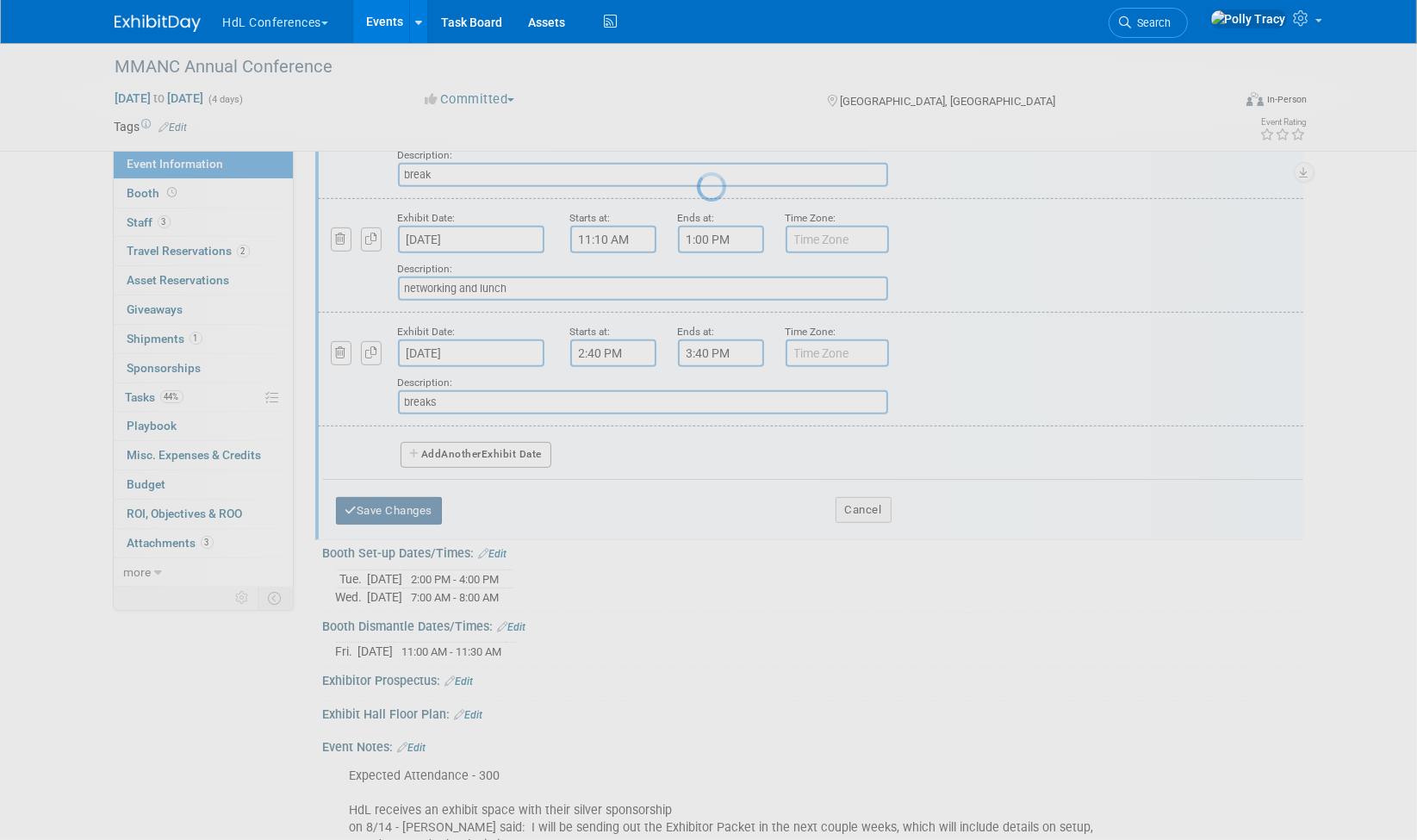
scroll to position [0, 0]
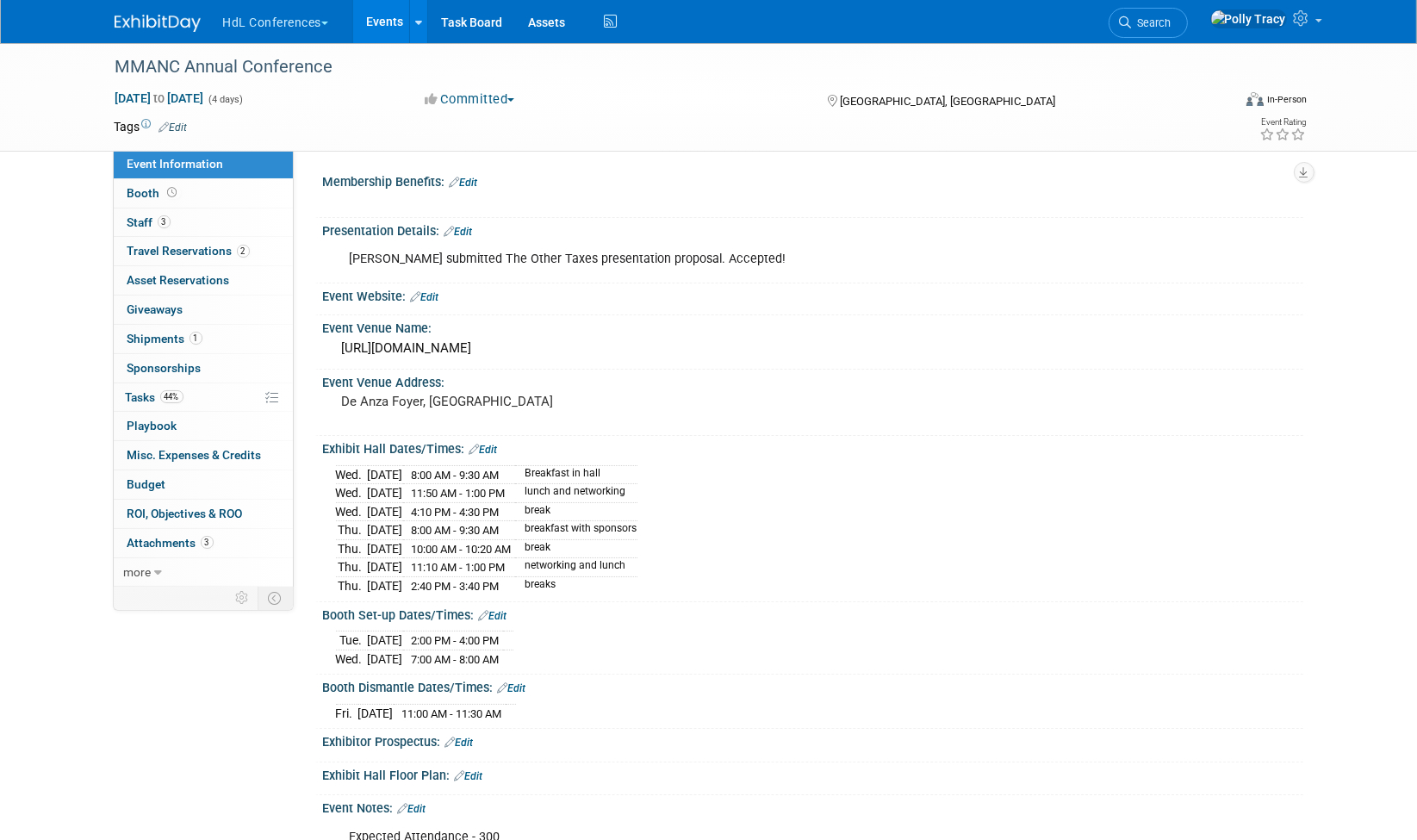
click at [492, 443] on link "Edit" at bounding box center [483, 449] width 28 height 12
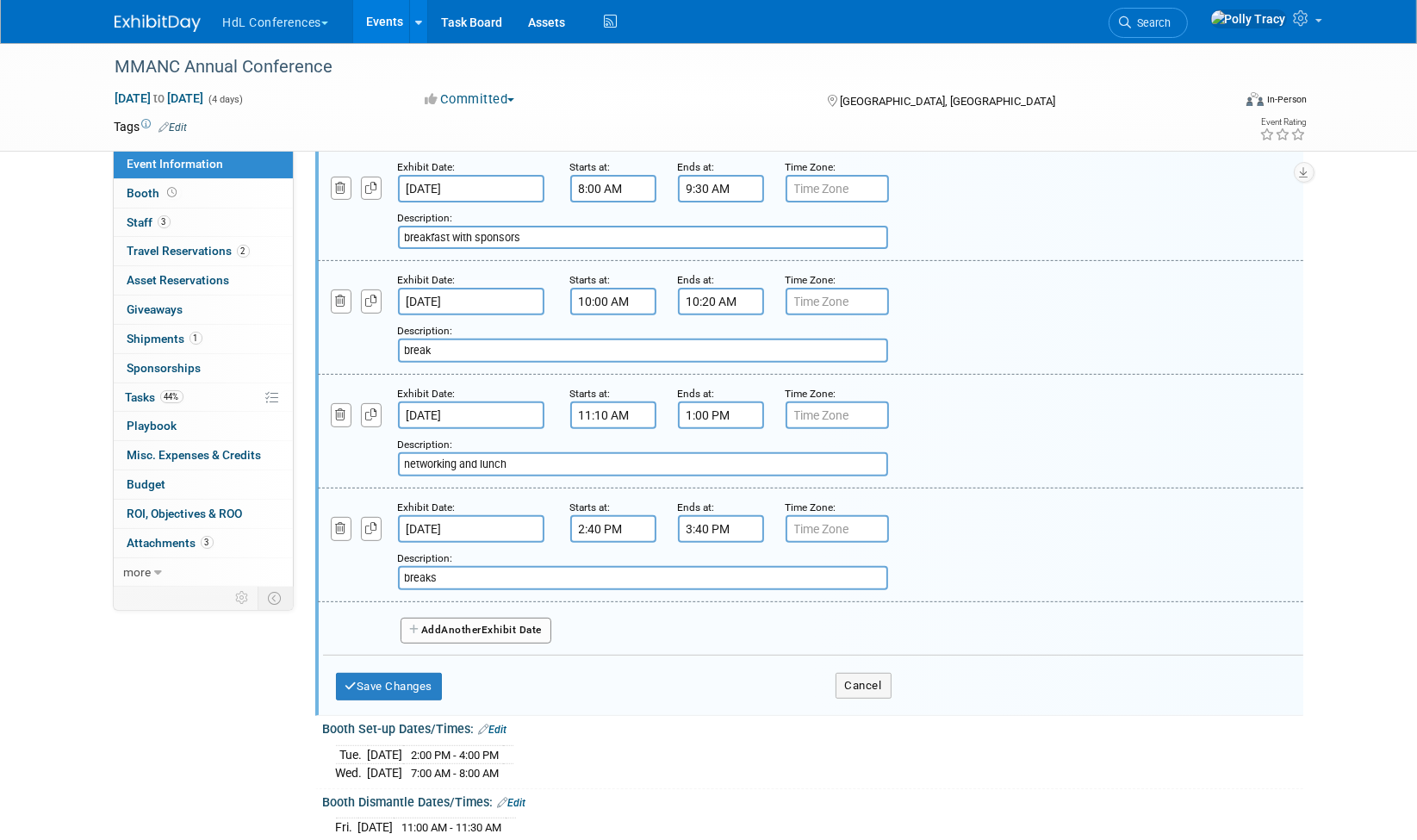
scroll to position [765, 0]
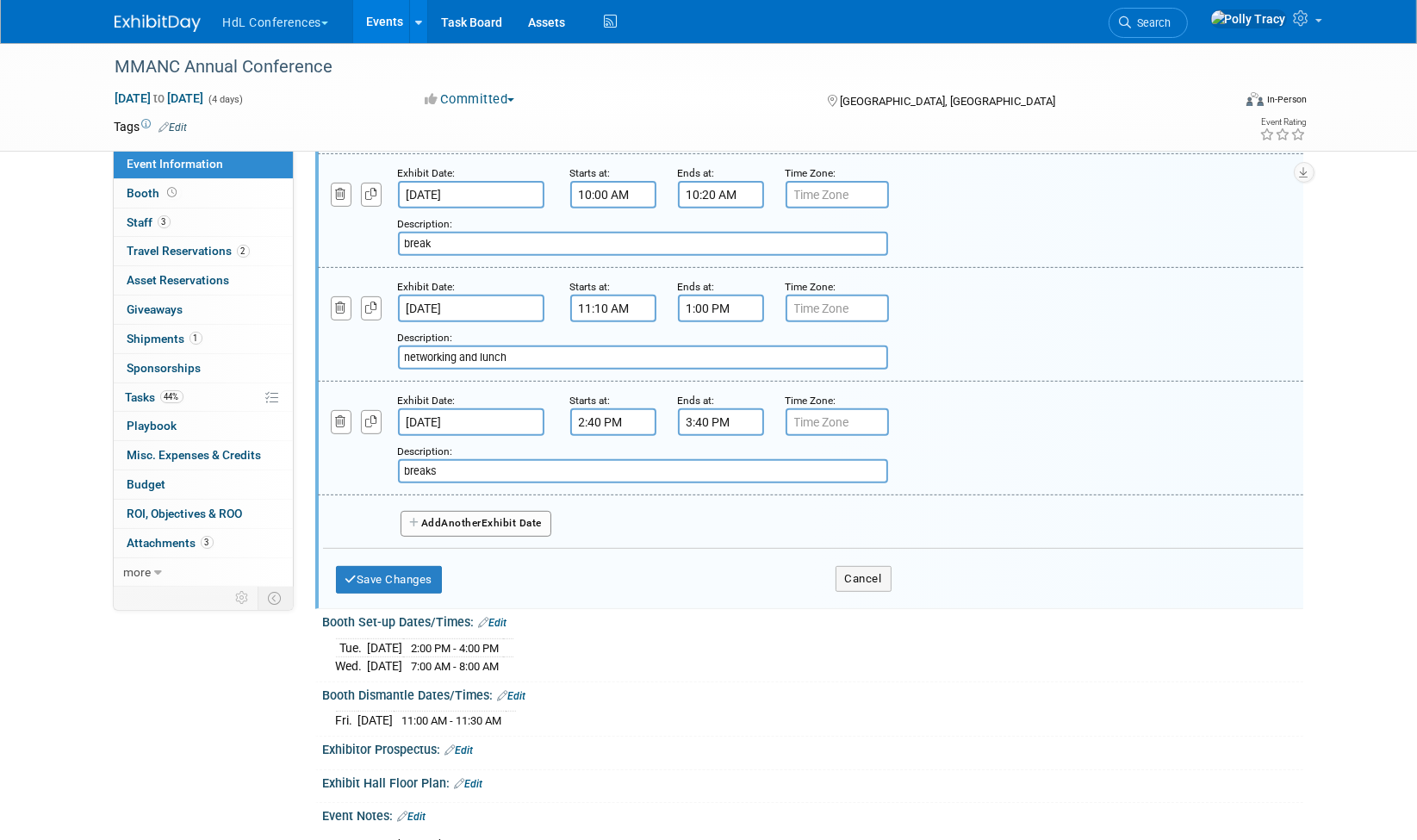
click at [461, 517] on span "Another" at bounding box center [462, 522] width 41 height 12
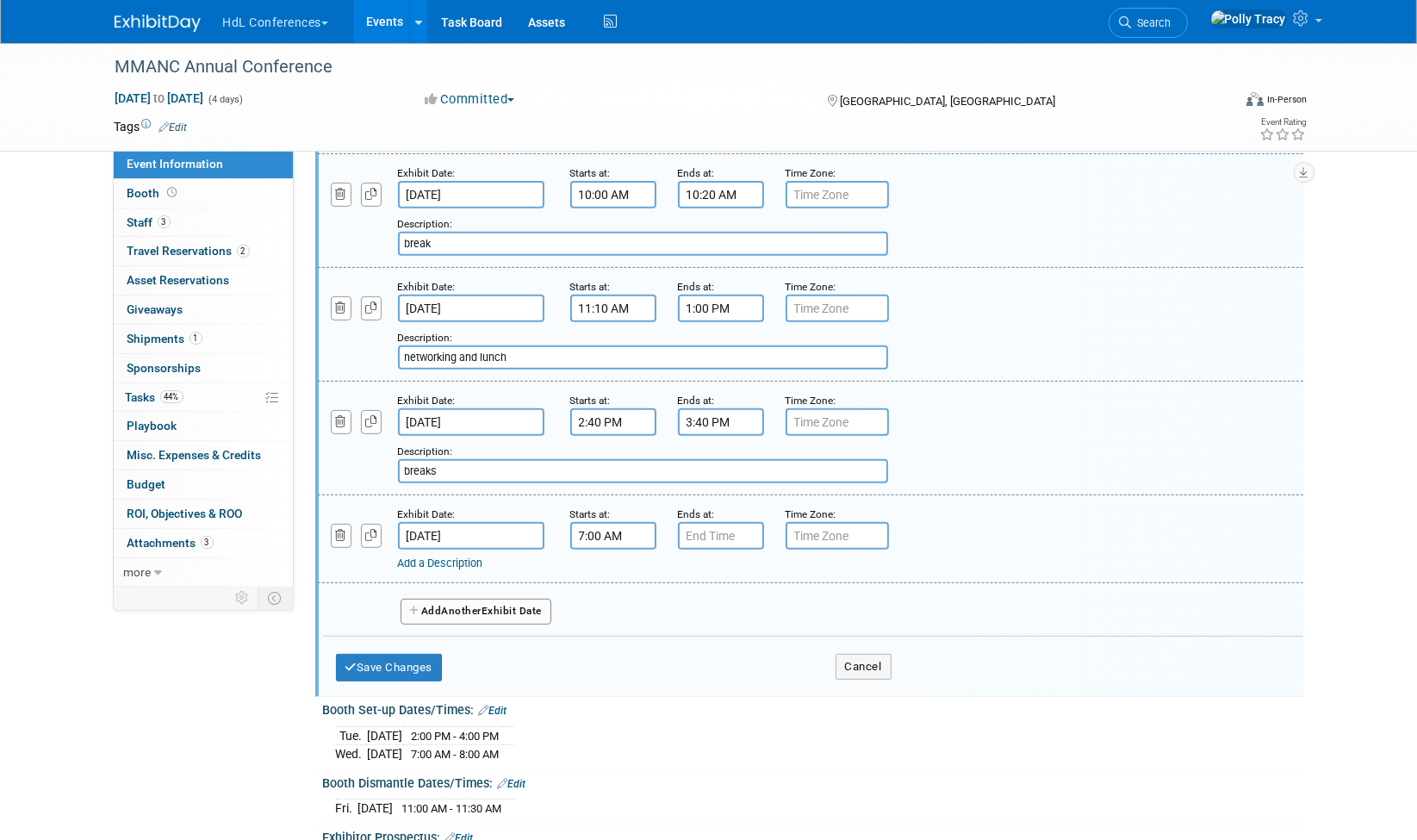
click at [602, 526] on input "7:00 AM" at bounding box center [613, 536] width 86 height 27
click at [603, 563] on span at bounding box center [610, 577] width 30 height 30
type input "8:00 AM"
click at [745, 676] on span at bounding box center [738, 690] width 116 height 30
click at [716, 526] on input "7:00 PM" at bounding box center [721, 536] width 86 height 27
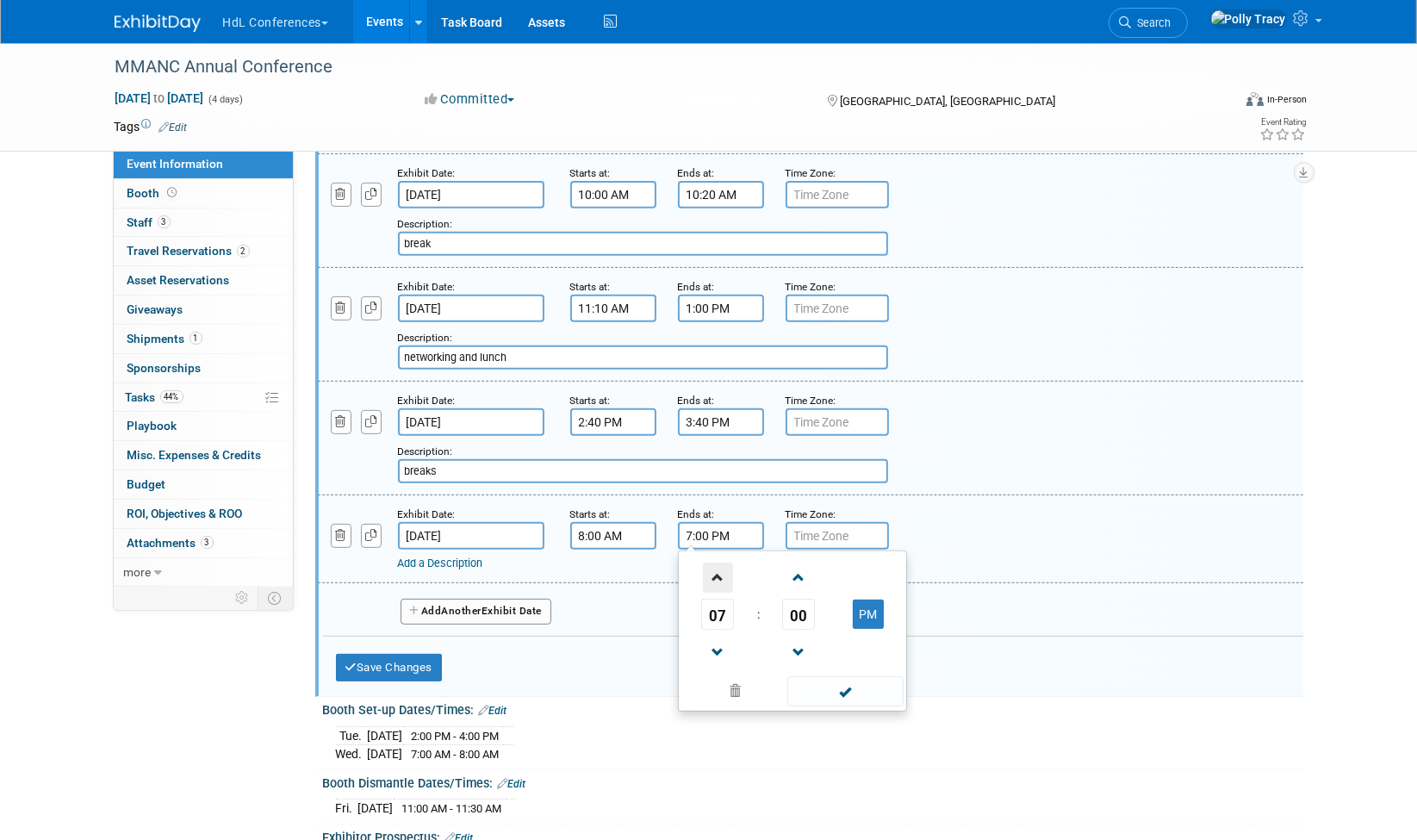
click at [725, 568] on span at bounding box center [717, 577] width 30 height 30
click at [723, 565] on span at bounding box center [717, 577] width 30 height 30
click at [790, 603] on span "00" at bounding box center [799, 613] width 33 height 31
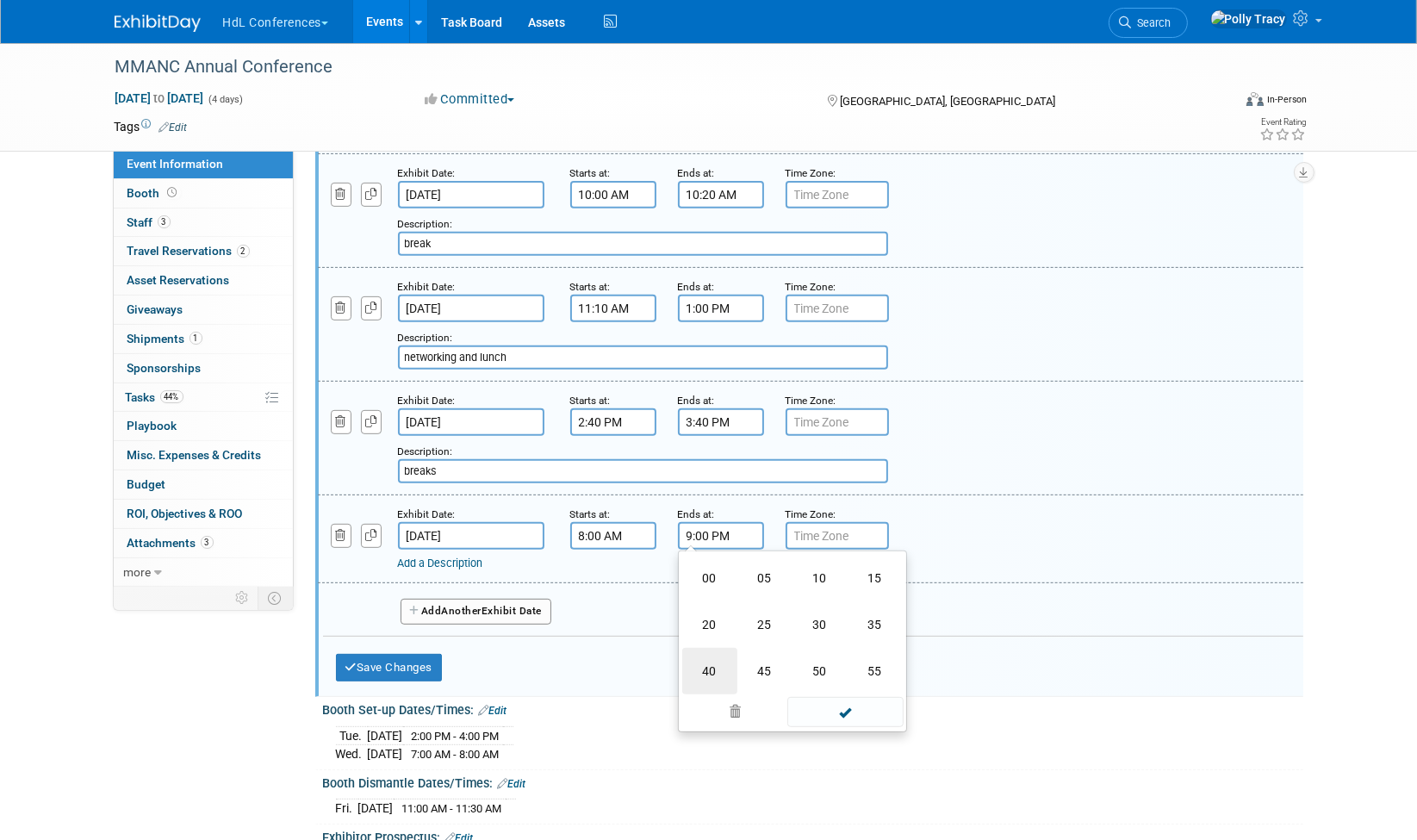
click at [711, 651] on td "40" at bounding box center [710, 671] width 55 height 46
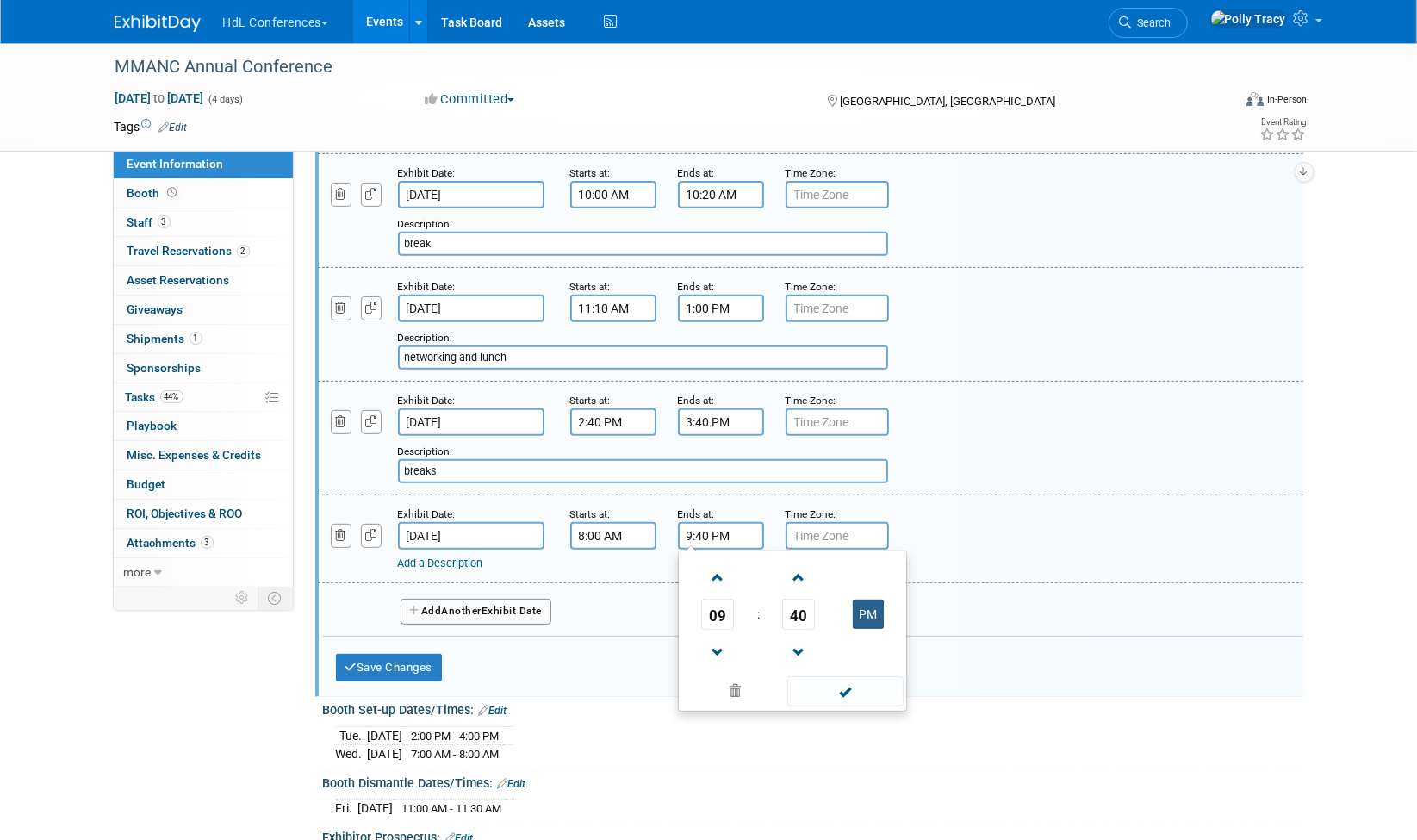
click at [878, 601] on button "PM" at bounding box center [869, 613] width 31 height 29
type input "9:40 AM"
click at [843, 678] on span at bounding box center [846, 690] width 116 height 30
click at [466, 556] on link "Add a Description" at bounding box center [441, 563] width 85 height 13
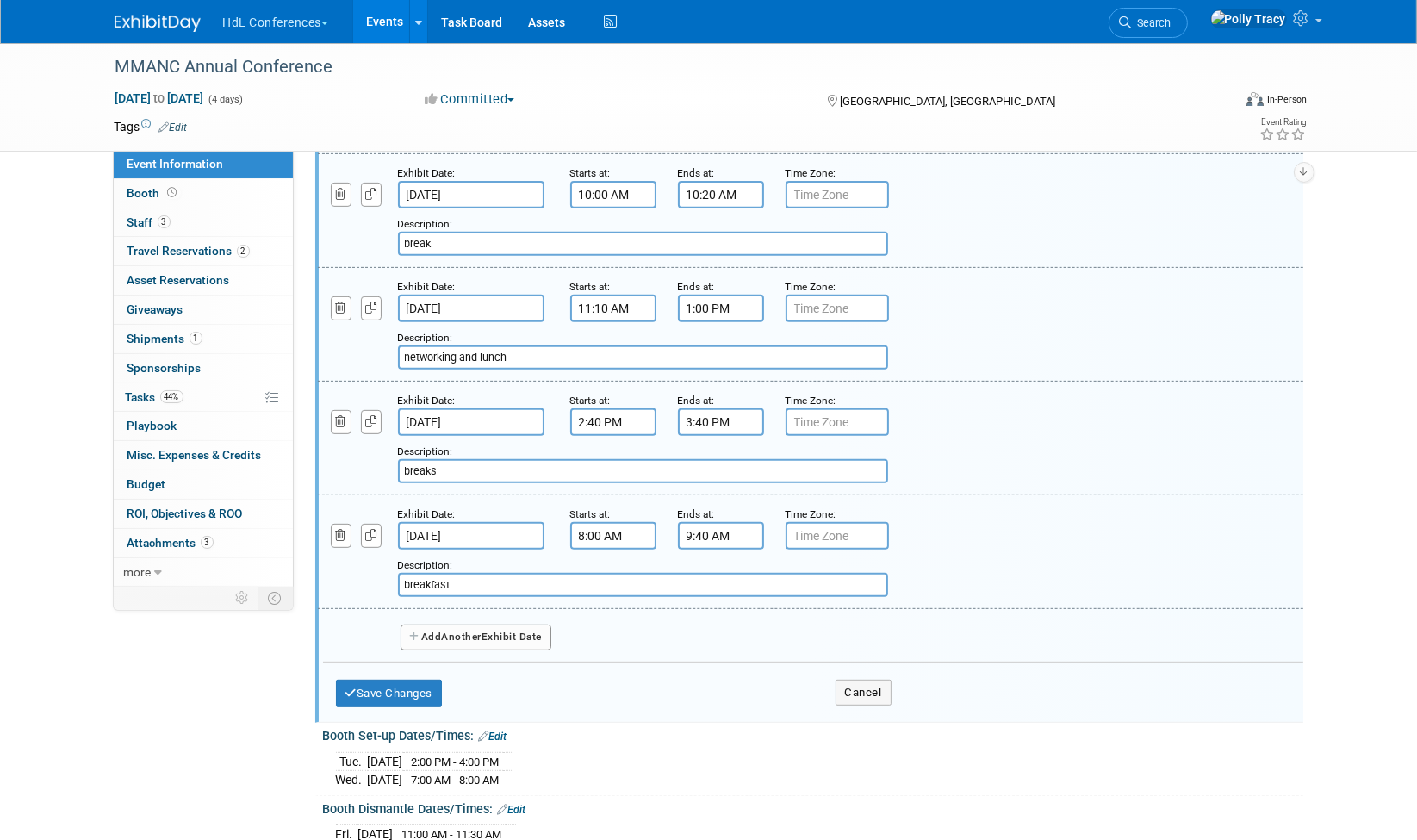
type input "breakfast"
click at [438, 624] on button "Add Another Exhibit Date" at bounding box center [476, 637] width 151 height 26
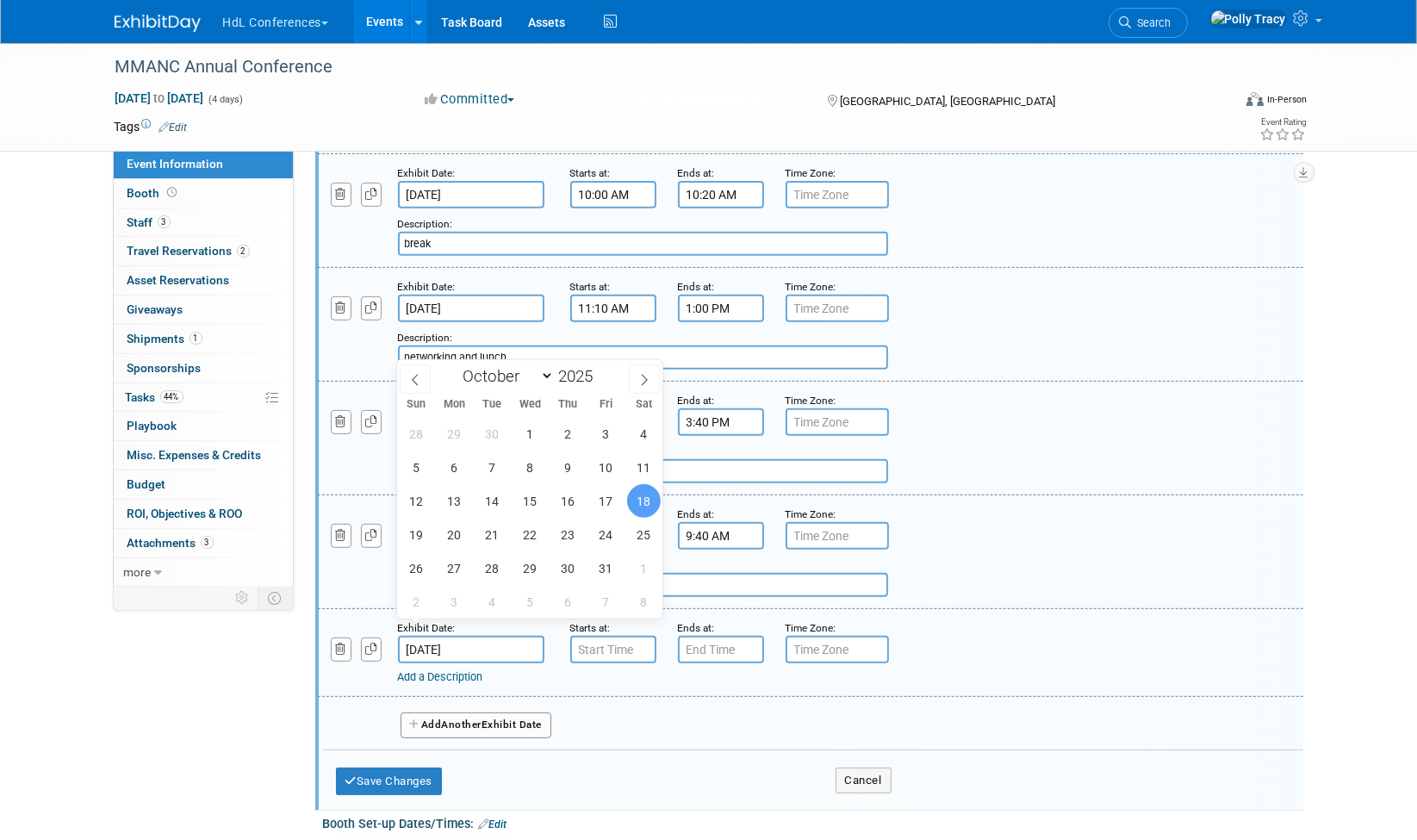
click at [437, 635] on input "Oct 18, 2025" at bounding box center [471, 649] width 147 height 27
click at [607, 499] on span "17" at bounding box center [606, 500] width 34 height 34
type input "Oct 17, 2025"
click at [1083, 555] on div "Description: breakfast" at bounding box center [766, 576] width 737 height 42
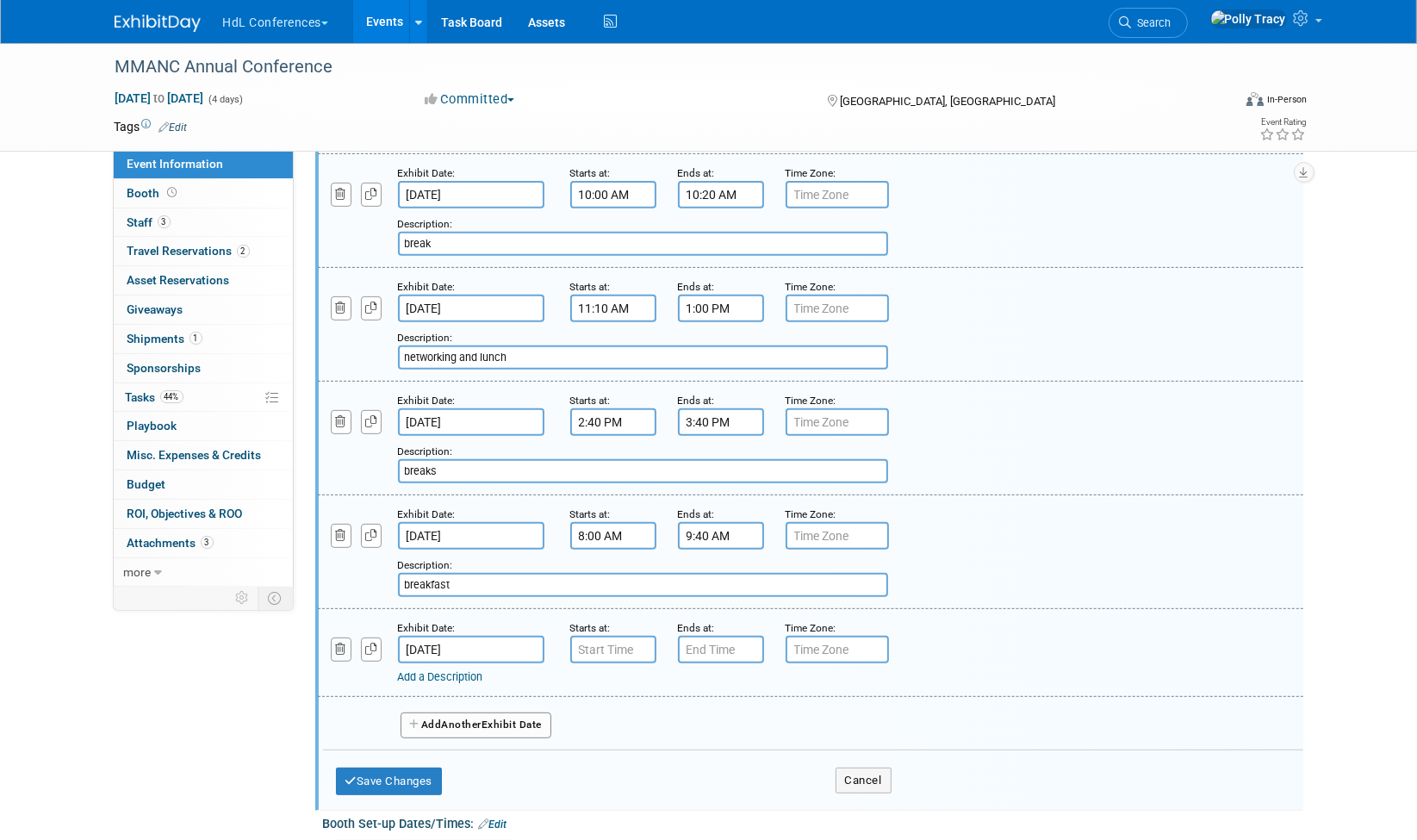
click at [342, 643] on icon "button" at bounding box center [342, 649] width 11 height 11
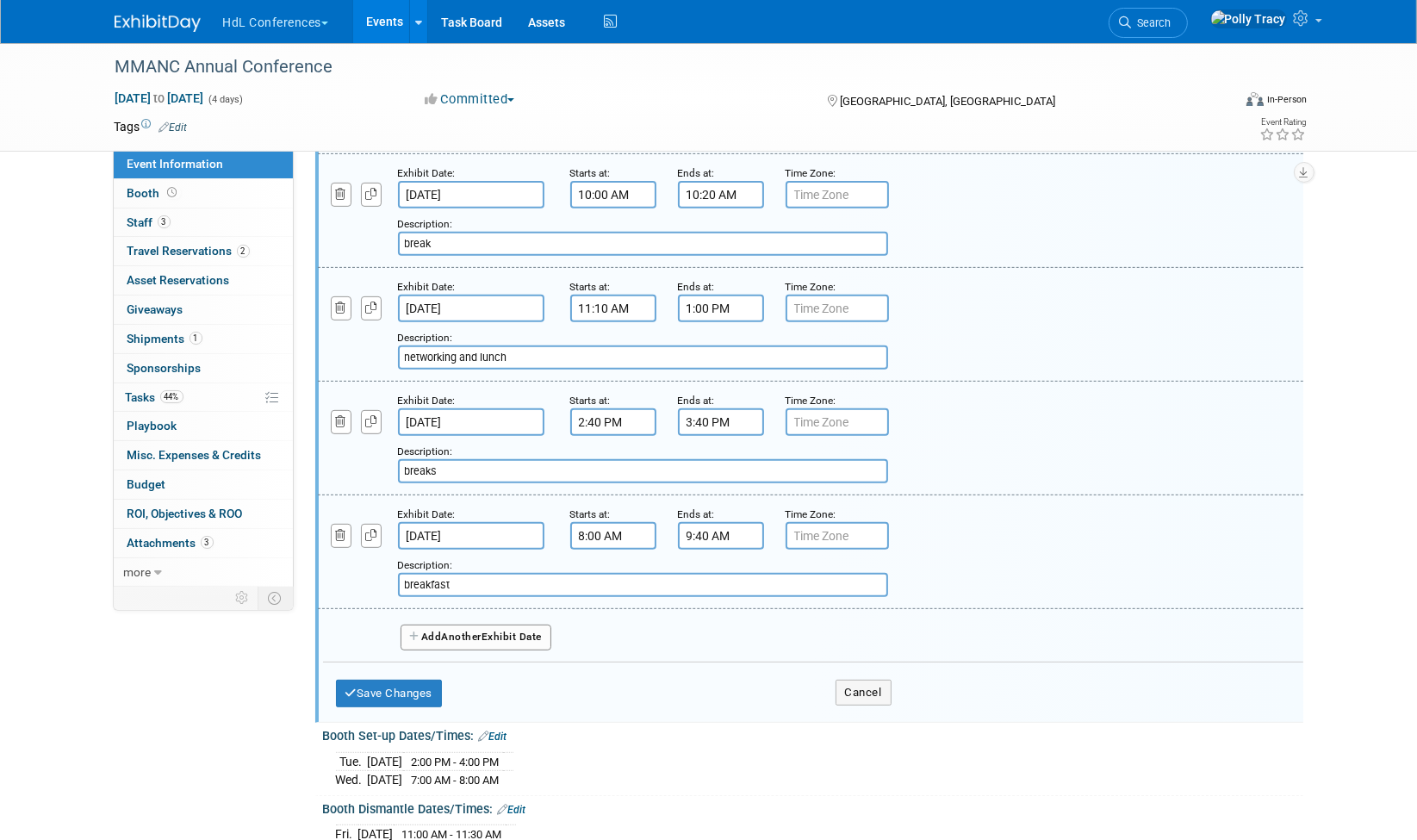
click at [737, 528] on input "9:40 AM" at bounding box center [721, 536] width 86 height 27
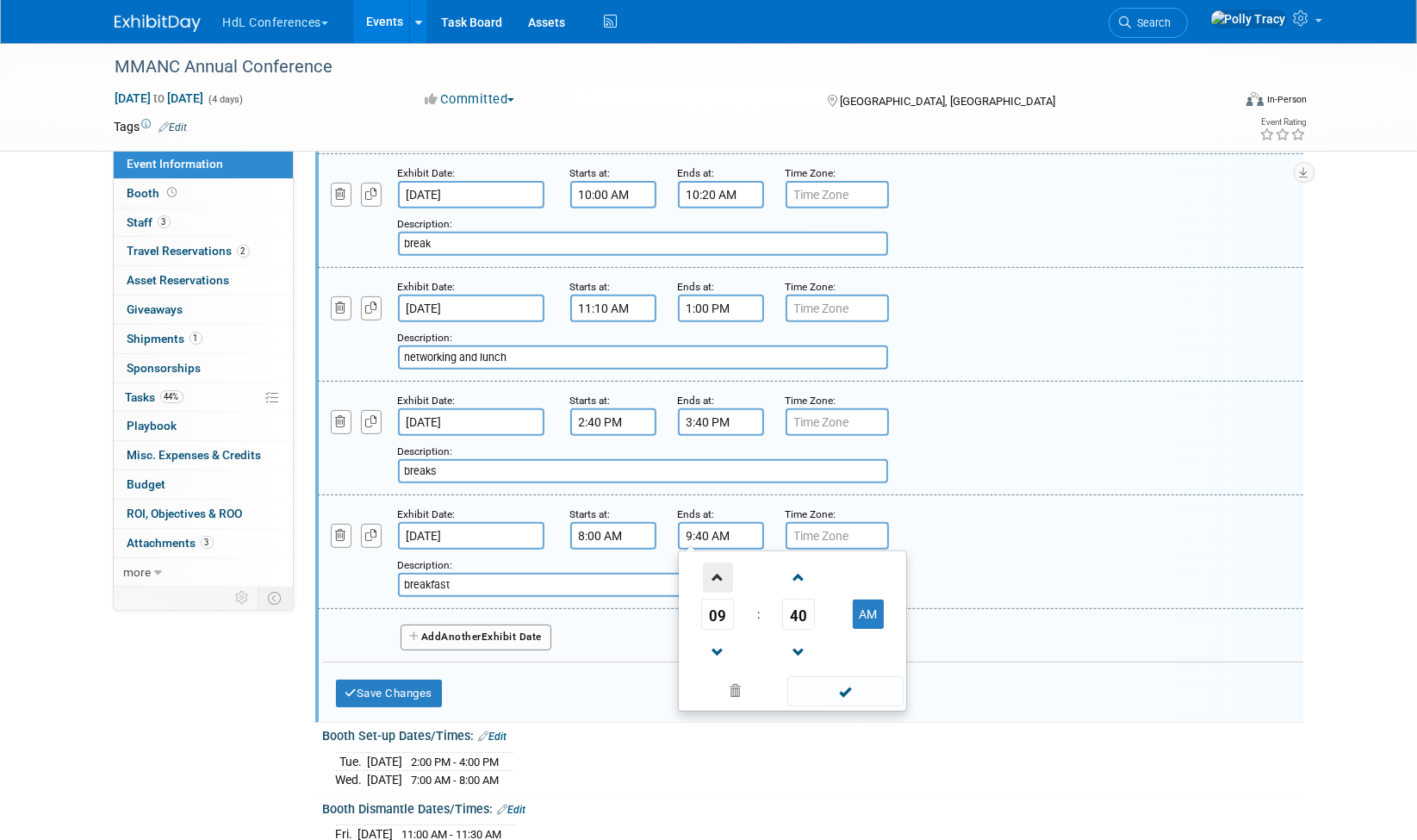
click at [714, 563] on span at bounding box center [717, 577] width 30 height 30
type input "10:40 AM"
click at [849, 678] on span at bounding box center [846, 690] width 116 height 30
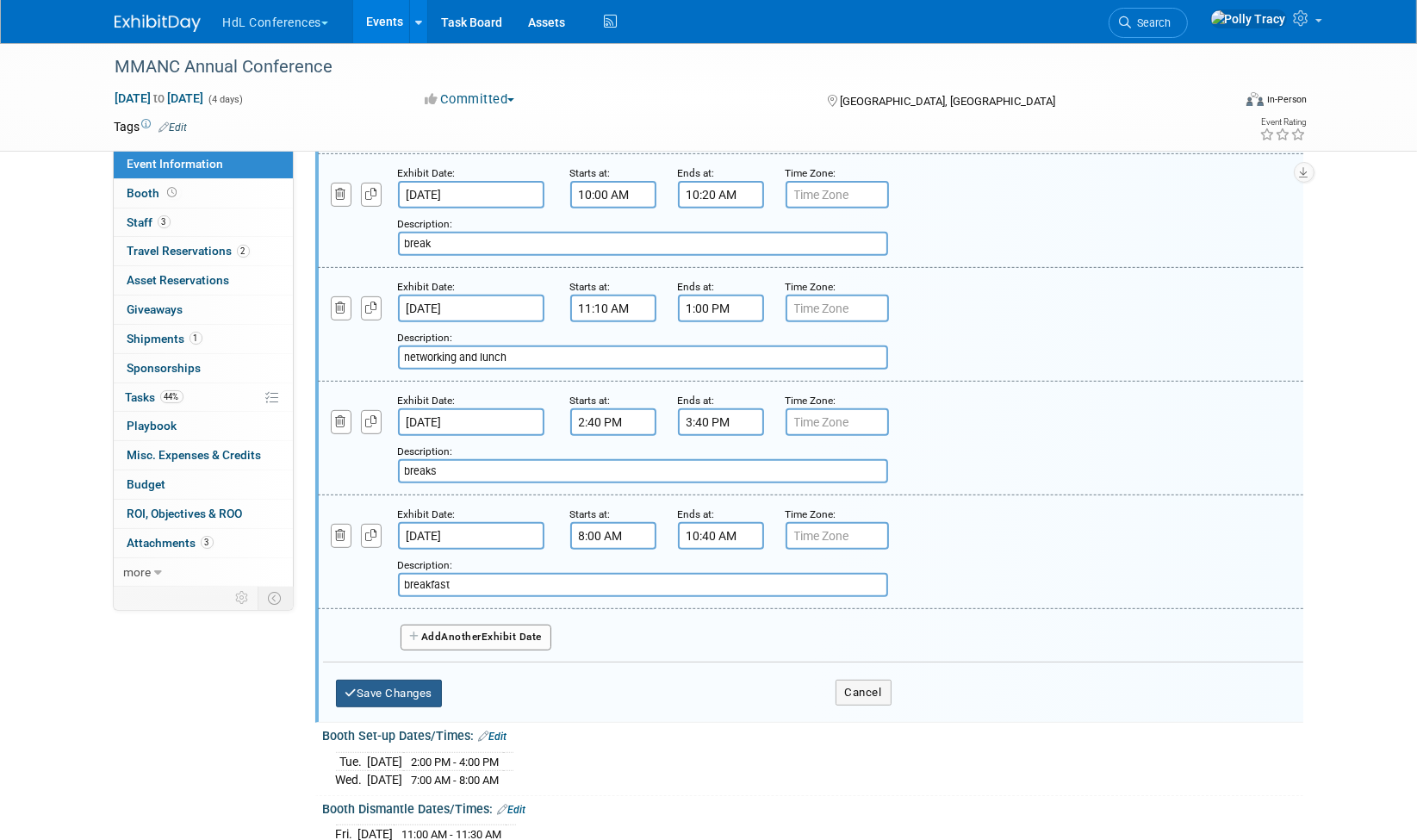
click at [390, 680] on button "Save Changes" at bounding box center [390, 693] width 107 height 27
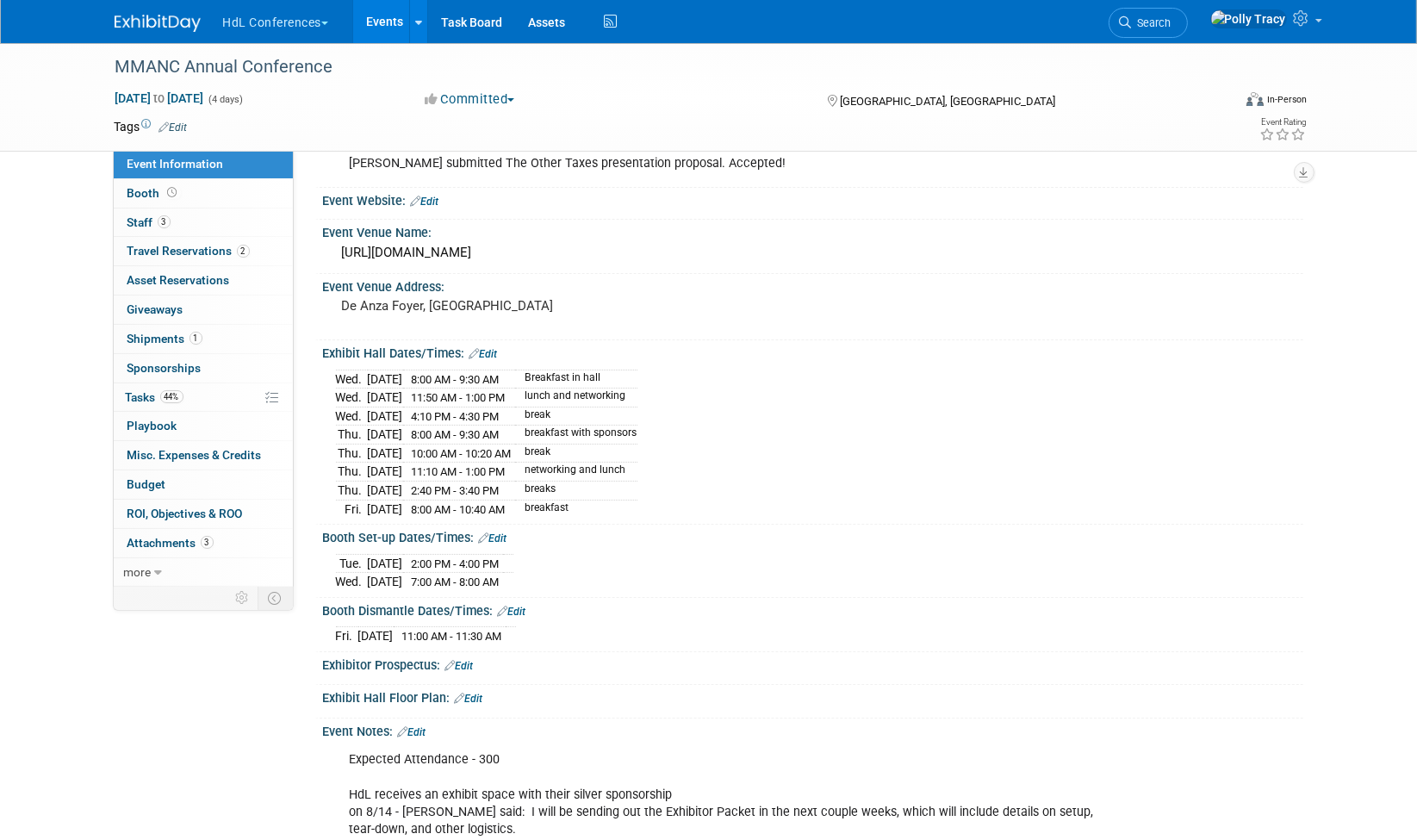
scroll to position [130, 0]
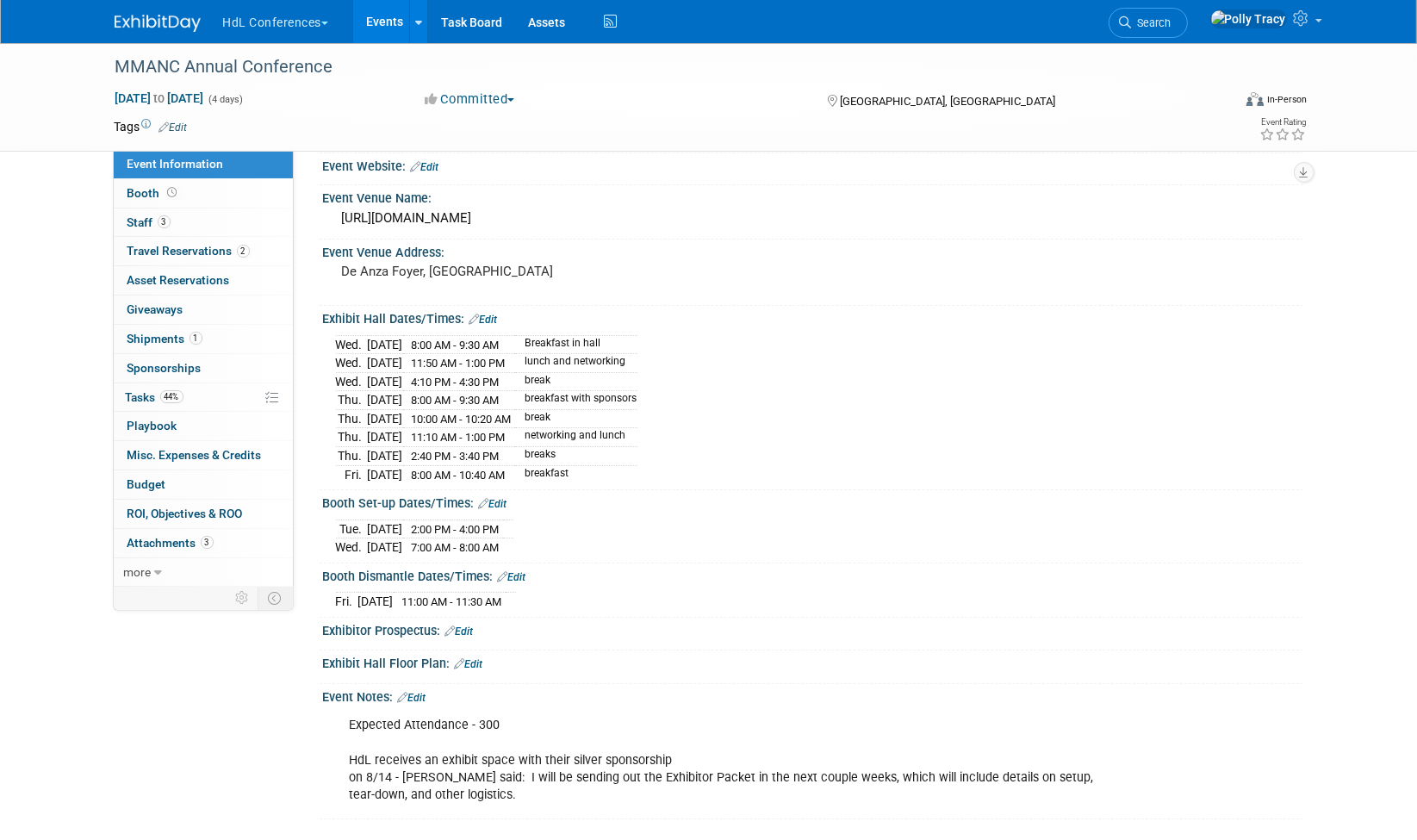
click at [470, 658] on link "Edit" at bounding box center [469, 663] width 28 height 12
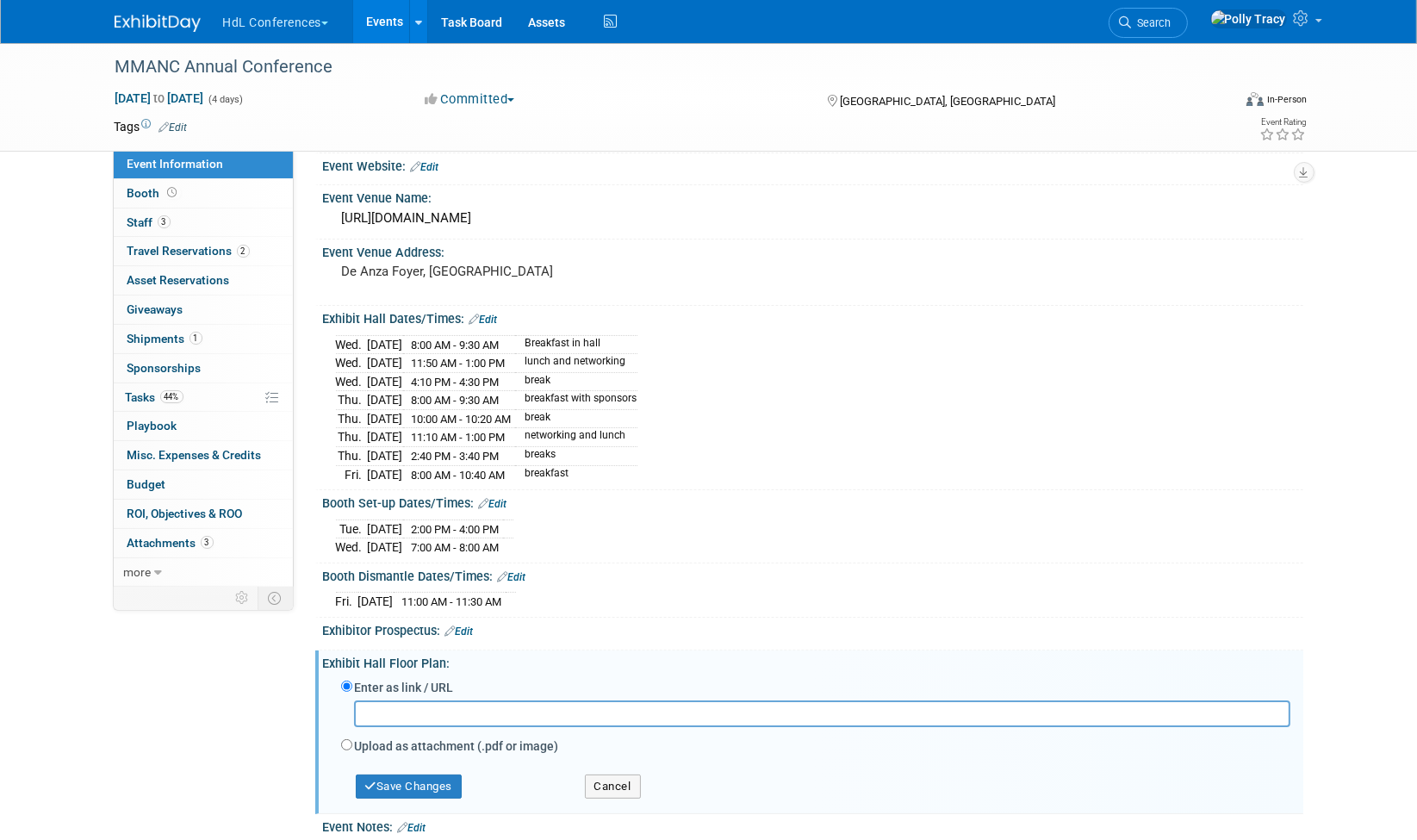
click at [441, 737] on label "Upload as attachment (.pdf or image)" at bounding box center [457, 745] width 204 height 17
click at [353, 739] on input "Upload as attachment (.pdf or image)" at bounding box center [346, 744] width 11 height 11
radio input "true"
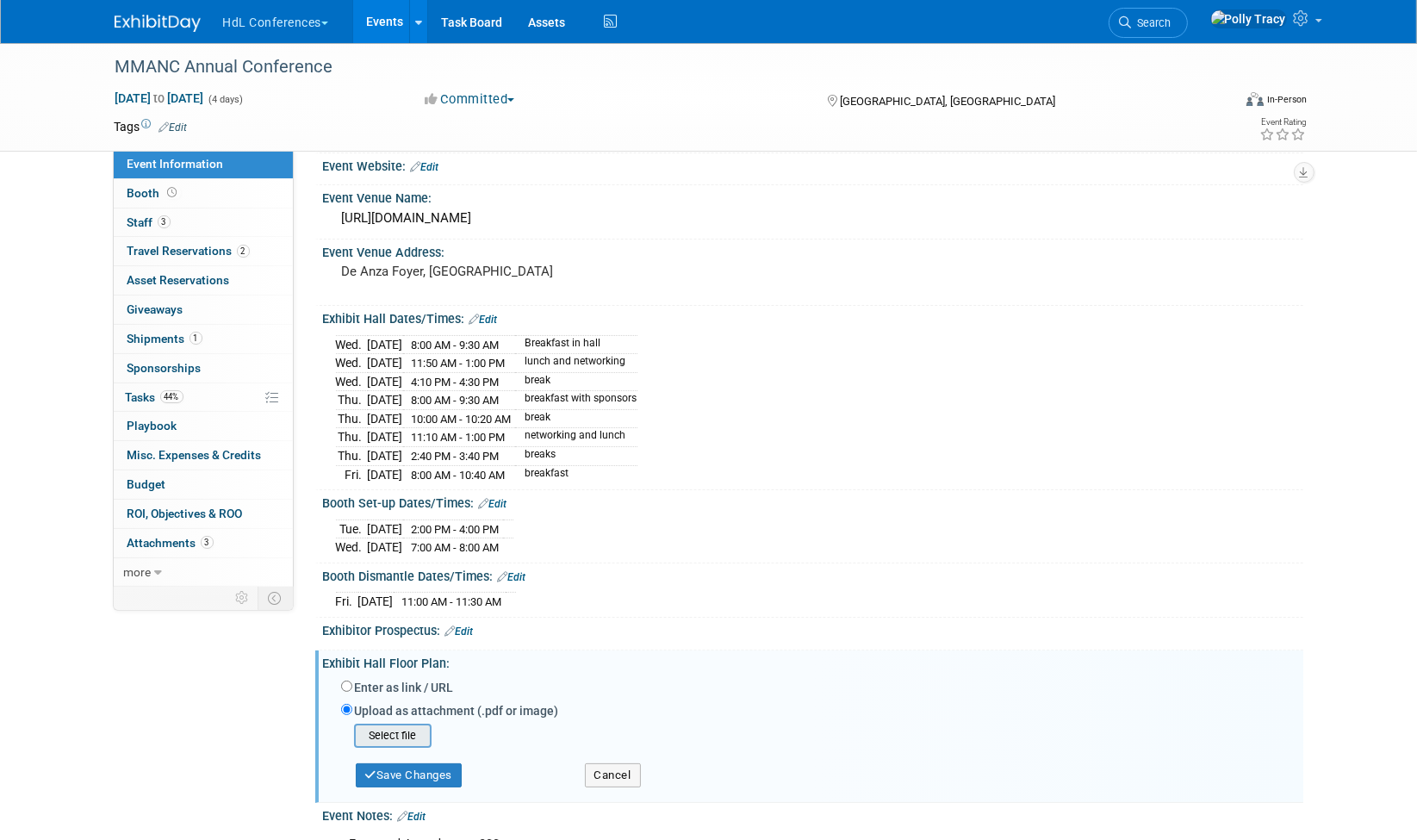
click at [392, 725] on input "file" at bounding box center [327, 735] width 205 height 21
click at [390, 725] on input "file" at bounding box center [327, 735] width 205 height 21
type input "C:\fakepath\MMANC Room Layout.pptx"
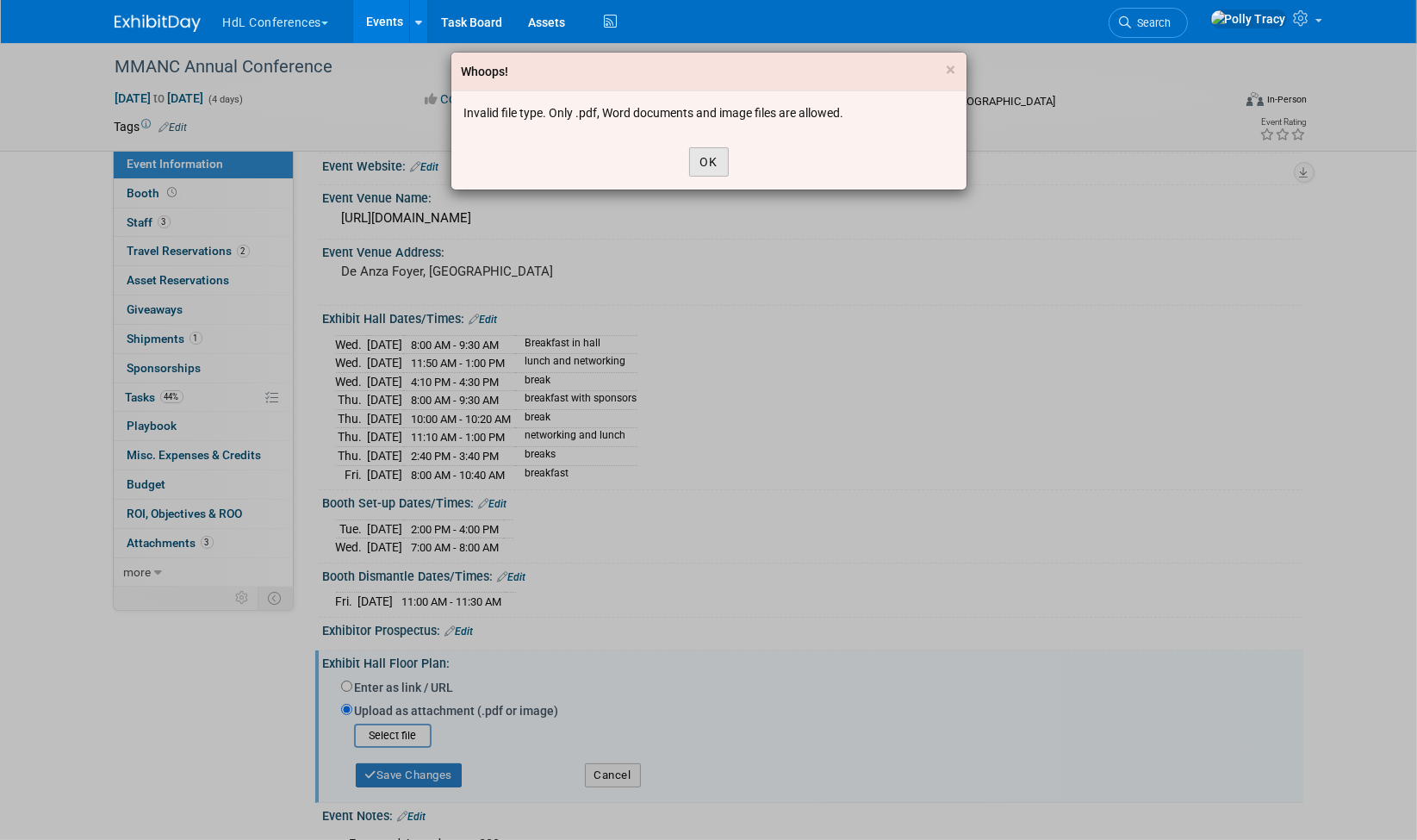
click at [711, 154] on button "OK" at bounding box center [709, 162] width 40 height 29
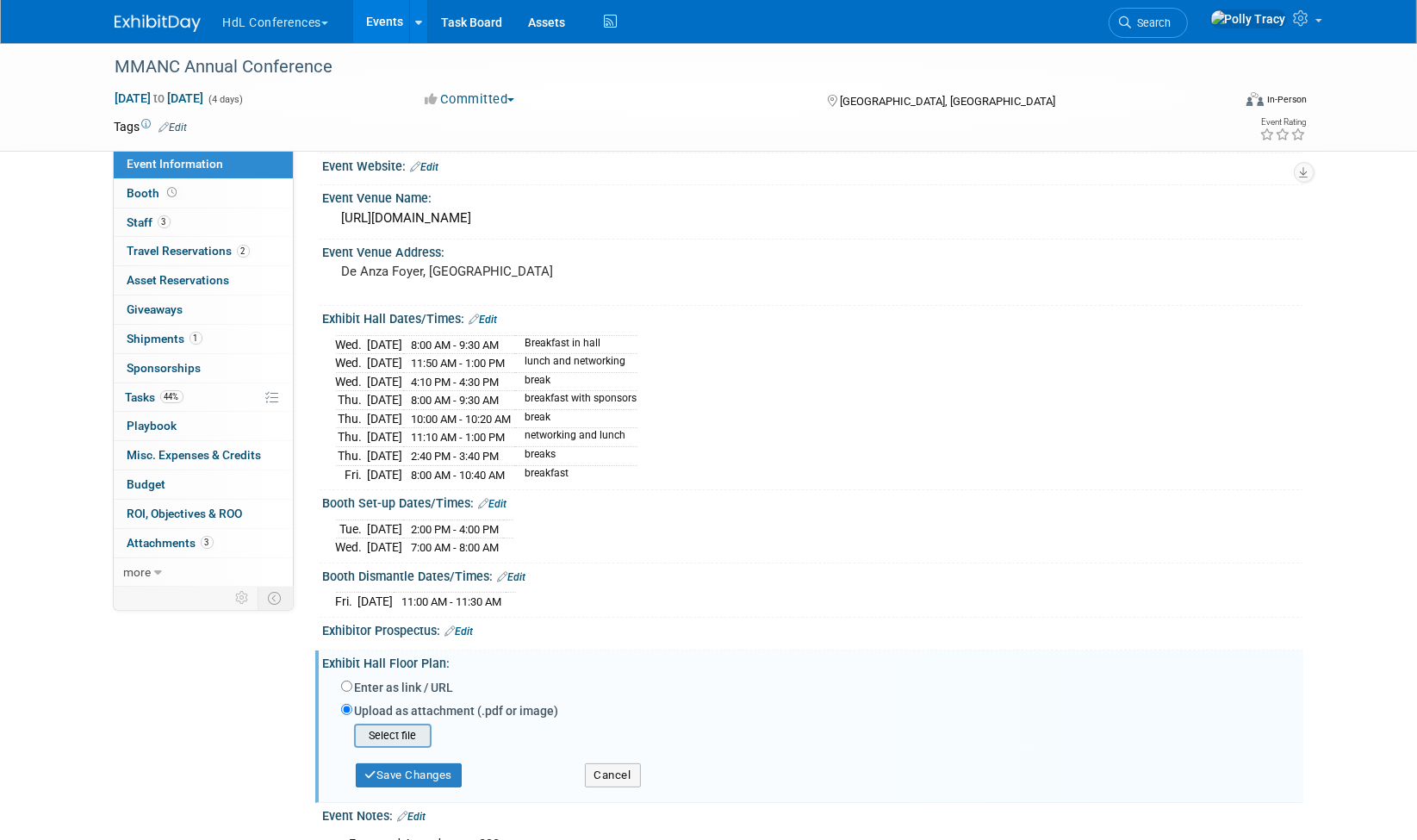
click at [422, 725] on input "file" at bounding box center [327, 735] width 205 height 21
click at [412, 725] on input "file" at bounding box center [327, 735] width 205 height 21
click at [425, 759] on button "Save Changes" at bounding box center [409, 768] width 107 height 24
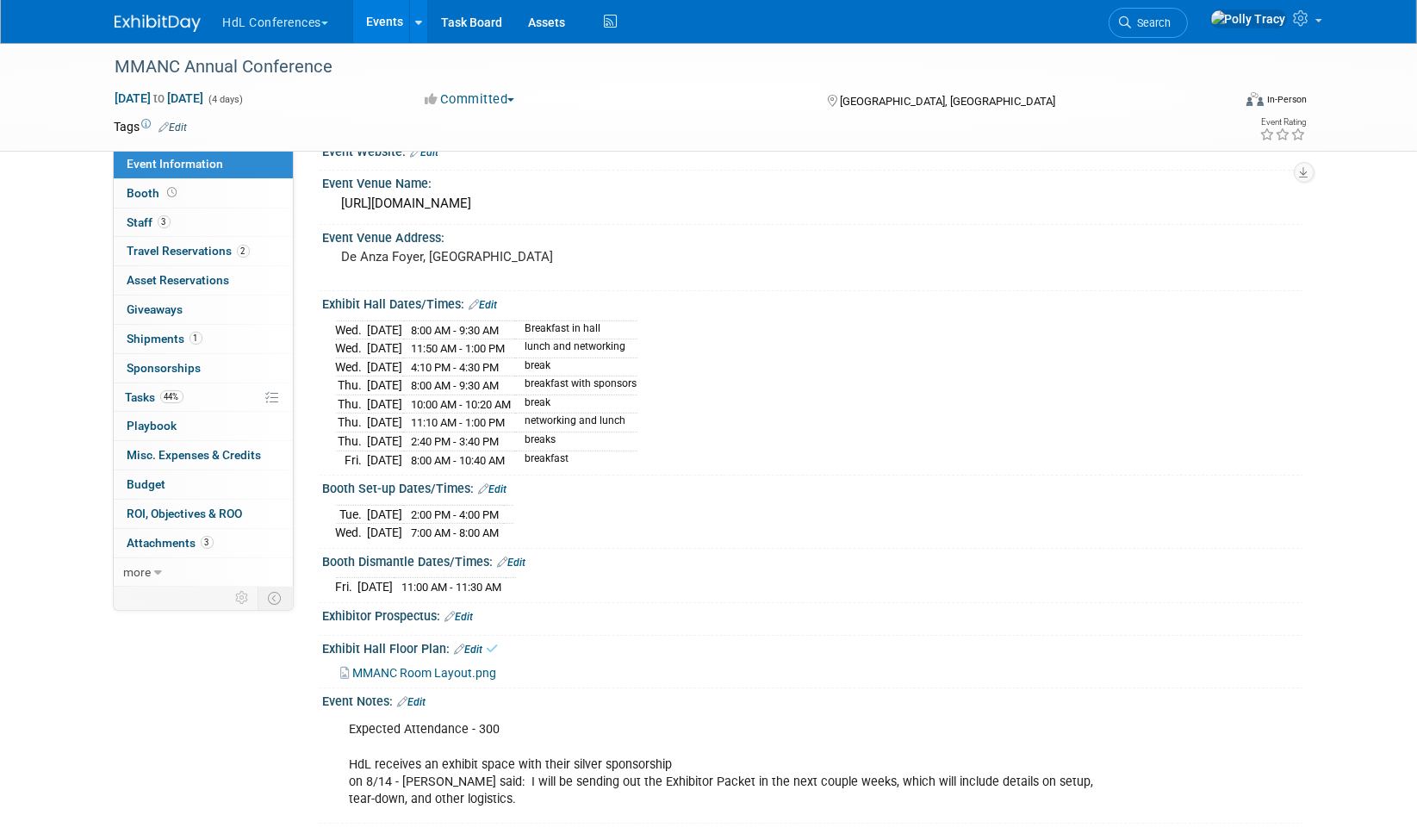
scroll to position [149, 0]
